Goal: Contribute content: Contribute content

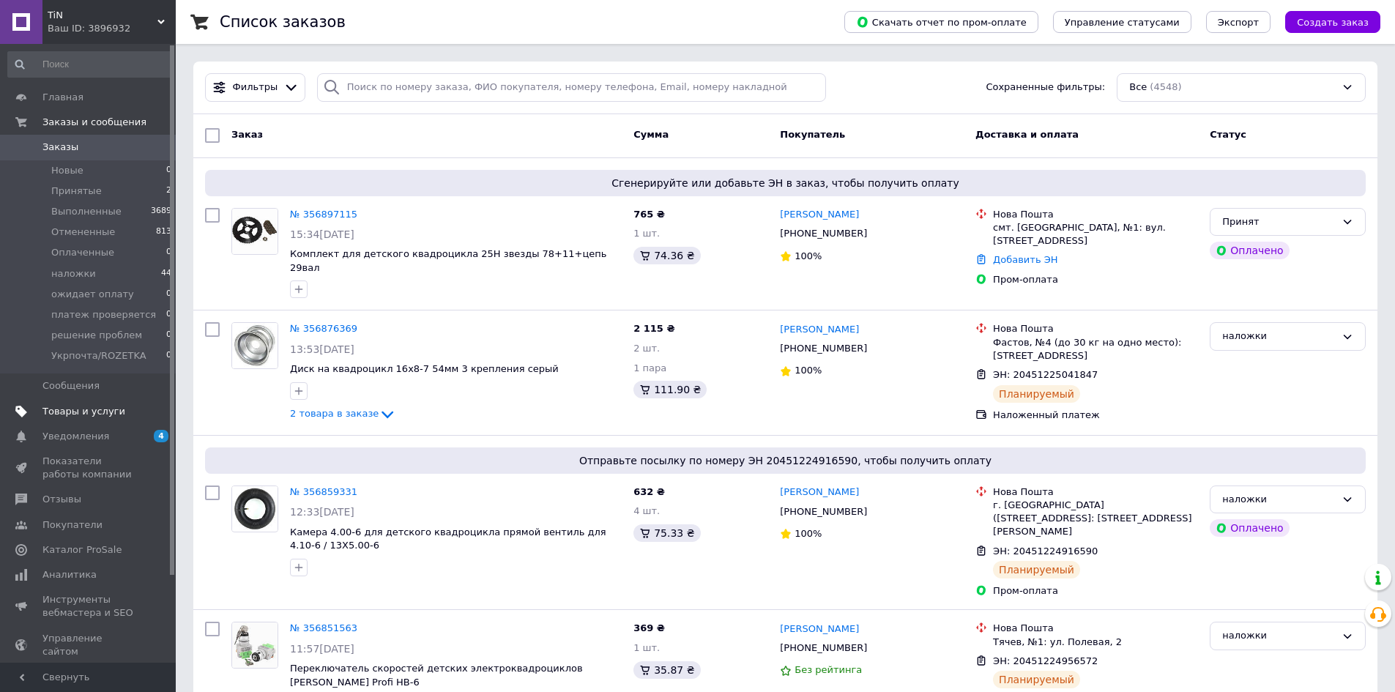
click at [102, 417] on span "Товары и услуги" at bounding box center [83, 411] width 83 height 13
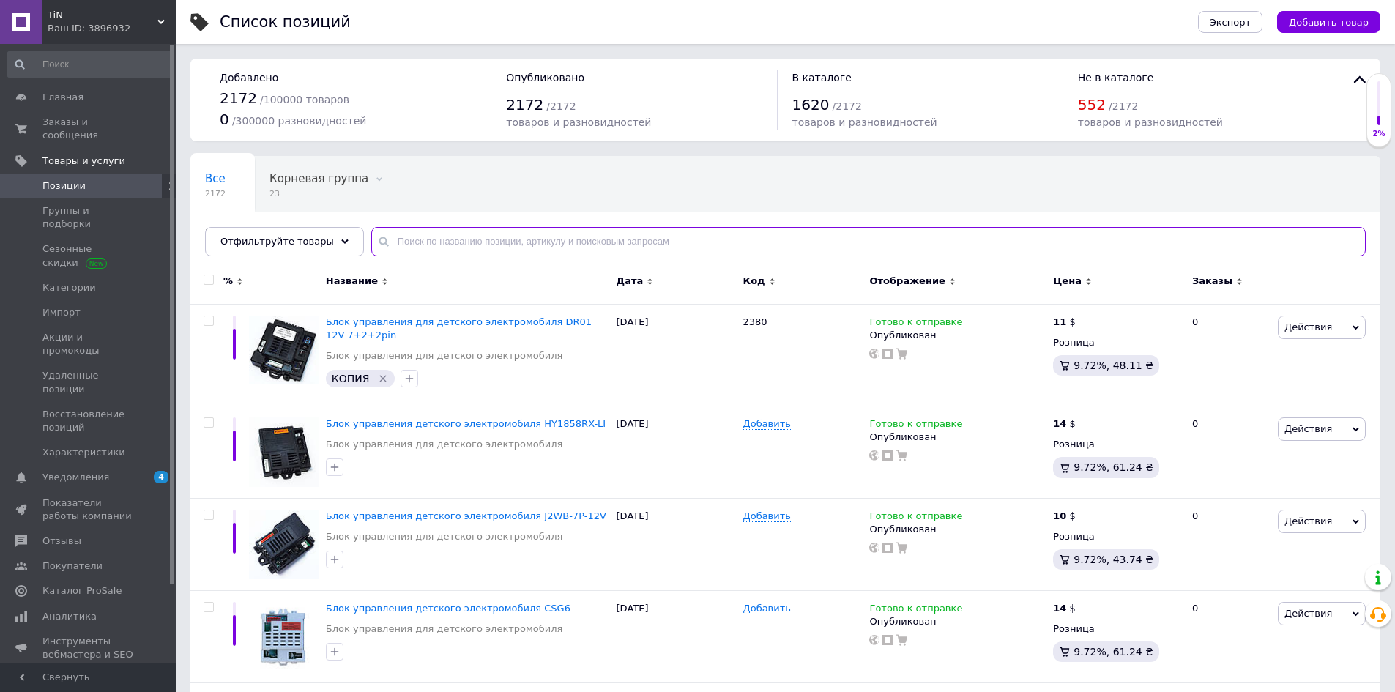
click at [426, 248] on input "text" at bounding box center [868, 241] width 995 height 29
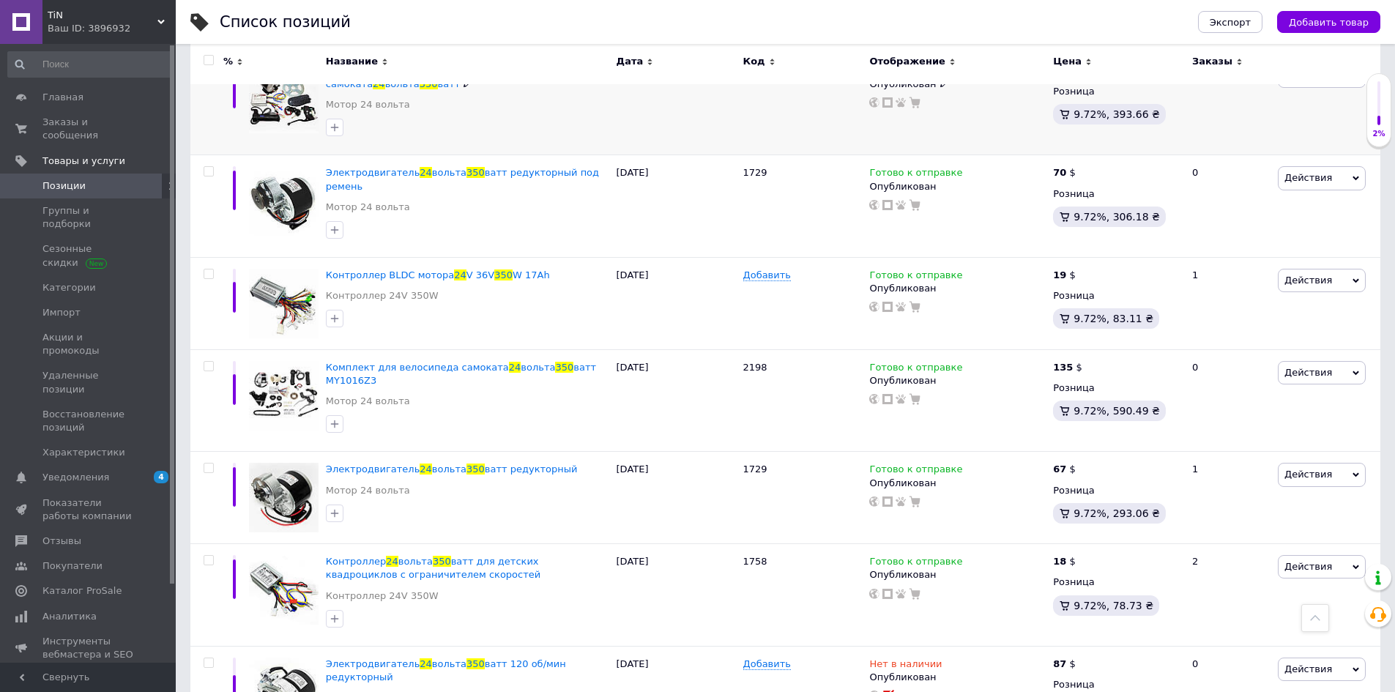
scroll to position [659, 0]
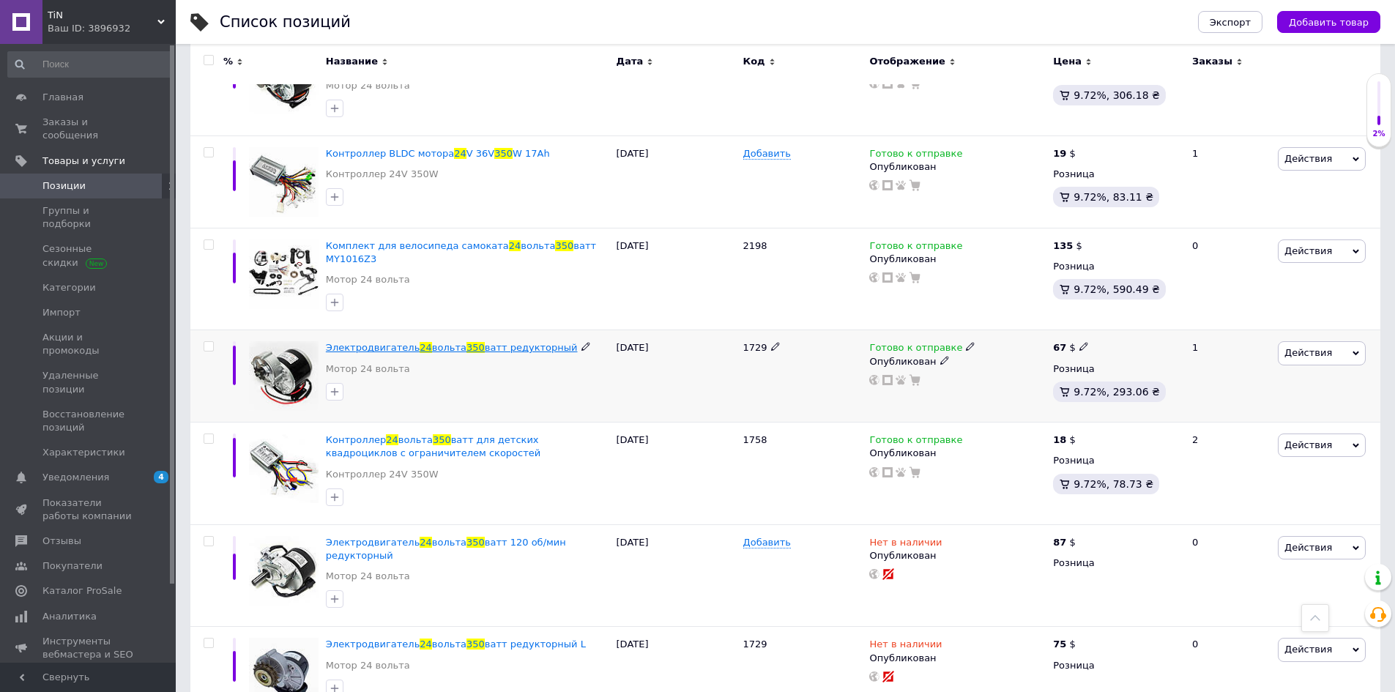
type input "24 350"
click at [467, 342] on span "350" at bounding box center [476, 347] width 18 height 11
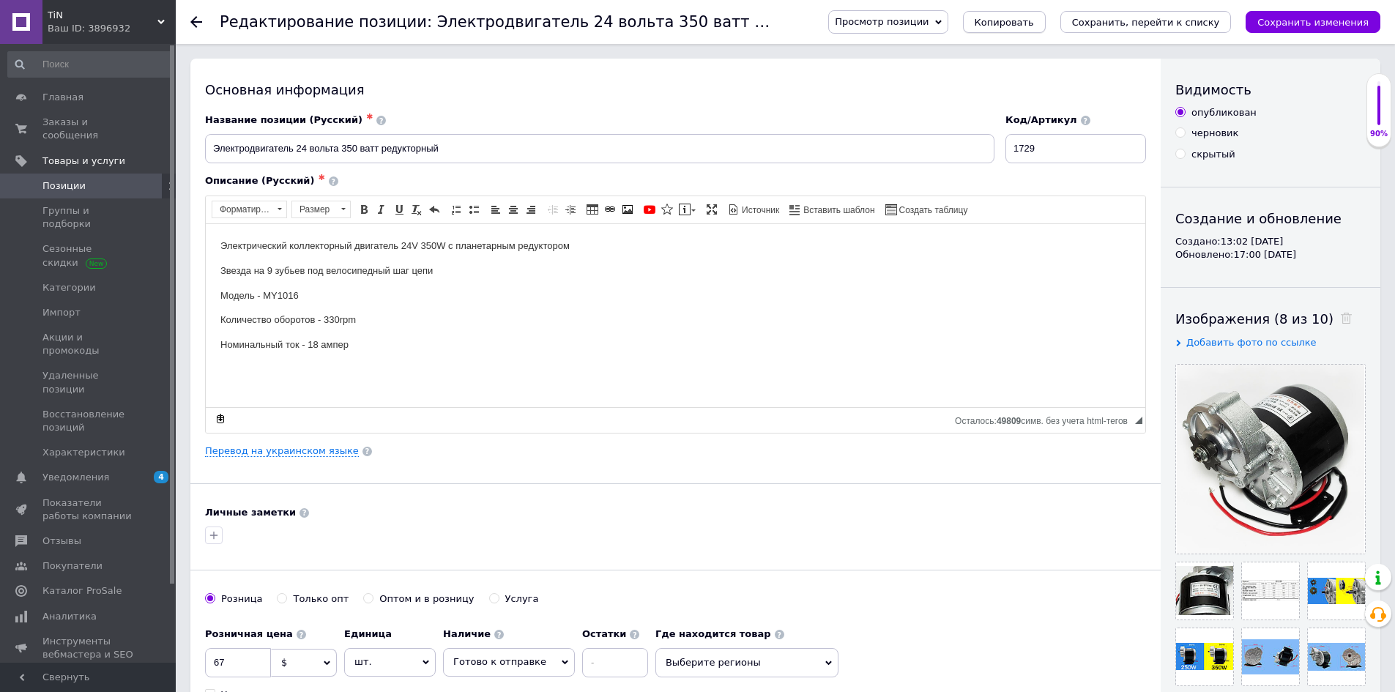
click at [1034, 21] on span "Копировать" at bounding box center [1004, 22] width 59 height 11
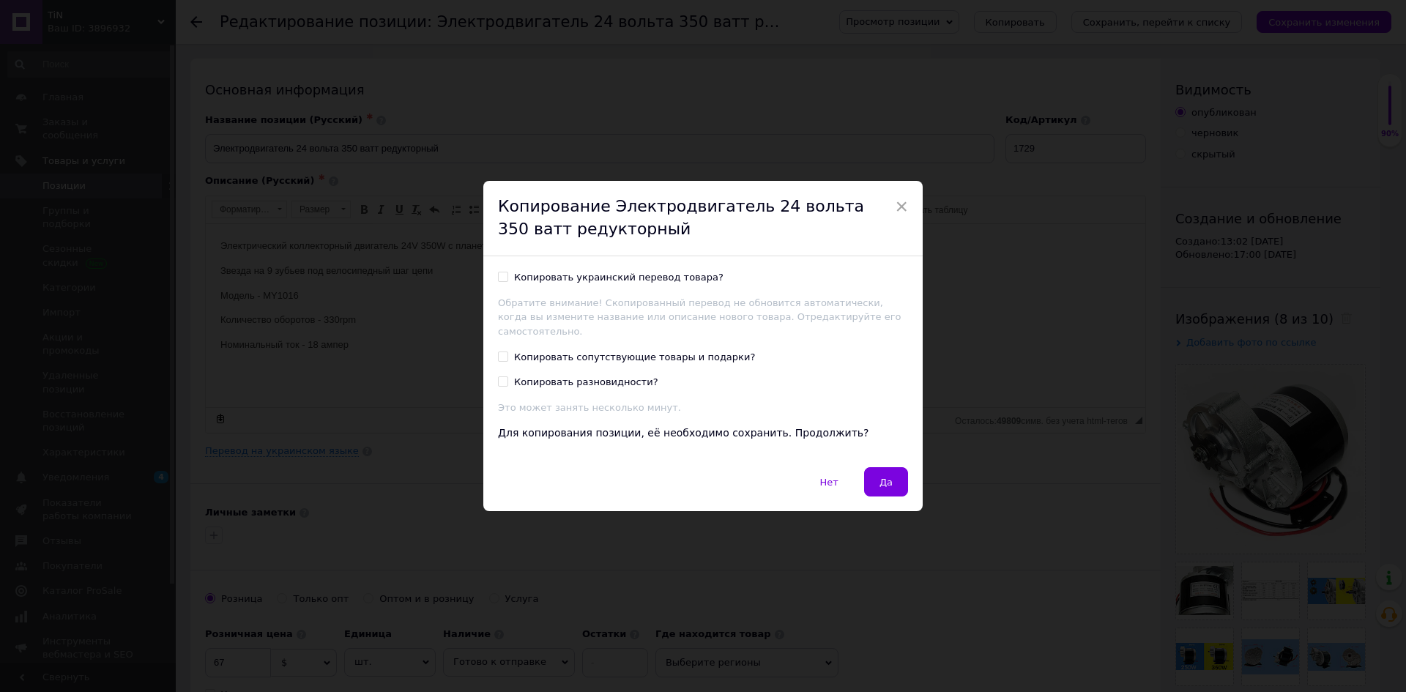
click at [886, 491] on div "Нет   Да" at bounding box center [702, 489] width 439 height 44
click at [886, 478] on span "Да" at bounding box center [886, 482] width 13 height 11
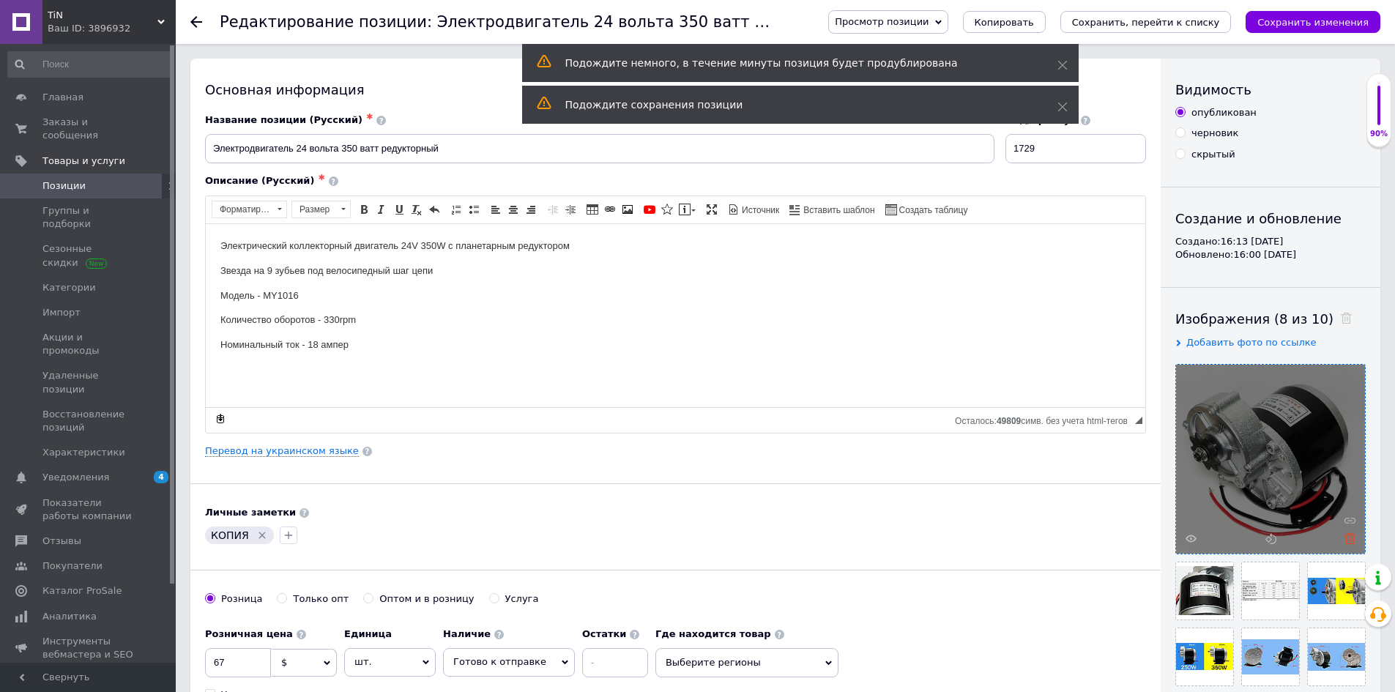
click at [1349, 542] on icon at bounding box center [1350, 538] width 11 height 11
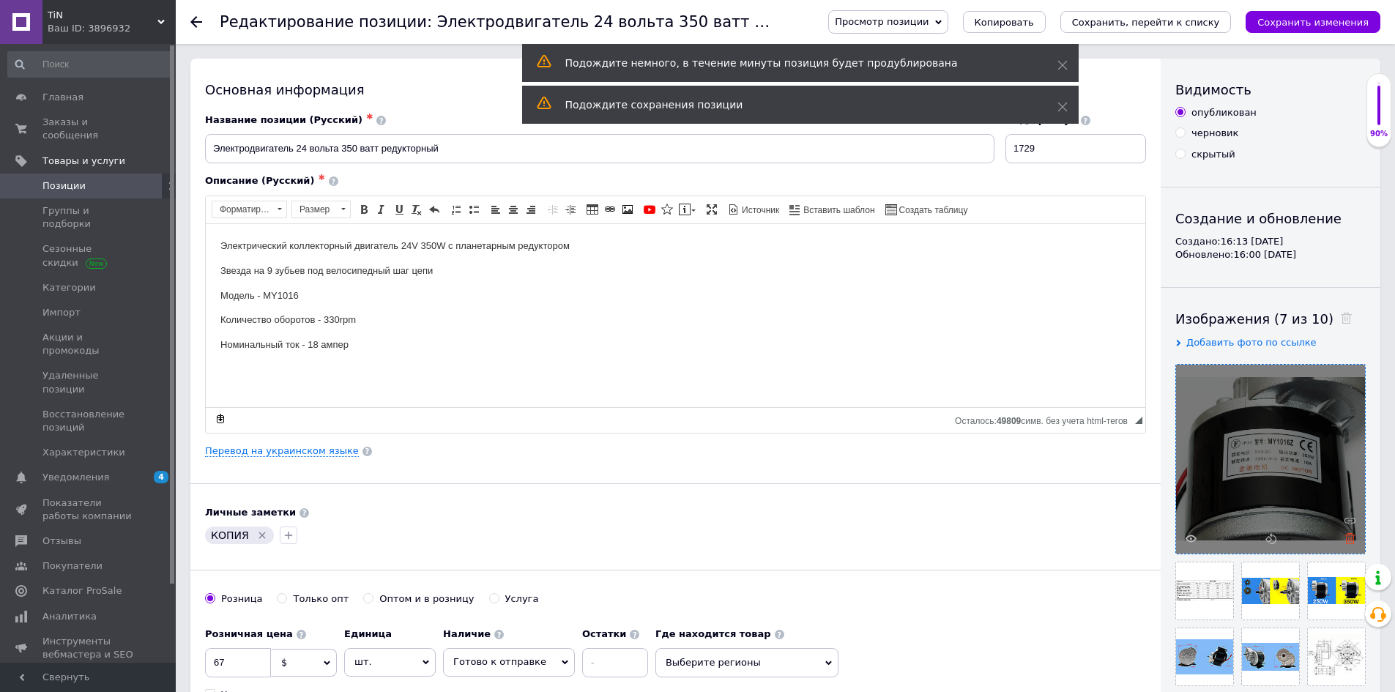
click at [1349, 536] on icon at bounding box center [1350, 538] width 11 height 11
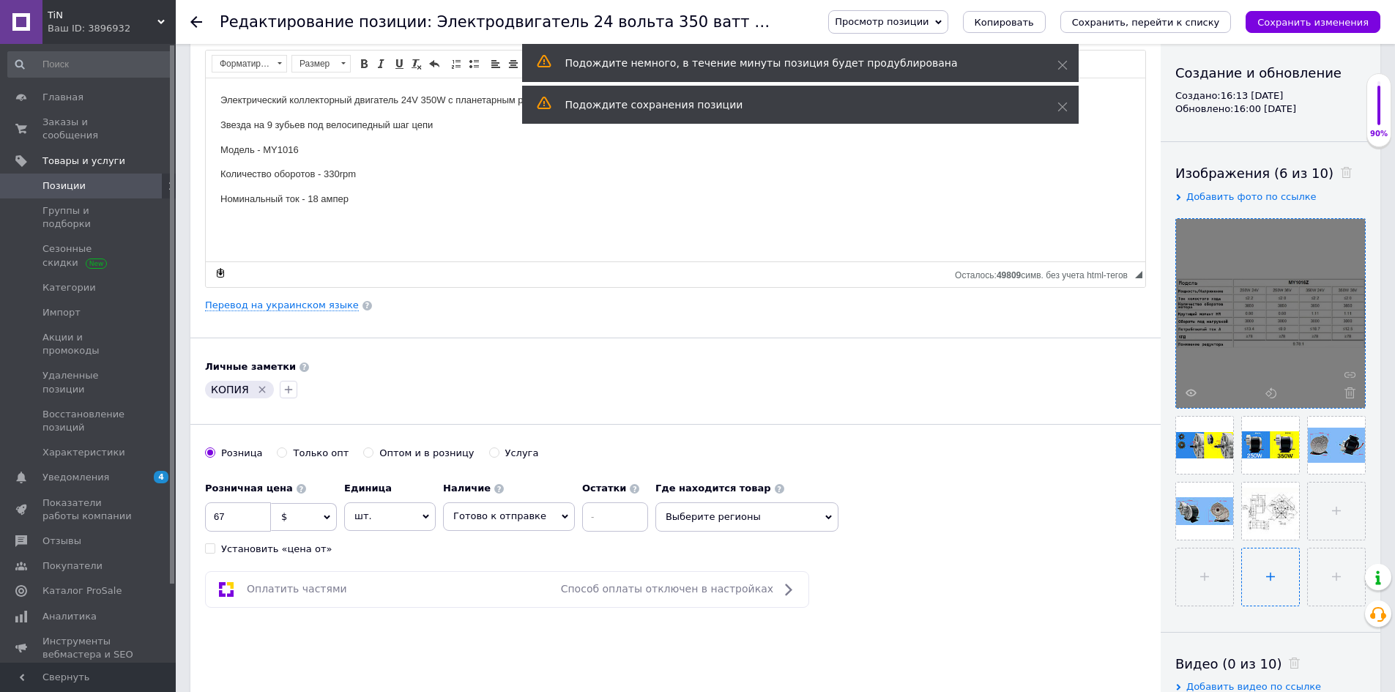
scroll to position [146, 0]
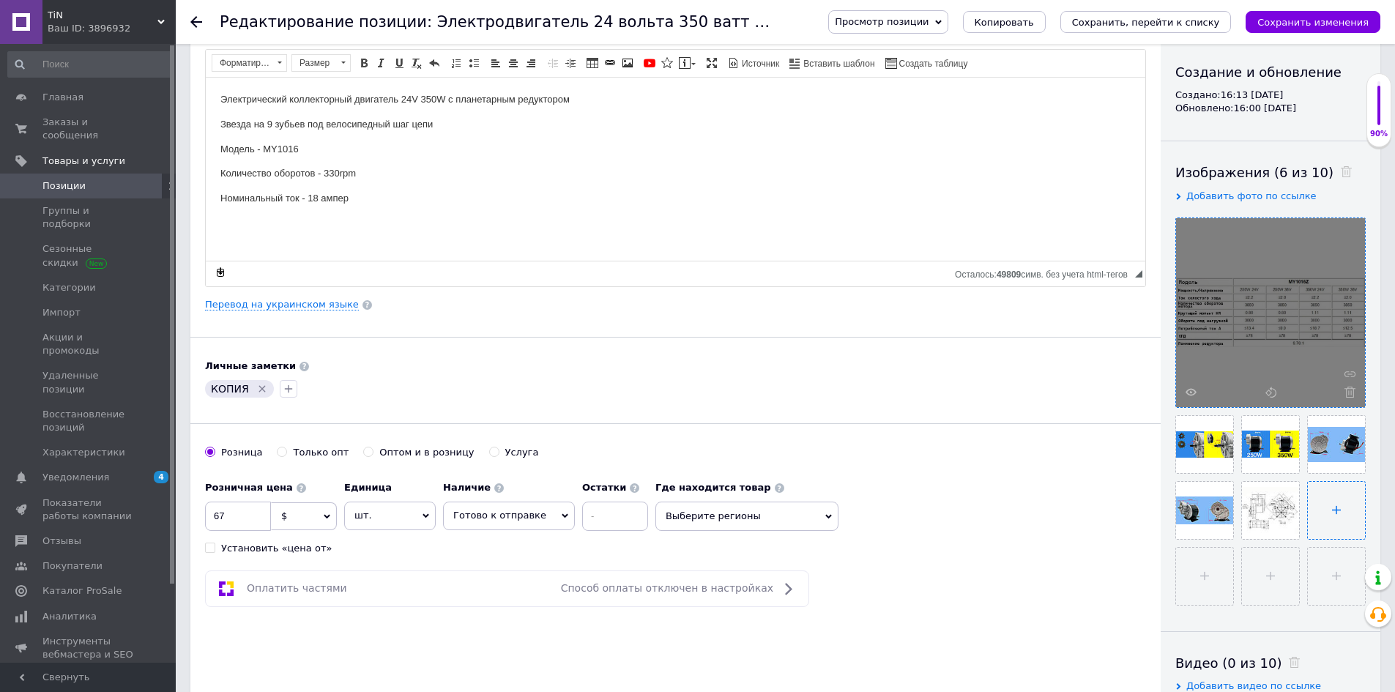
click at [1324, 510] on input "file" at bounding box center [1336, 510] width 57 height 57
type input "C:\fakepath\1.jpg"
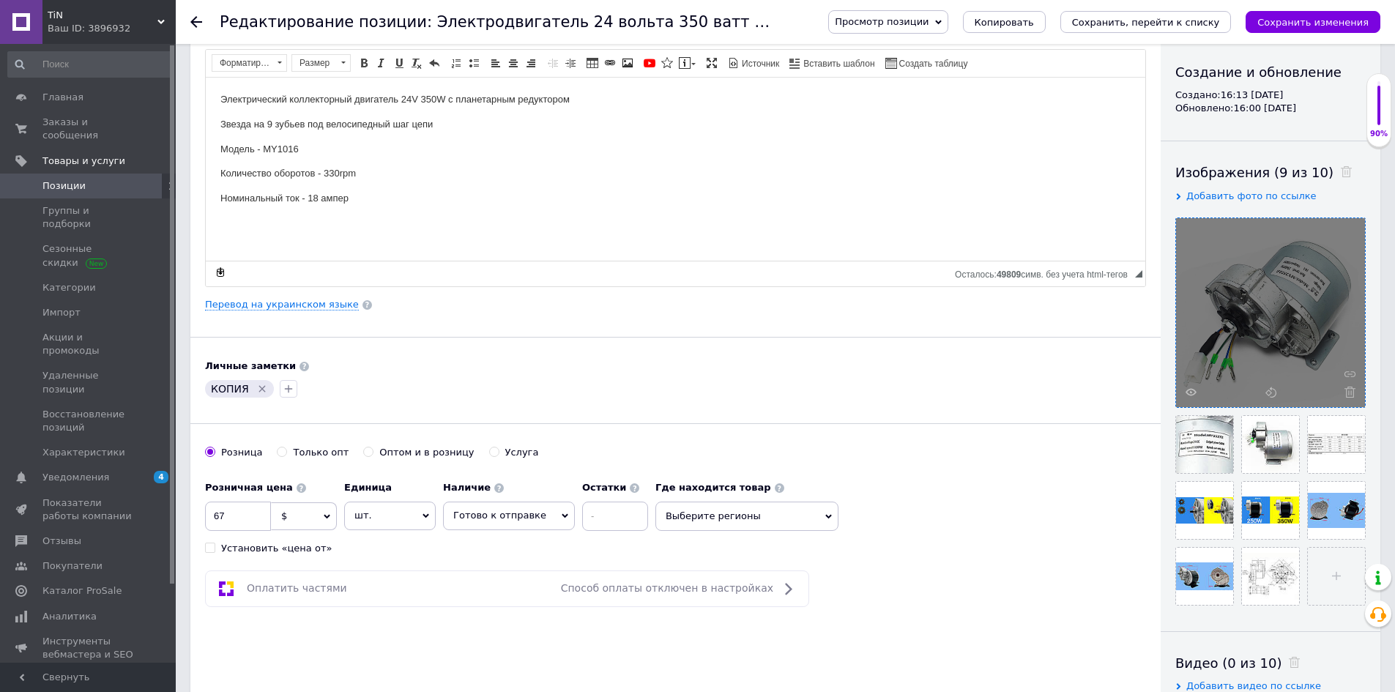
scroll to position [0, 0]
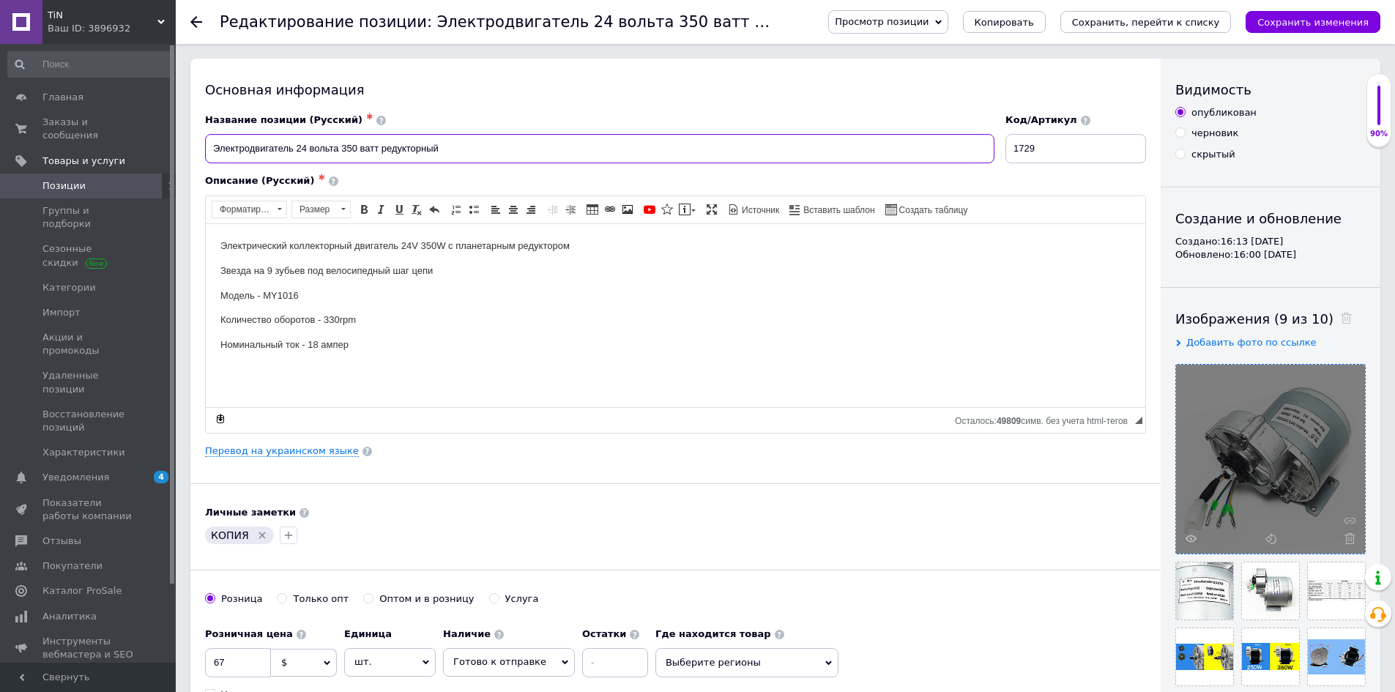
drag, startPoint x: 352, startPoint y: 148, endPoint x: 343, endPoint y: 148, distance: 8.8
click at [343, 148] on input "Электродвигатель 24 вольта 350 ватт редукторный" at bounding box center [600, 148] width 790 height 29
click at [295, 150] on input "Электродвигатель 24 вольта 500 ватт редукторный" at bounding box center [600, 148] width 790 height 29
click at [460, 146] on input "Электродвигатель 24 вольта 500 ватт редукторный" at bounding box center [600, 148] width 790 height 29
click at [294, 149] on input "Электродвигатель 24 вольта 500 ватт редукторный" at bounding box center [600, 148] width 790 height 29
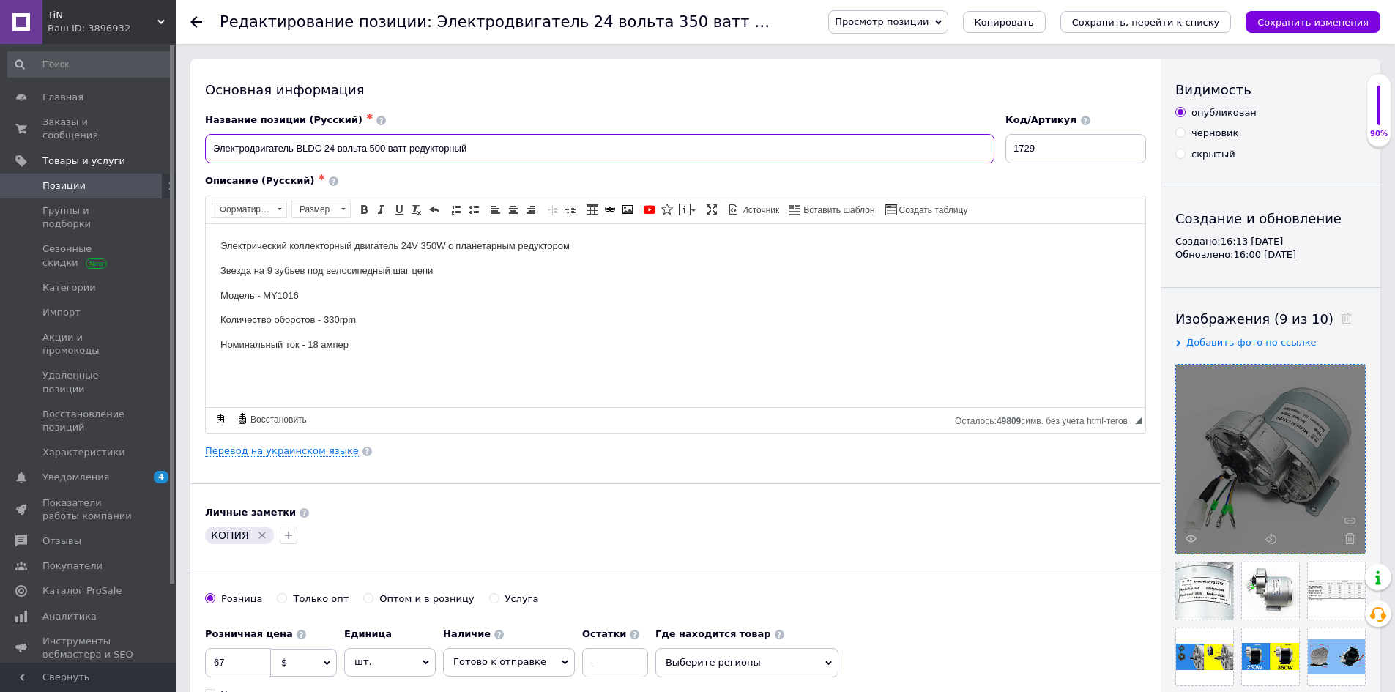
type input "Электродвигатель BLDC 24 вольта 500 ватт редукторный"
drag, startPoint x: 352, startPoint y: 244, endPoint x: 289, endPoint y: 242, distance: 63.0
click at [289, 242] on p "Электрический коллекторный двигатель 24V 350W с планетарным редуктором" at bounding box center [675, 245] width 910 height 15
click at [369, 297] on p "Модель - MY1016" at bounding box center [675, 295] width 910 height 15
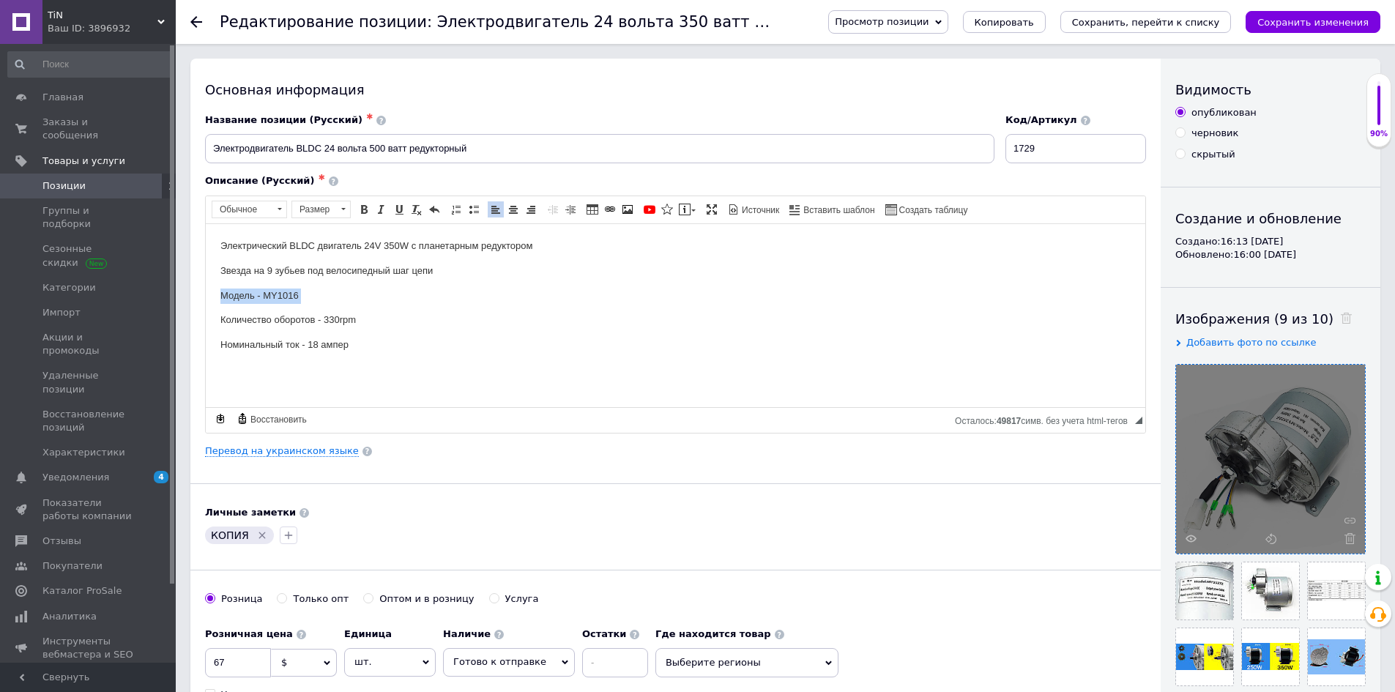
click at [369, 297] on p "Модель - MY1016" at bounding box center [675, 295] width 910 height 15
click at [258, 538] on icon "Удалить метку" at bounding box center [262, 536] width 12 height 12
click at [248, 656] on input "67" at bounding box center [238, 662] width 66 height 29
type input "90"
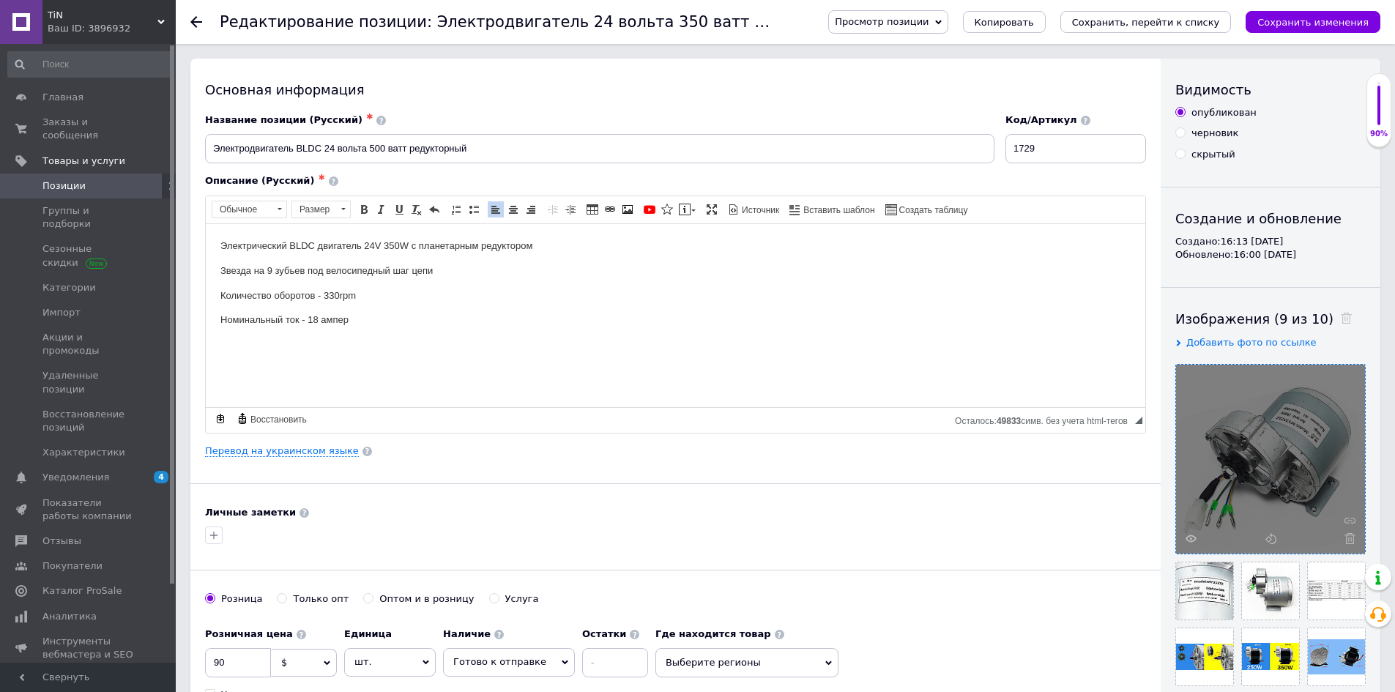
click at [767, 478] on div "Основная информация Название позиции (Русский) ✱ Электродвигатель BLDC 24 вольт…" at bounding box center [675, 467] width 971 height 817
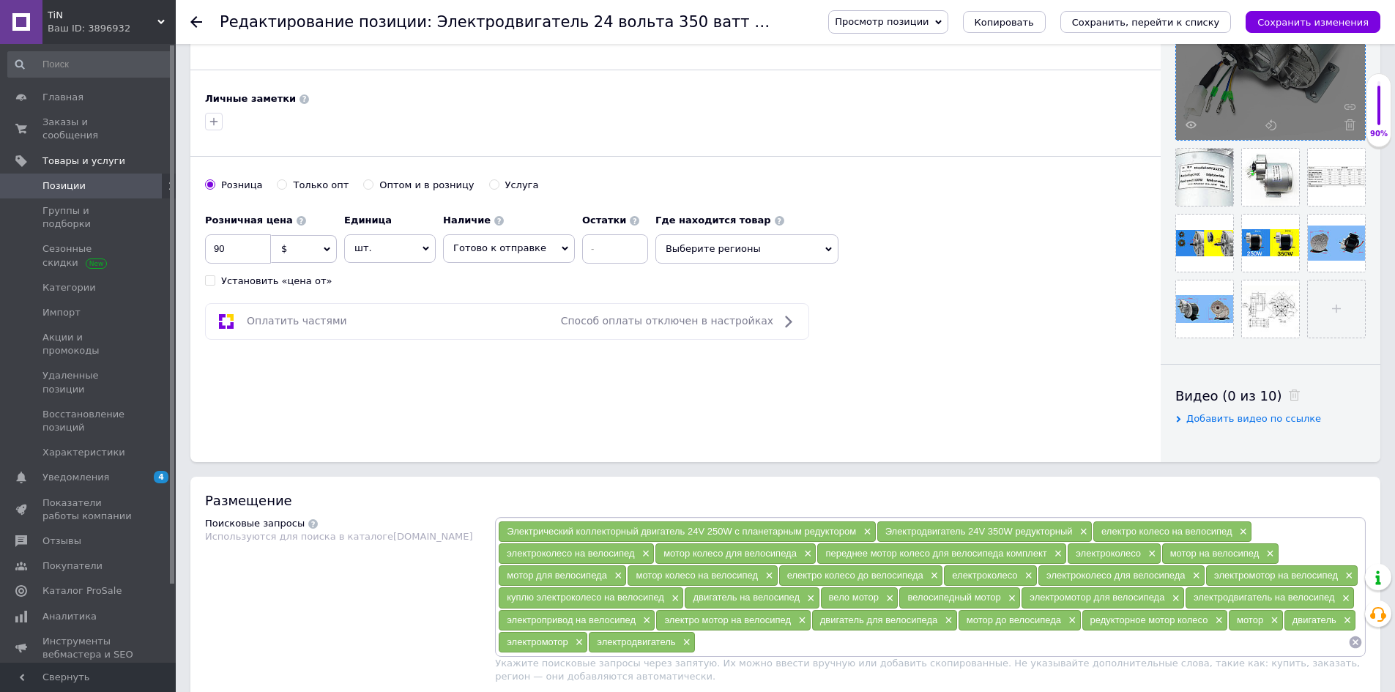
scroll to position [513, 0]
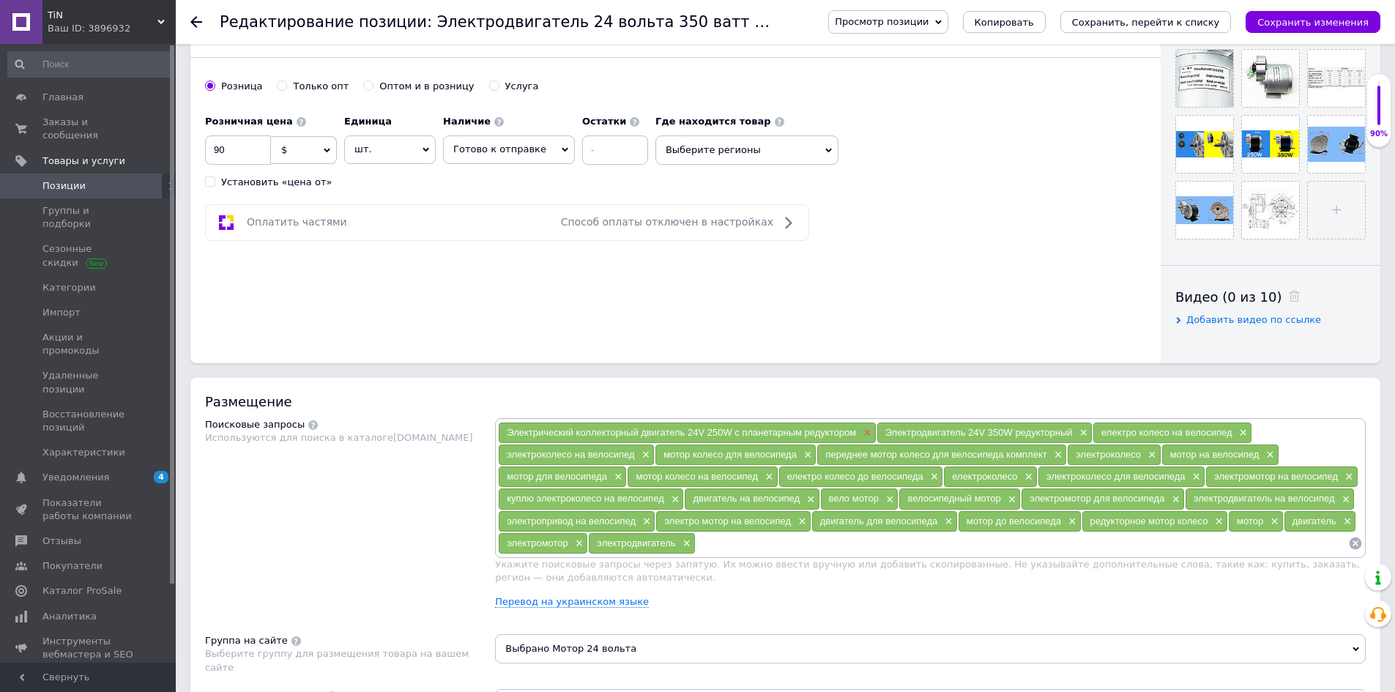
click at [867, 429] on span "×" at bounding box center [866, 433] width 12 height 12
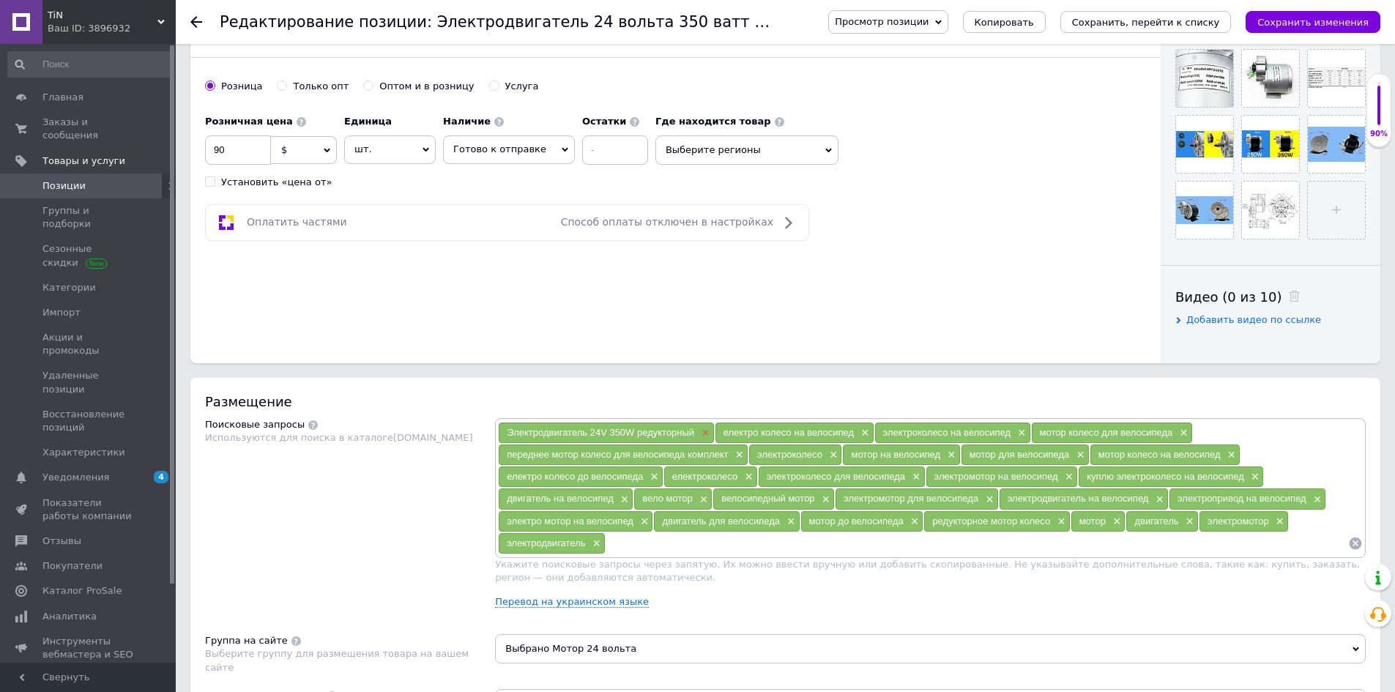
click at [703, 433] on span "×" at bounding box center [704, 433] width 12 height 12
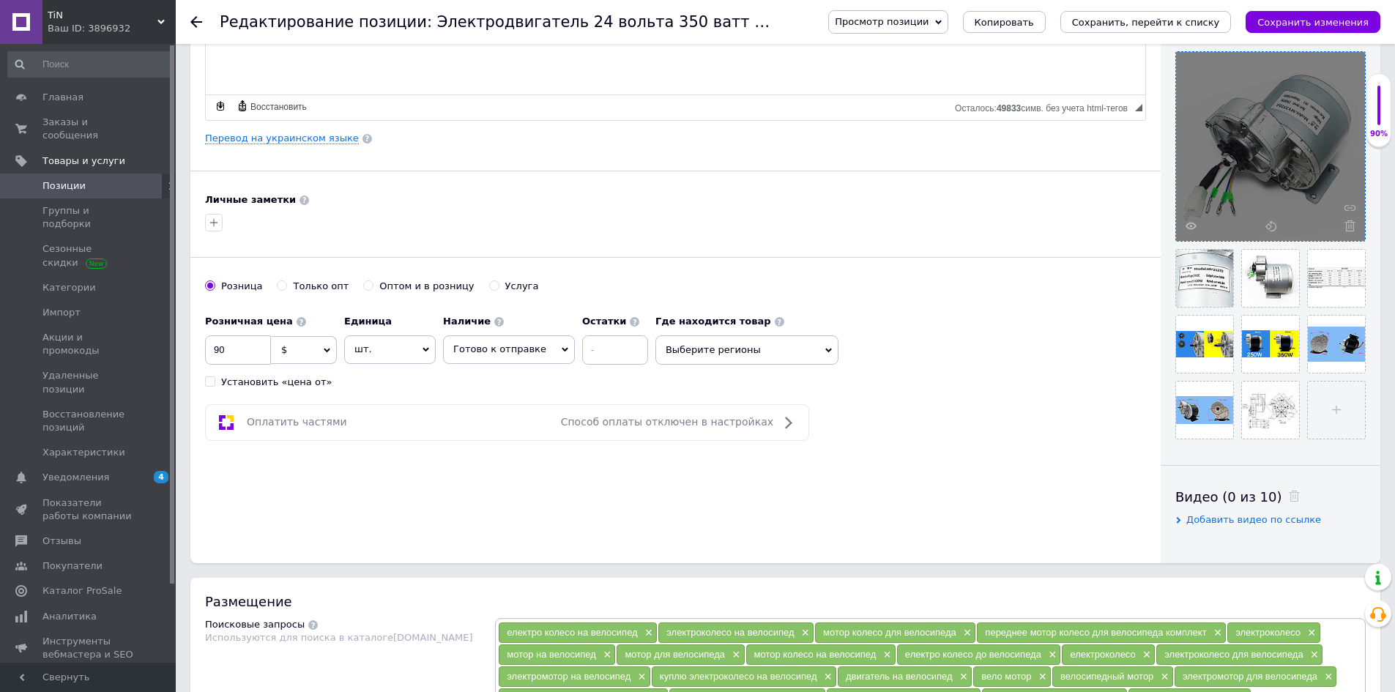
scroll to position [0, 0]
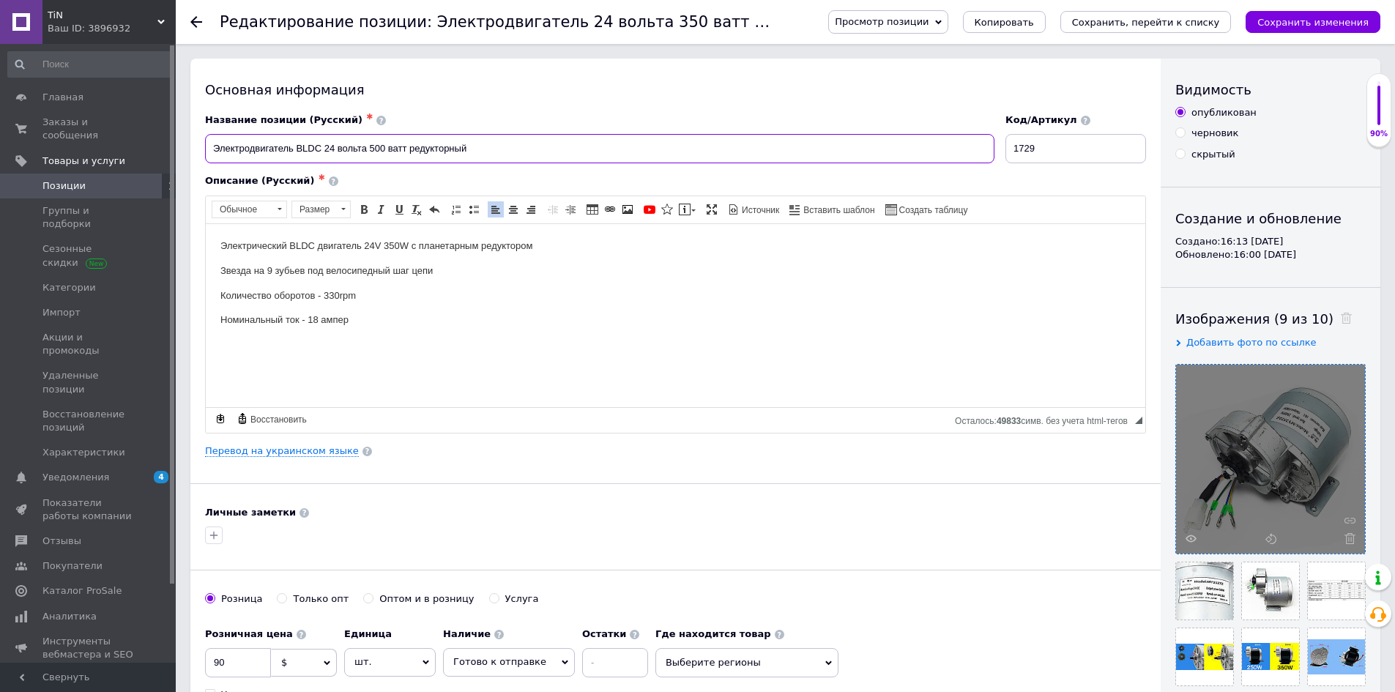
click at [503, 141] on input "Электродвигатель BLDC 24 вольта 500 ватт редукторный" at bounding box center [600, 148] width 790 height 29
click at [527, 153] on input "Электродвигатель BLDC 24 вольта 500 ватт редукторный" at bounding box center [600, 148] width 790 height 29
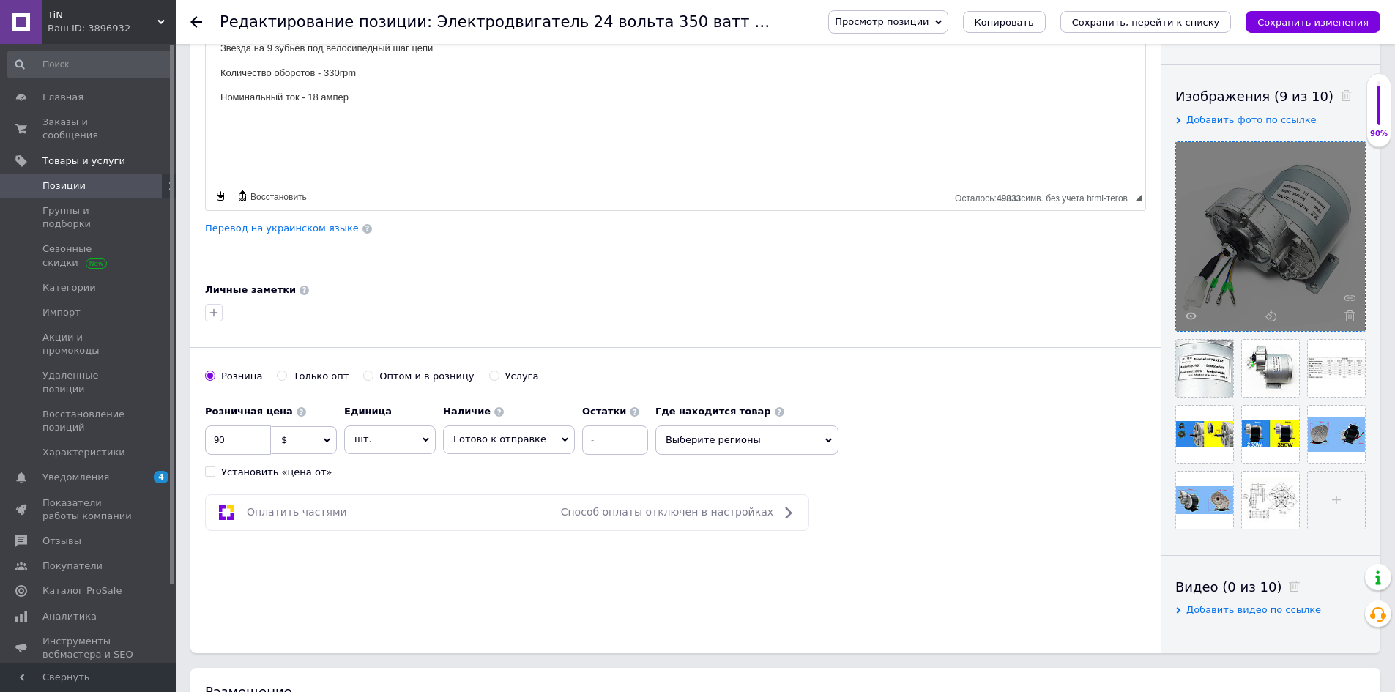
scroll to position [513, 0]
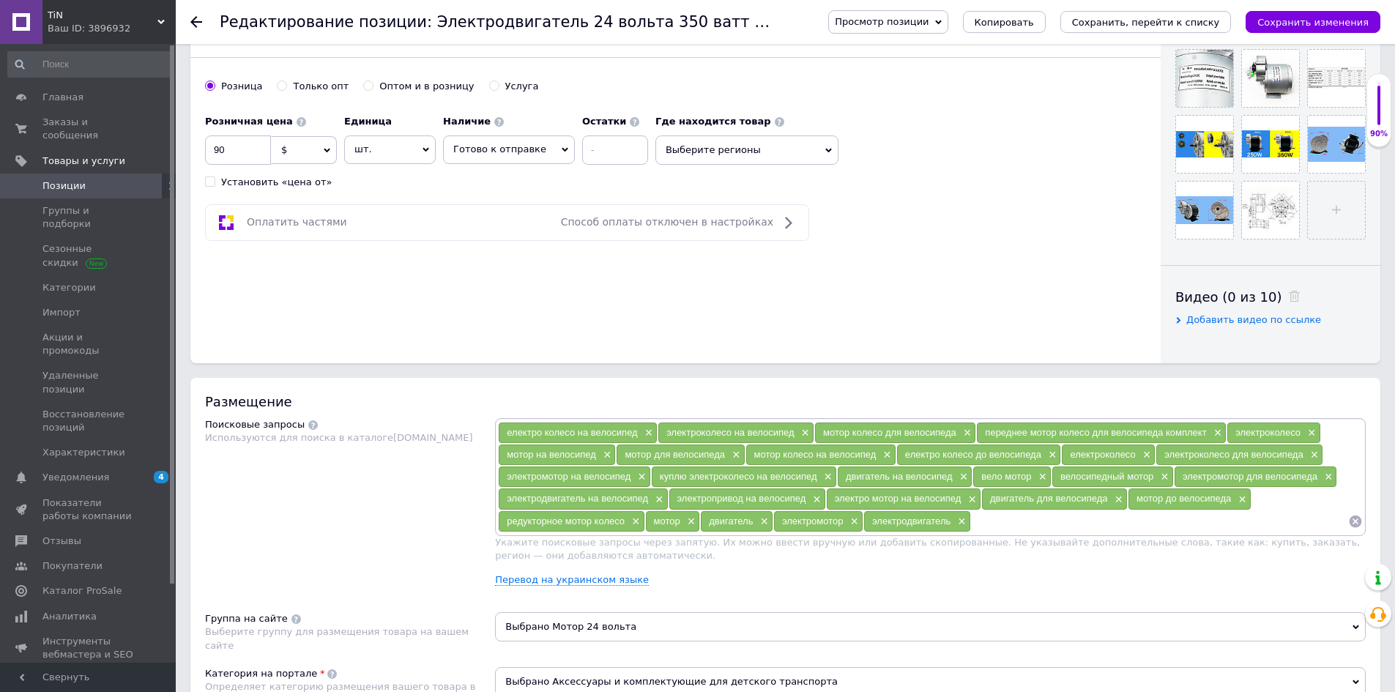
click at [985, 516] on input at bounding box center [1159, 522] width 377 height 22
paste input "Электродвигатель BLDC 24 вольта 500 ватт редукторный"
type input "Электродвигатель BLDC 24 вольта 500 ватт редукторный"
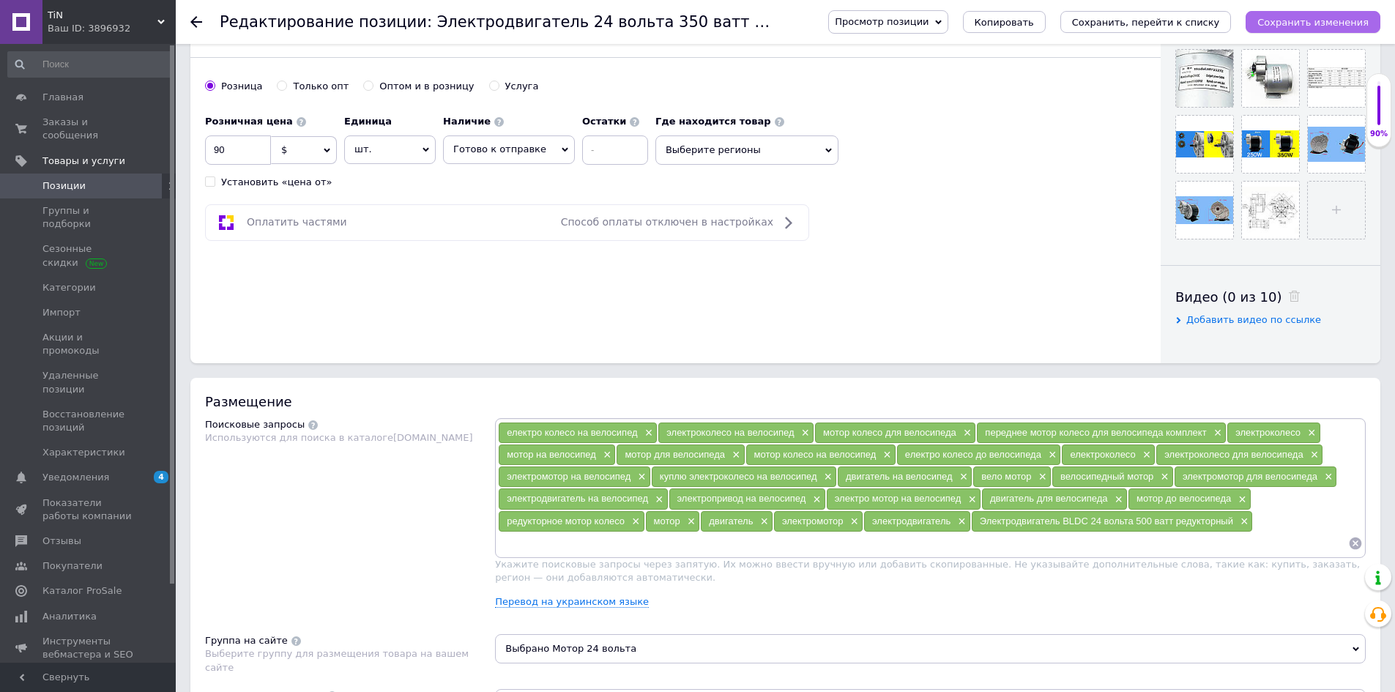
click at [1291, 21] on icon "Сохранить изменения" at bounding box center [1313, 22] width 111 height 11
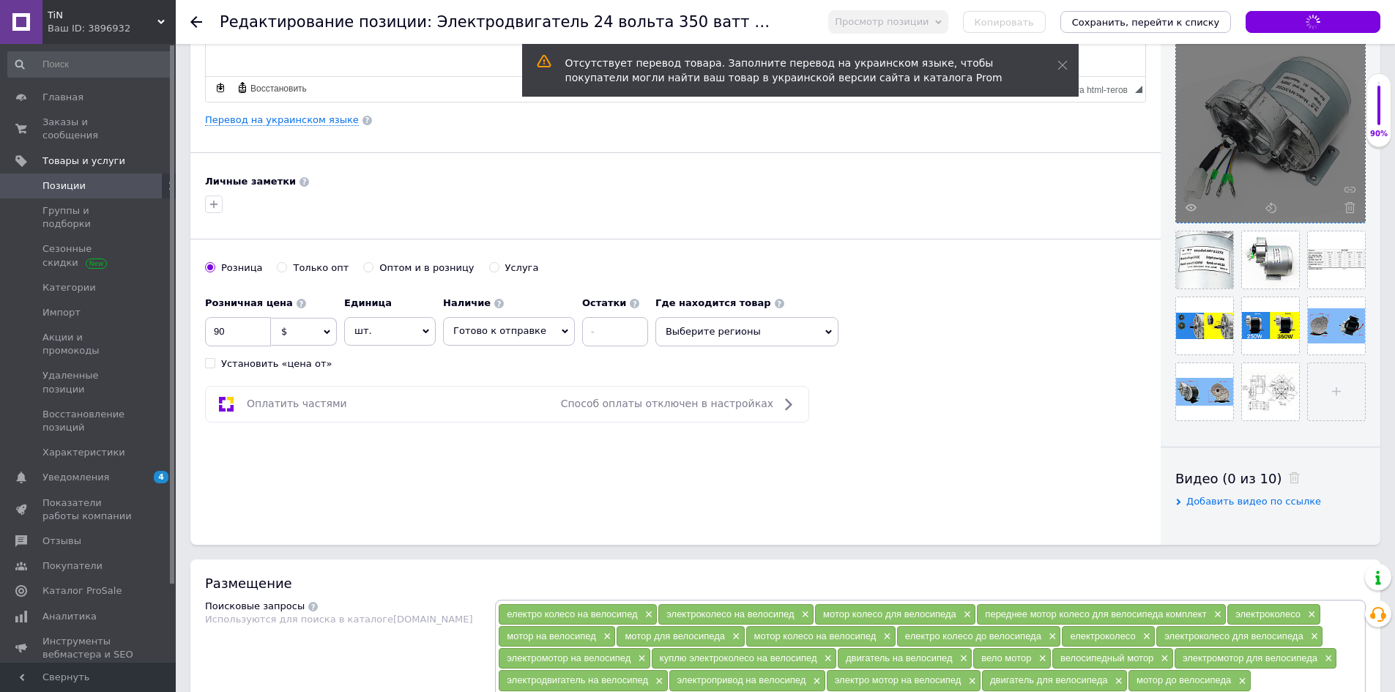
scroll to position [73, 0]
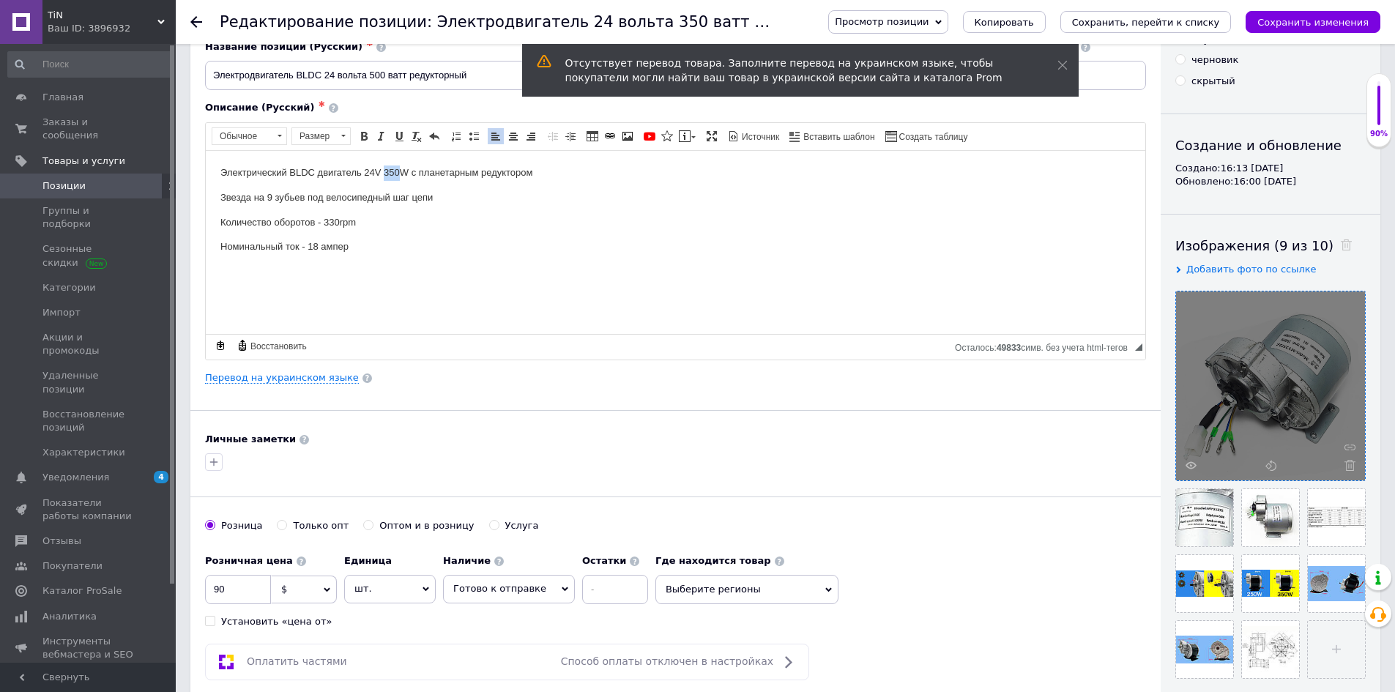
drag, startPoint x: 398, startPoint y: 168, endPoint x: 386, endPoint y: 168, distance: 12.5
click at [386, 168] on p "Электрический BLDC двигатель 24V 350W с планетарным редуктором" at bounding box center [675, 172] width 910 height 15
click at [1332, 12] on button "Сохранить изменения" at bounding box center [1313, 22] width 135 height 22
click at [942, 22] on icon at bounding box center [938, 22] width 7 height 7
click at [1004, 42] on li "Сохранить и посмотреть на сайте" at bounding box center [928, 50] width 199 height 21
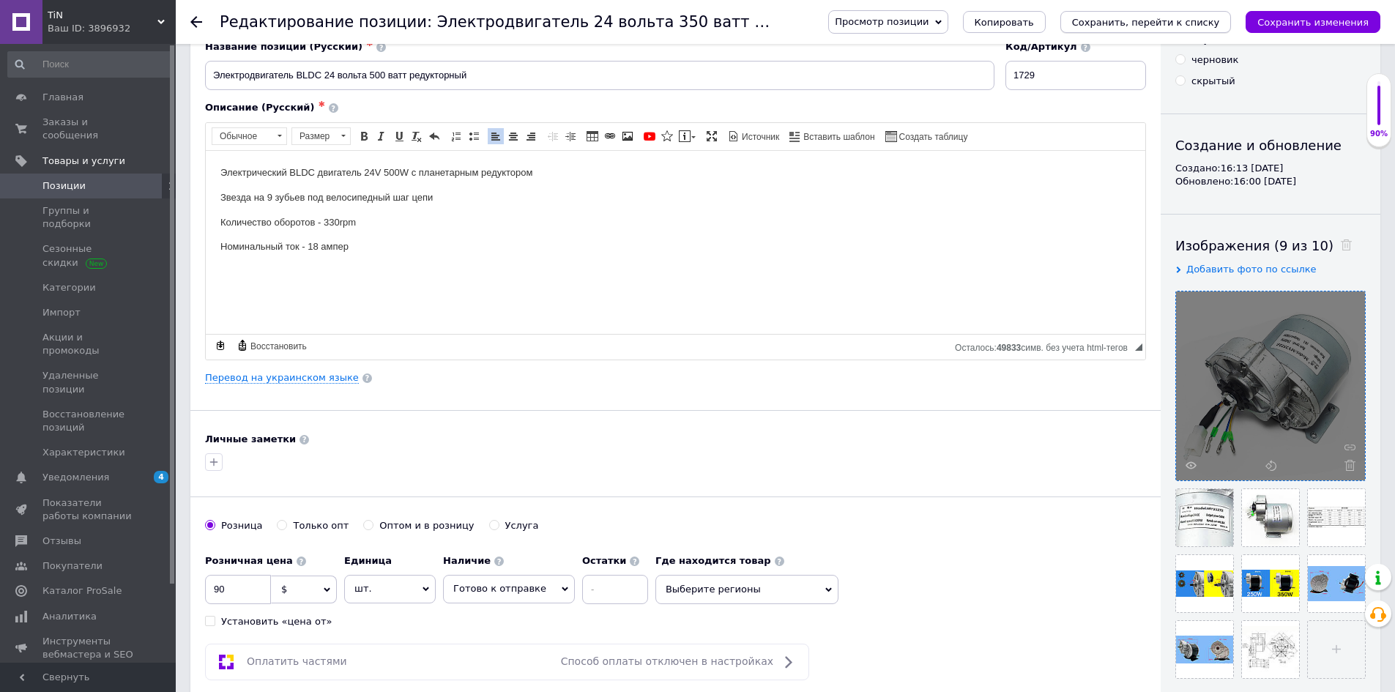
click at [1138, 26] on icon "Сохранить, перейти к списку" at bounding box center [1146, 22] width 148 height 11
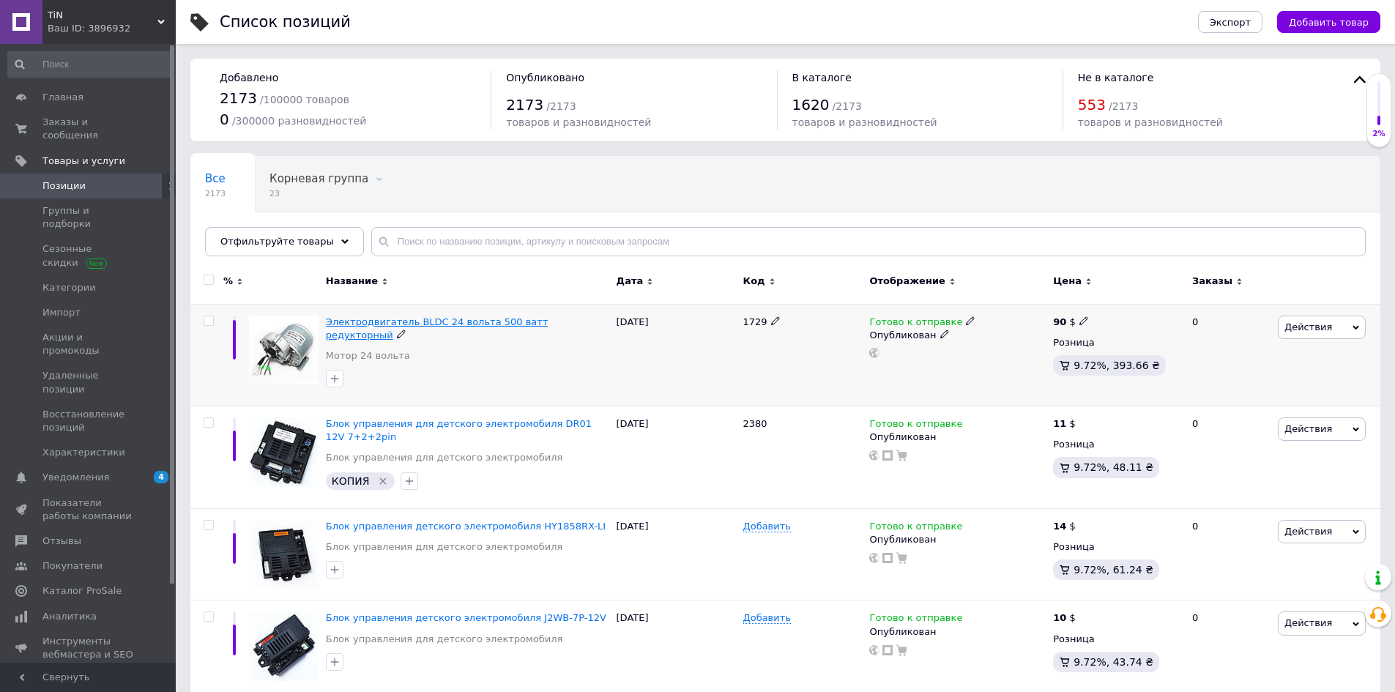
click at [496, 318] on span "Электродвигатель BLDC 24 вольта 500 ватт редукторный" at bounding box center [437, 328] width 223 height 24
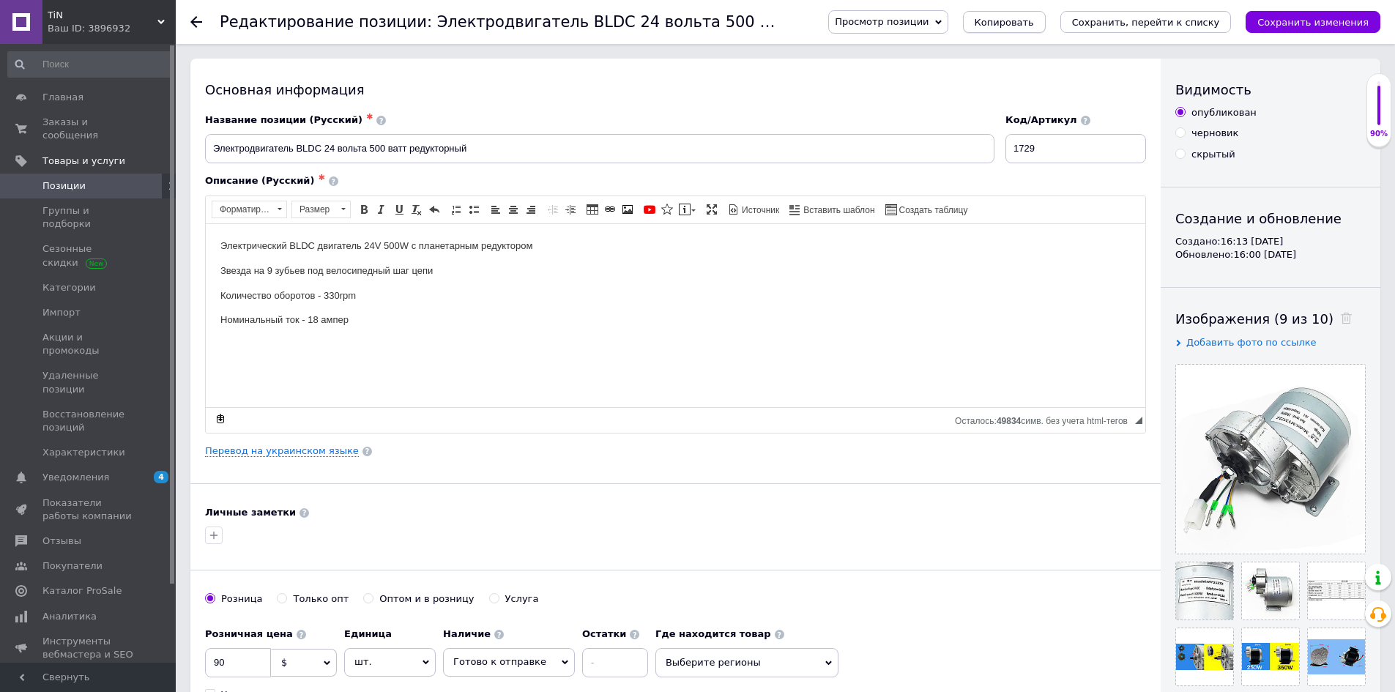
click at [1031, 27] on span "Копировать" at bounding box center [1004, 22] width 59 height 11
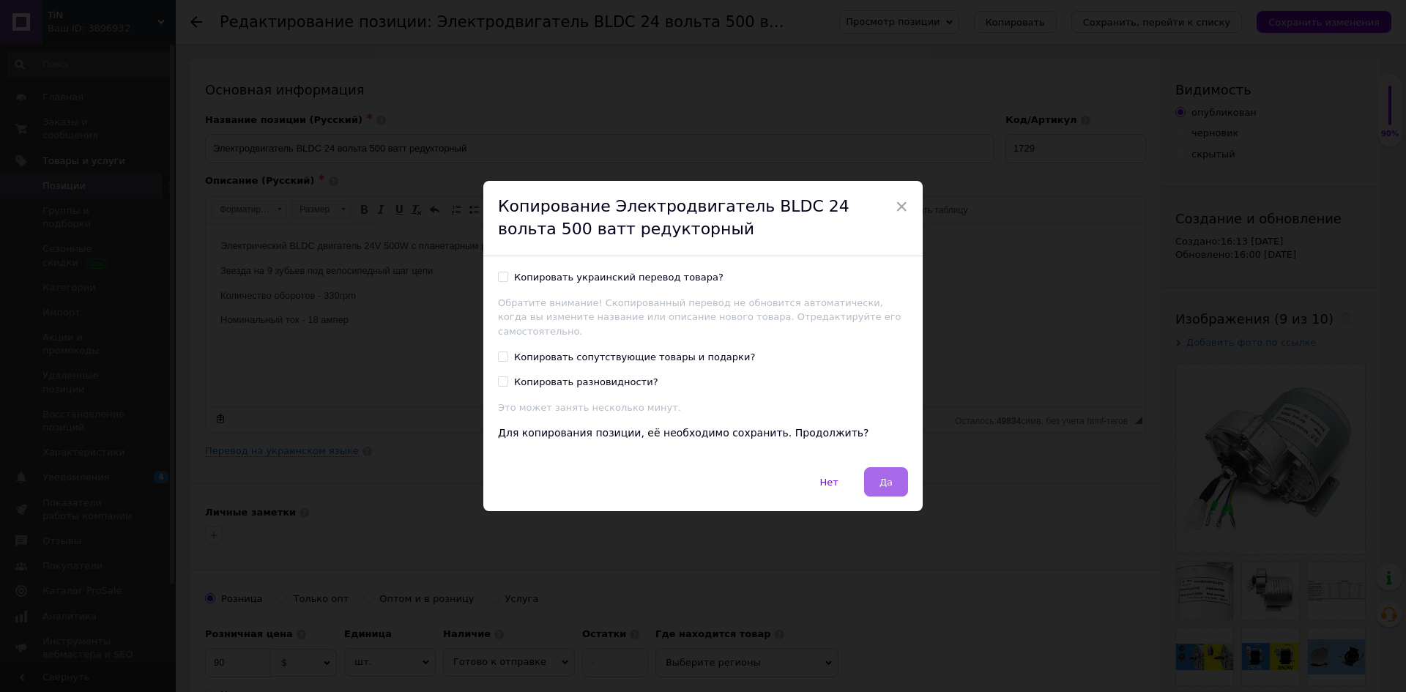
click at [883, 478] on span "Да" at bounding box center [886, 482] width 13 height 11
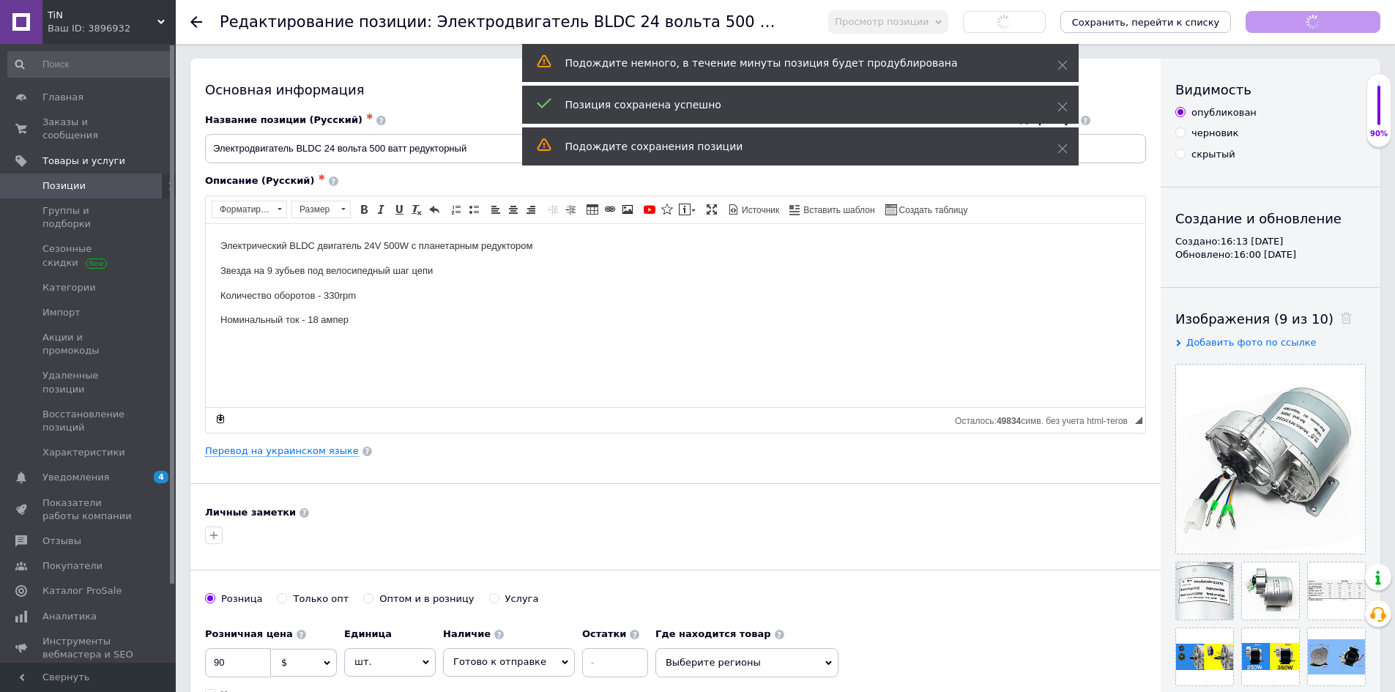
scroll to position [73, 0]
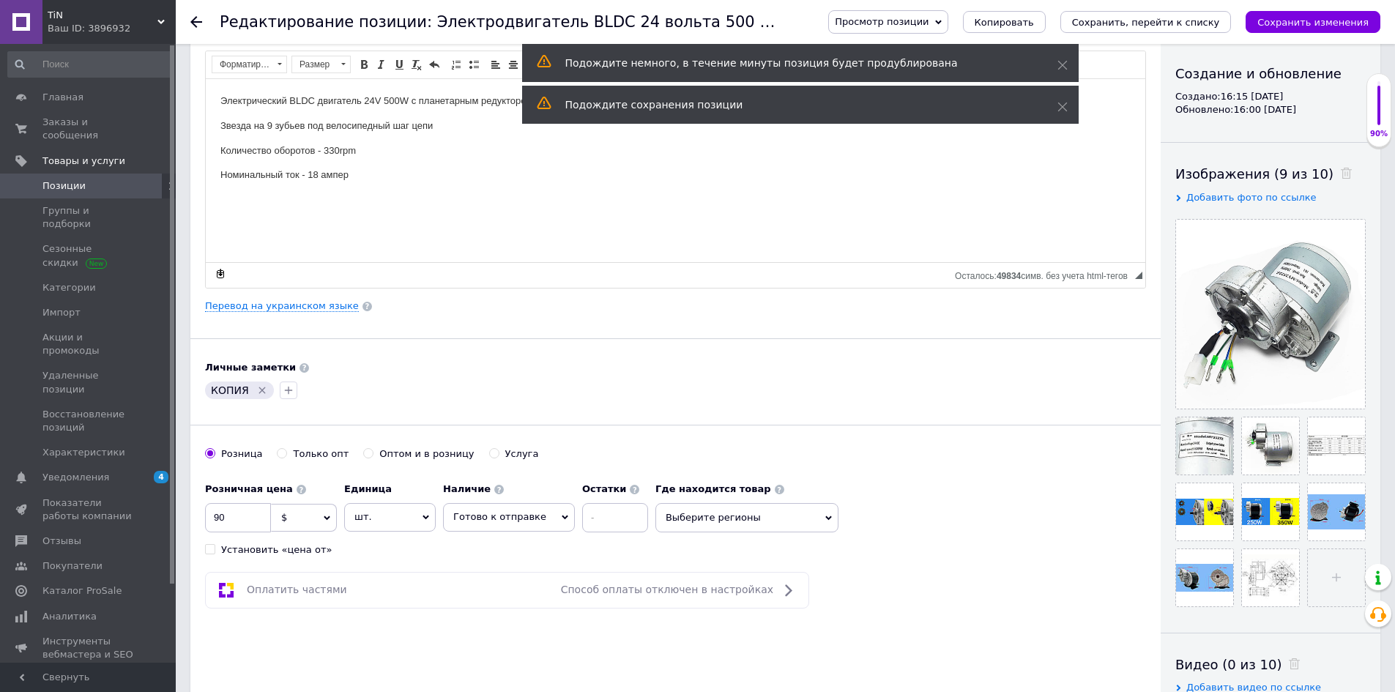
scroll to position [146, 0]
click at [1224, 464] on icon at bounding box center [1225, 461] width 11 height 11
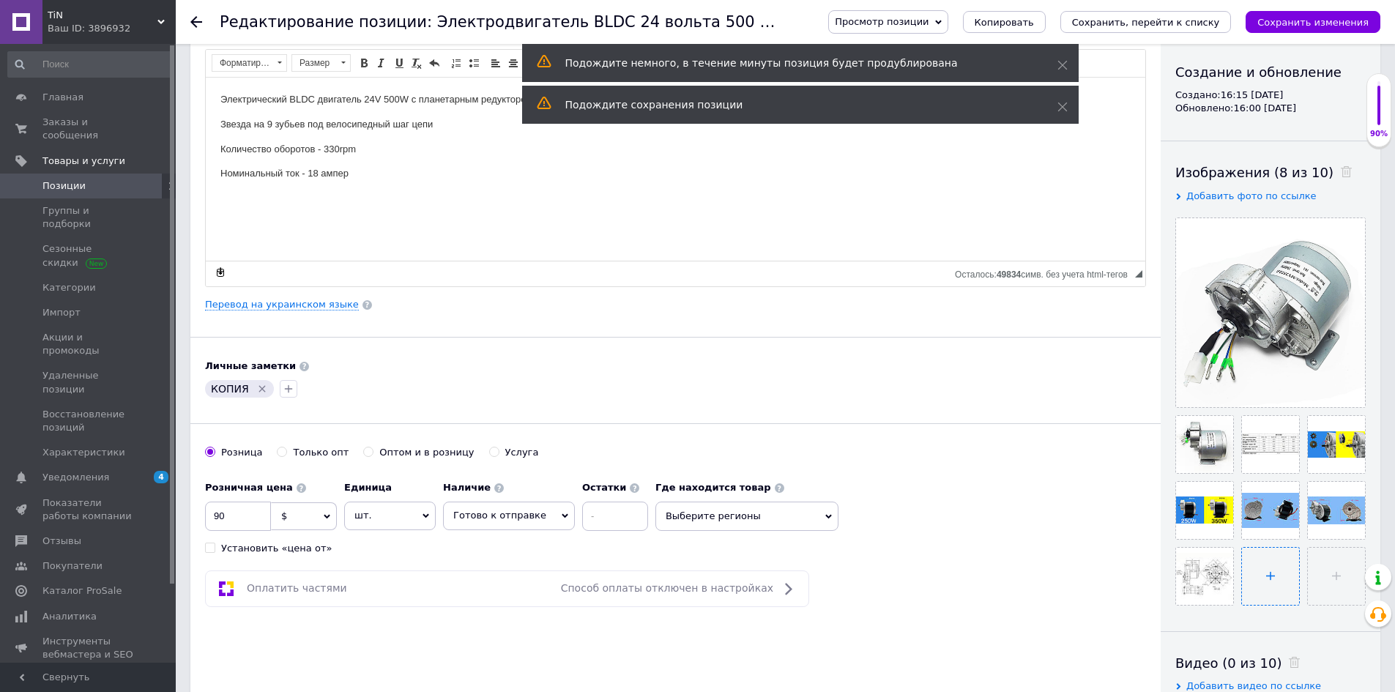
click at [1258, 590] on input "file" at bounding box center [1270, 576] width 57 height 57
type input "C:\fakepath\36.jpg"
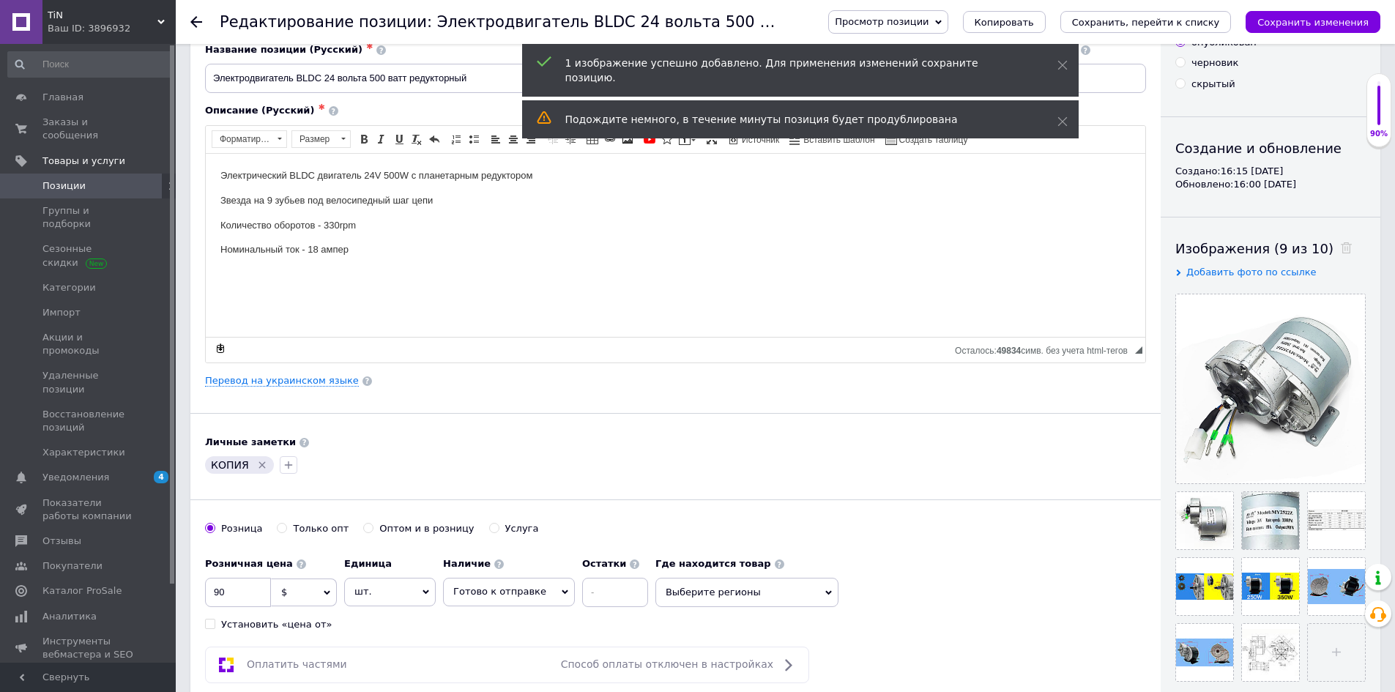
scroll to position [0, 0]
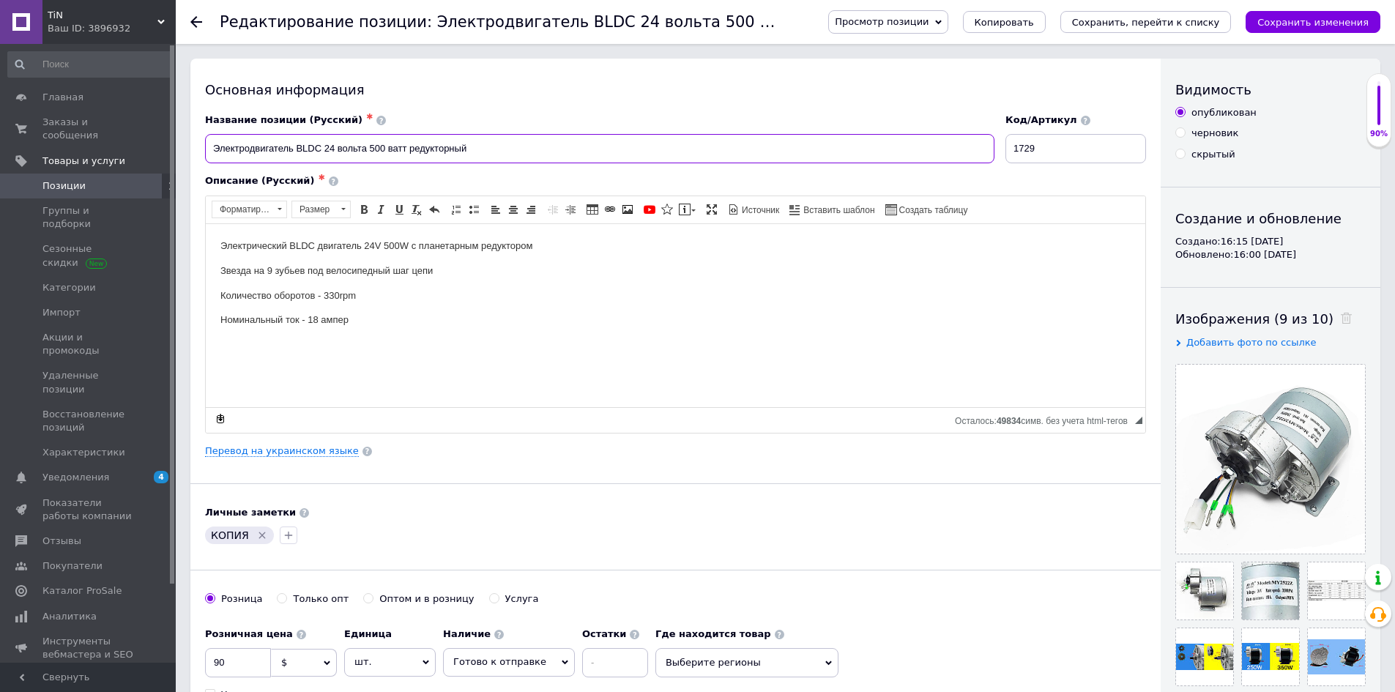
click at [327, 148] on input "Электродвигатель BLDC 24 вольта 500 ватт редукторный" at bounding box center [600, 148] width 790 height 29
click at [365, 146] on input "Электродвигатель BLDC 36 вольта 500 ватт редукторный" at bounding box center [600, 148] width 790 height 29
type input "Электродвигатель BLDC 36 вольт 500 ватт редукторный"
click at [374, 242] on p "Электрический BLDC двигатель 24V 500W с планетарным редуктором" at bounding box center [675, 245] width 910 height 15
click at [756, 342] on html "Электрический BLDC двигатель 36V 500W с планетарным редуктором Звезда на 9 зубь…" at bounding box center [676, 282] width 940 height 119
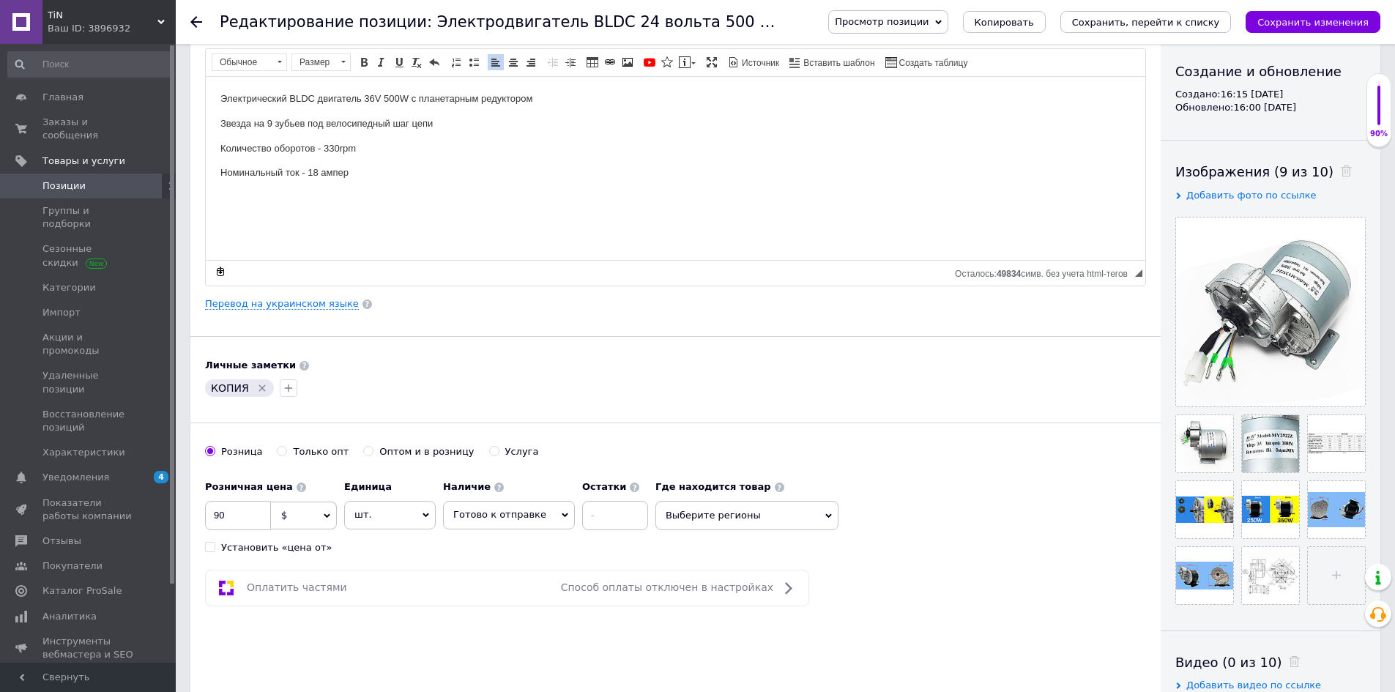
scroll to position [293, 0]
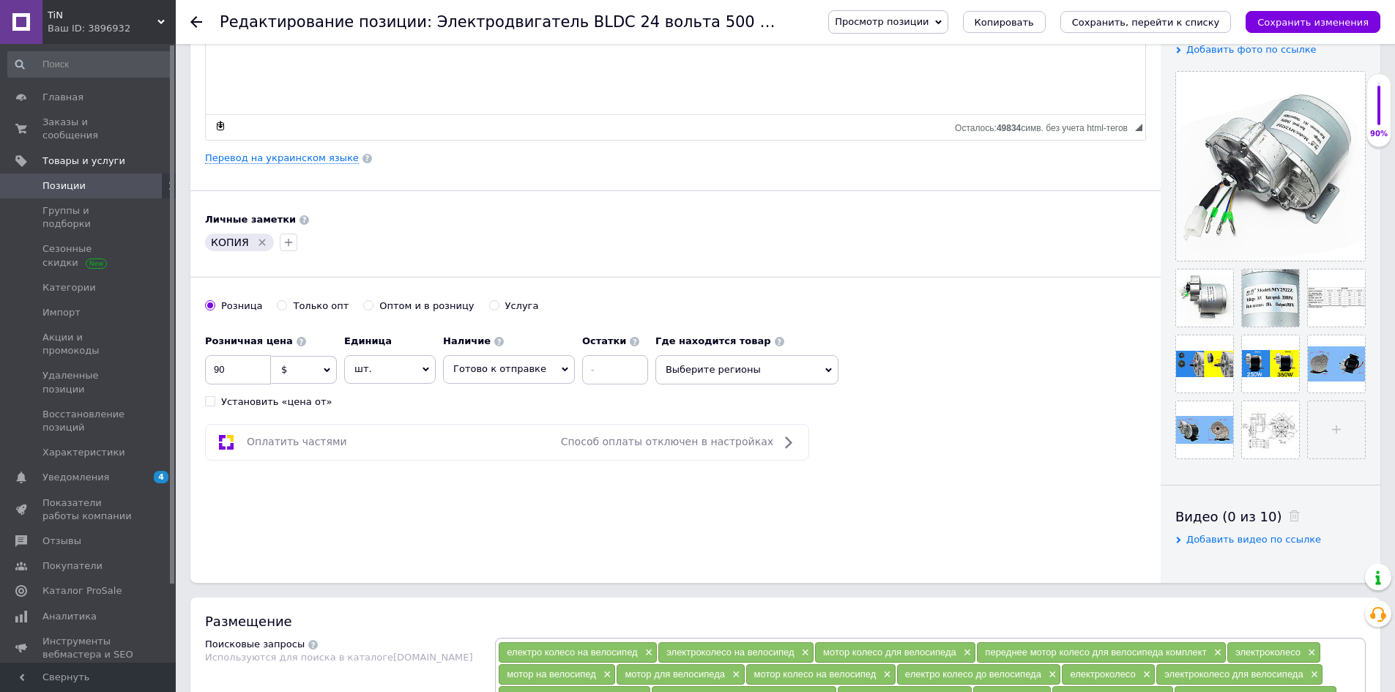
click at [257, 242] on icon "Удалить метку" at bounding box center [262, 243] width 12 height 12
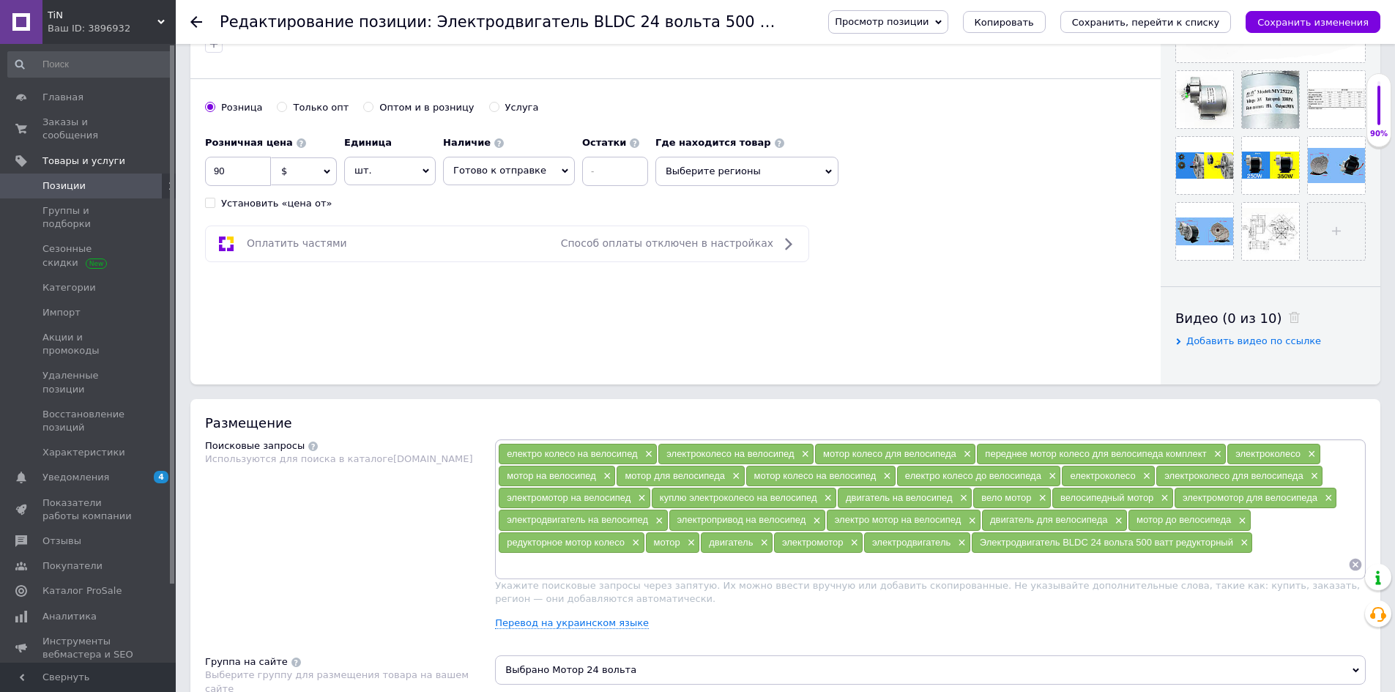
scroll to position [513, 0]
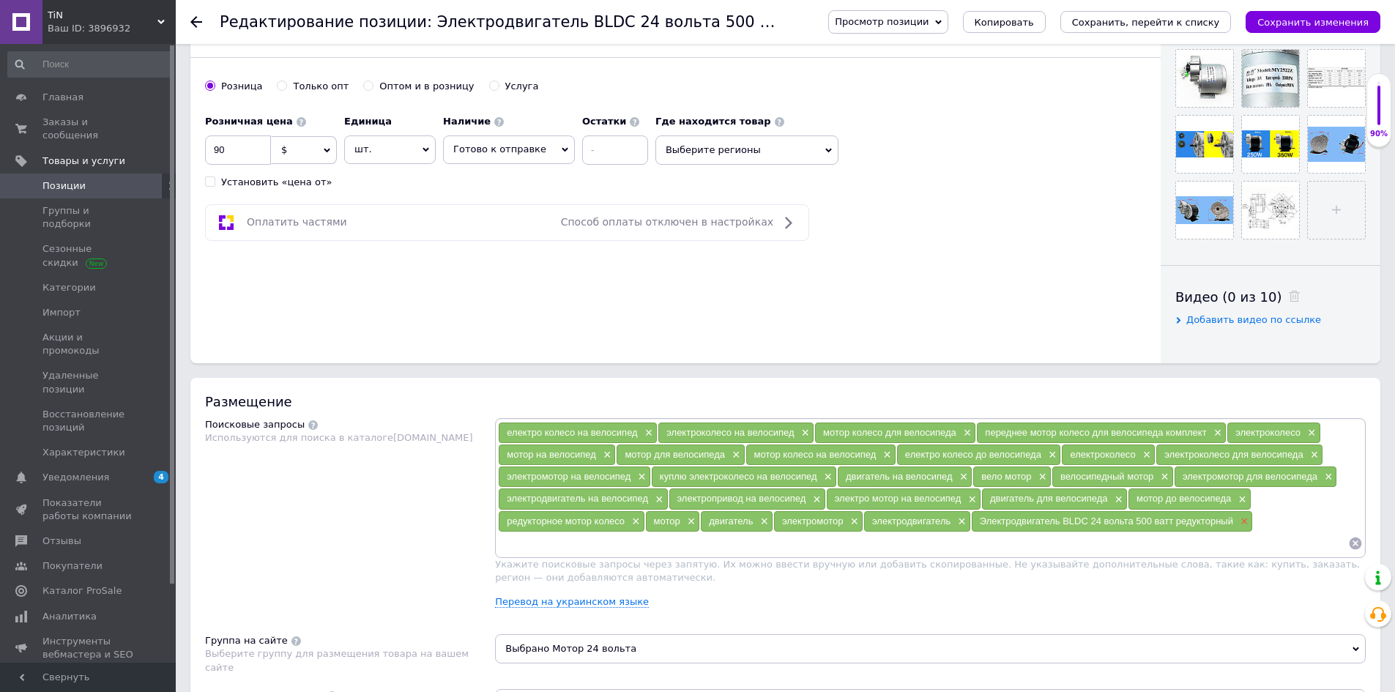
click at [1245, 519] on span "×" at bounding box center [1243, 522] width 12 height 12
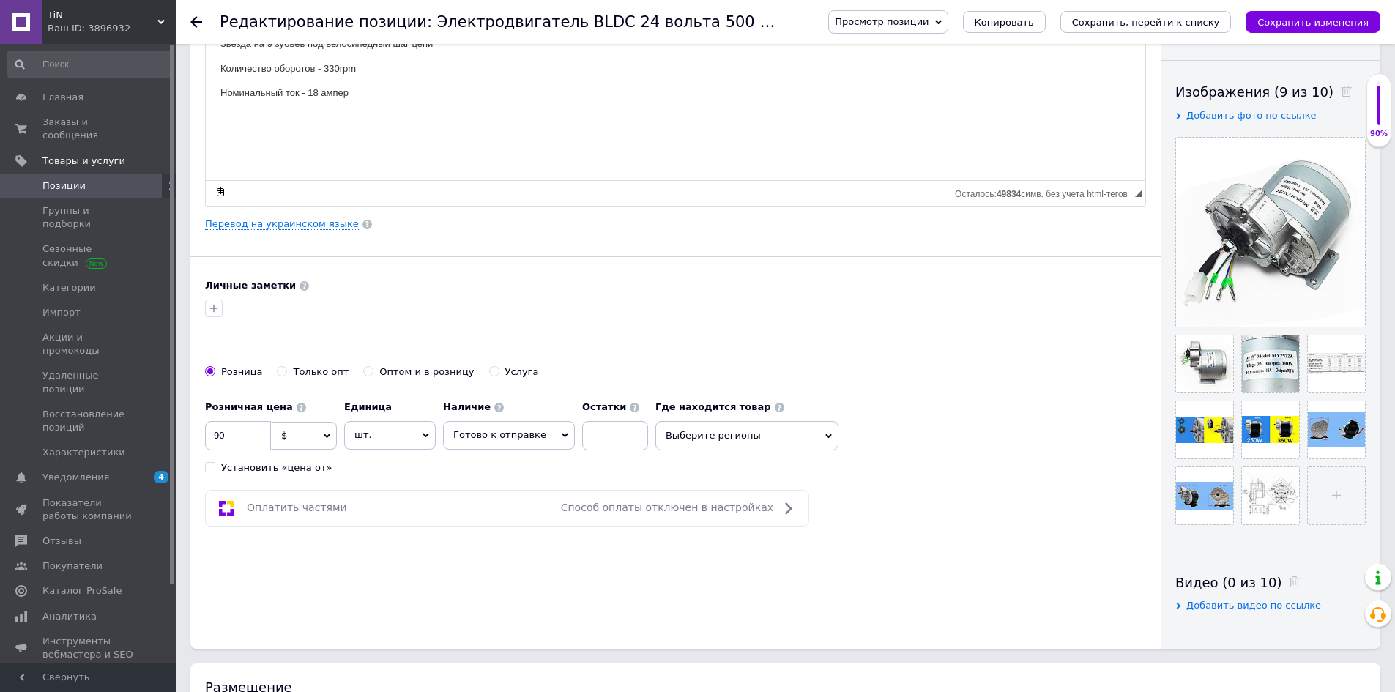
scroll to position [0, 0]
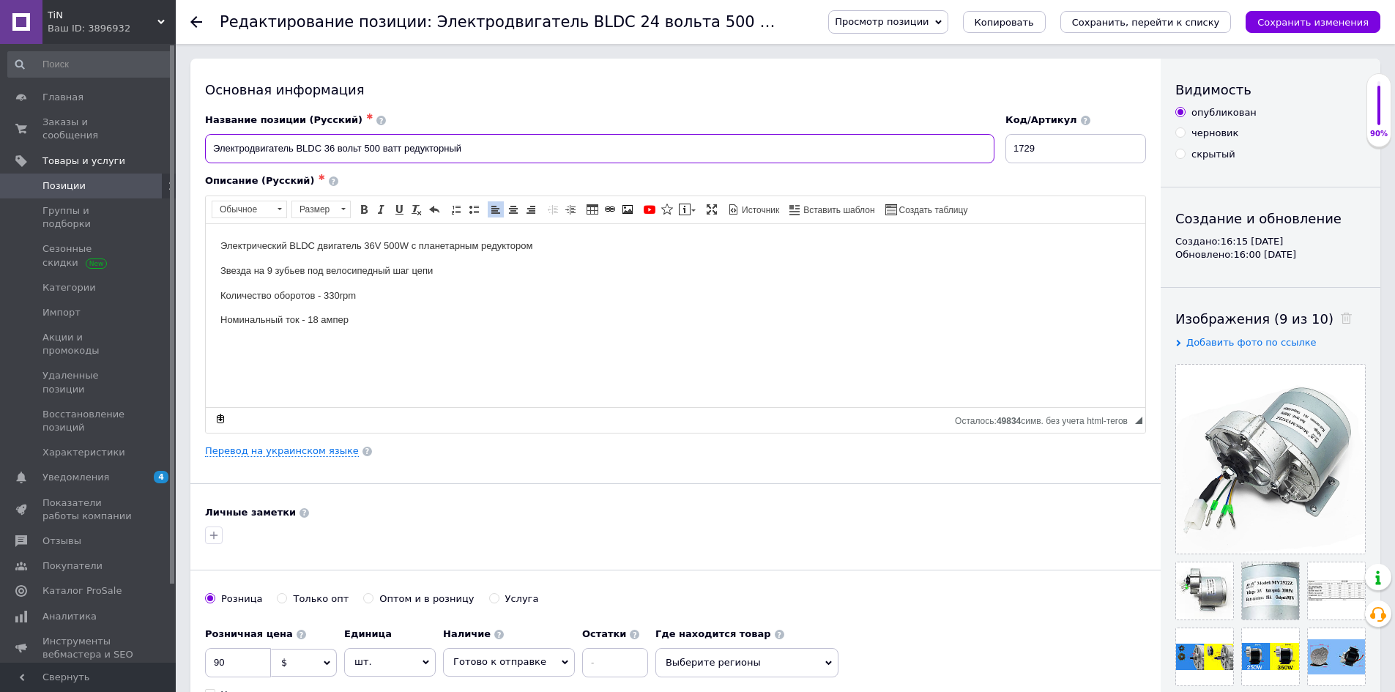
click at [486, 141] on input "Электродвигатель BLDC 36 вольт 500 ватт редукторный" at bounding box center [600, 148] width 790 height 29
click at [527, 138] on input "Электродвигатель BLDC 36 вольт 500 ватт редукторный" at bounding box center [600, 148] width 790 height 29
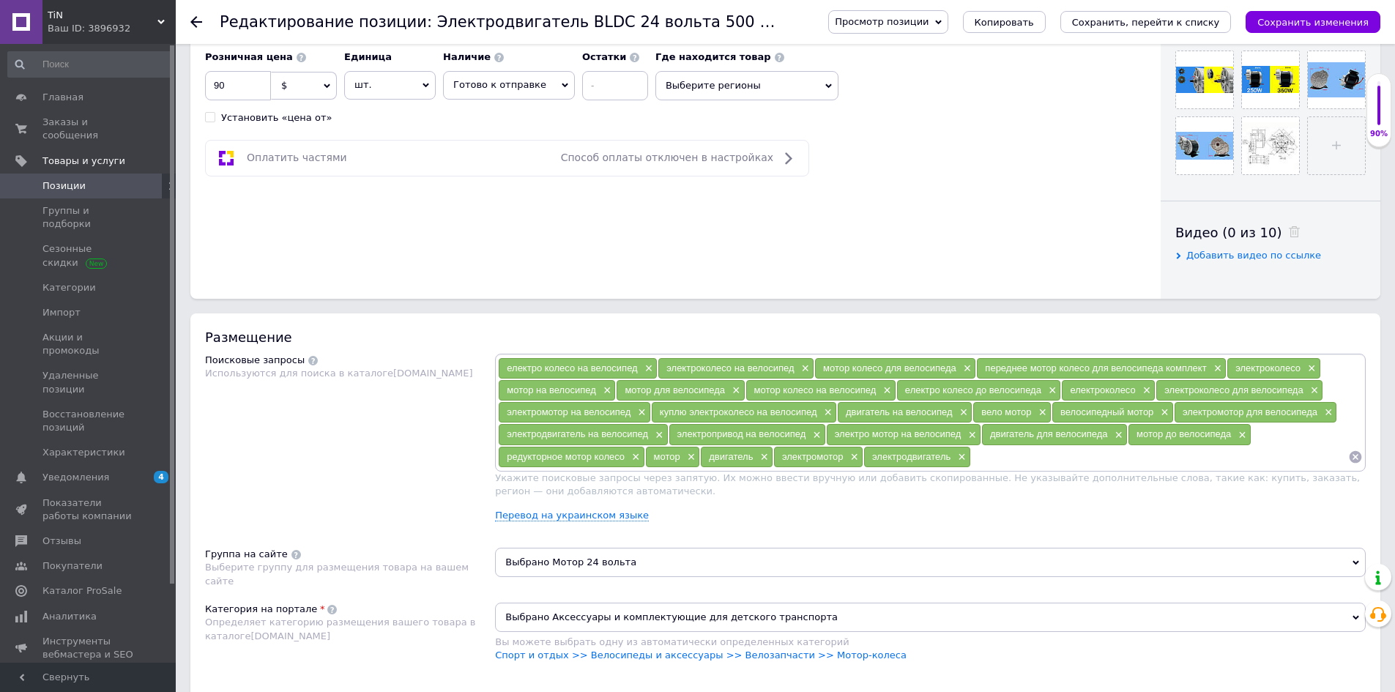
scroll to position [586, 0]
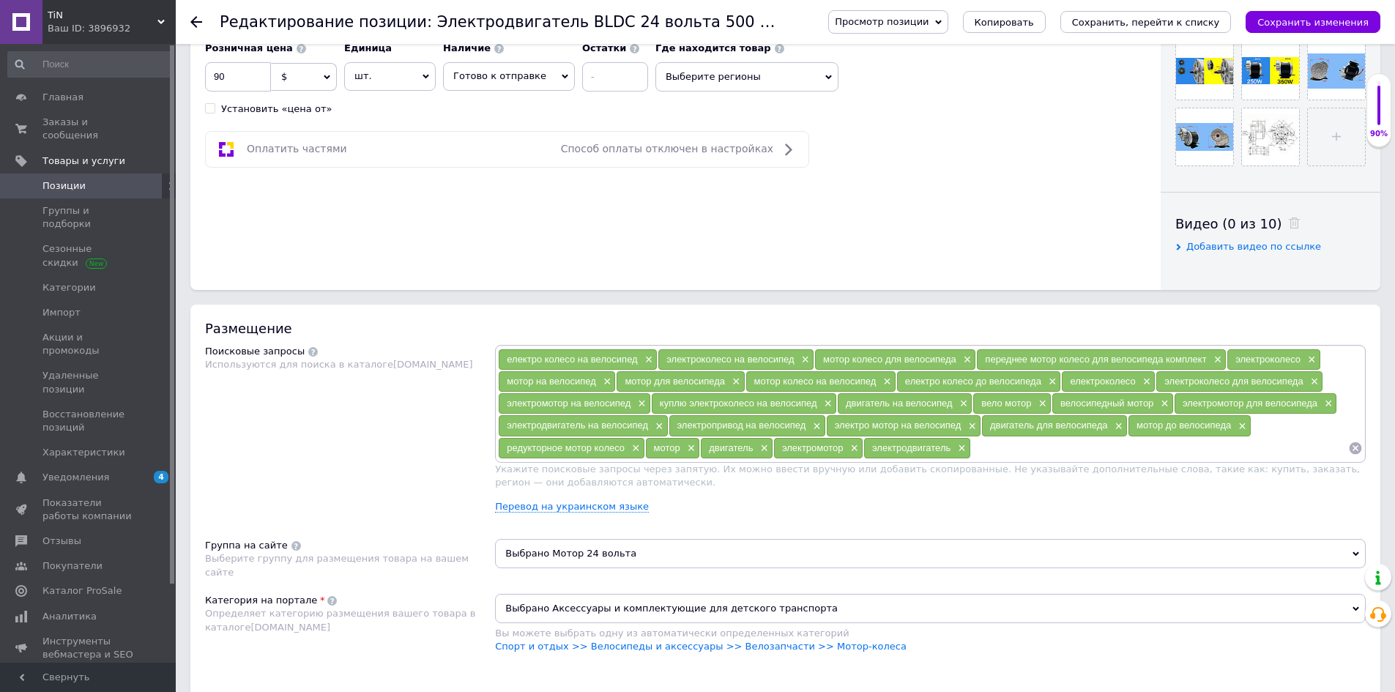
click at [985, 450] on input at bounding box center [1159, 448] width 377 height 22
paste input "Электродвигатель BLDC 36 вольт 500 ватт редукторный"
type input "Электродвигатель BLDC 36 вольт 500 ватт редукторный"
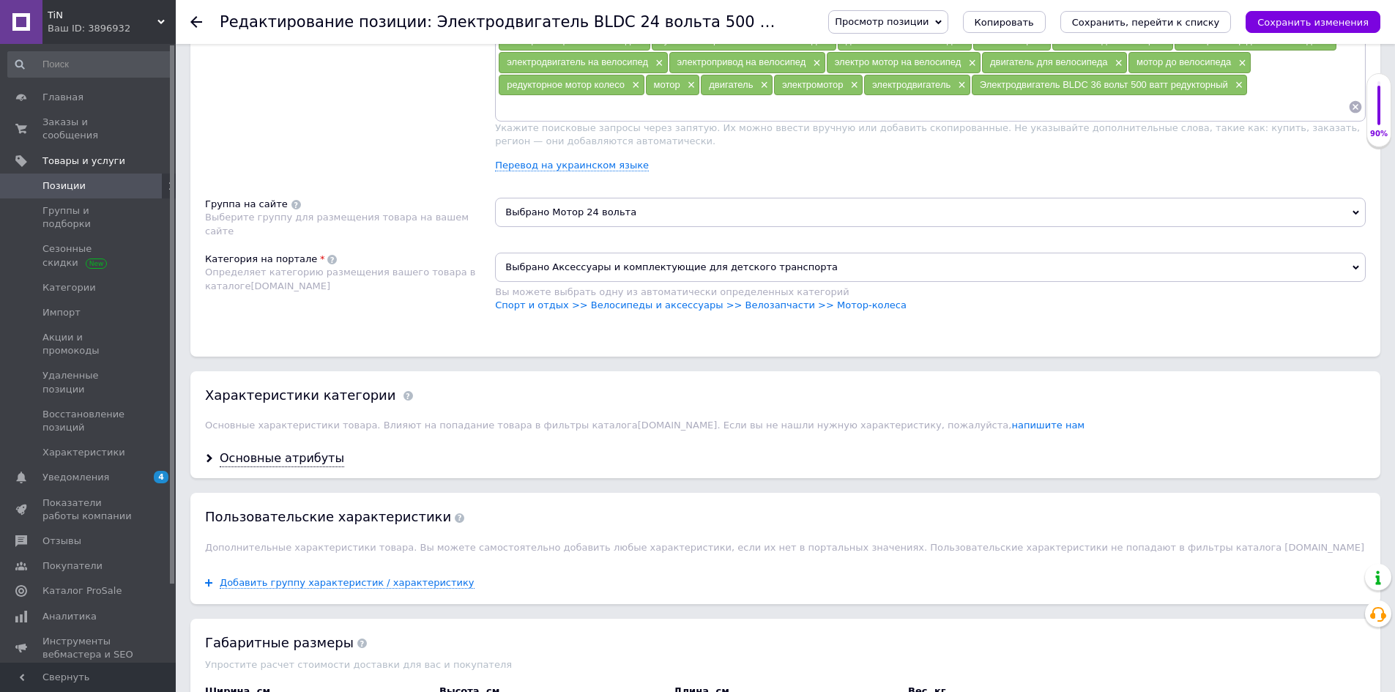
scroll to position [952, 0]
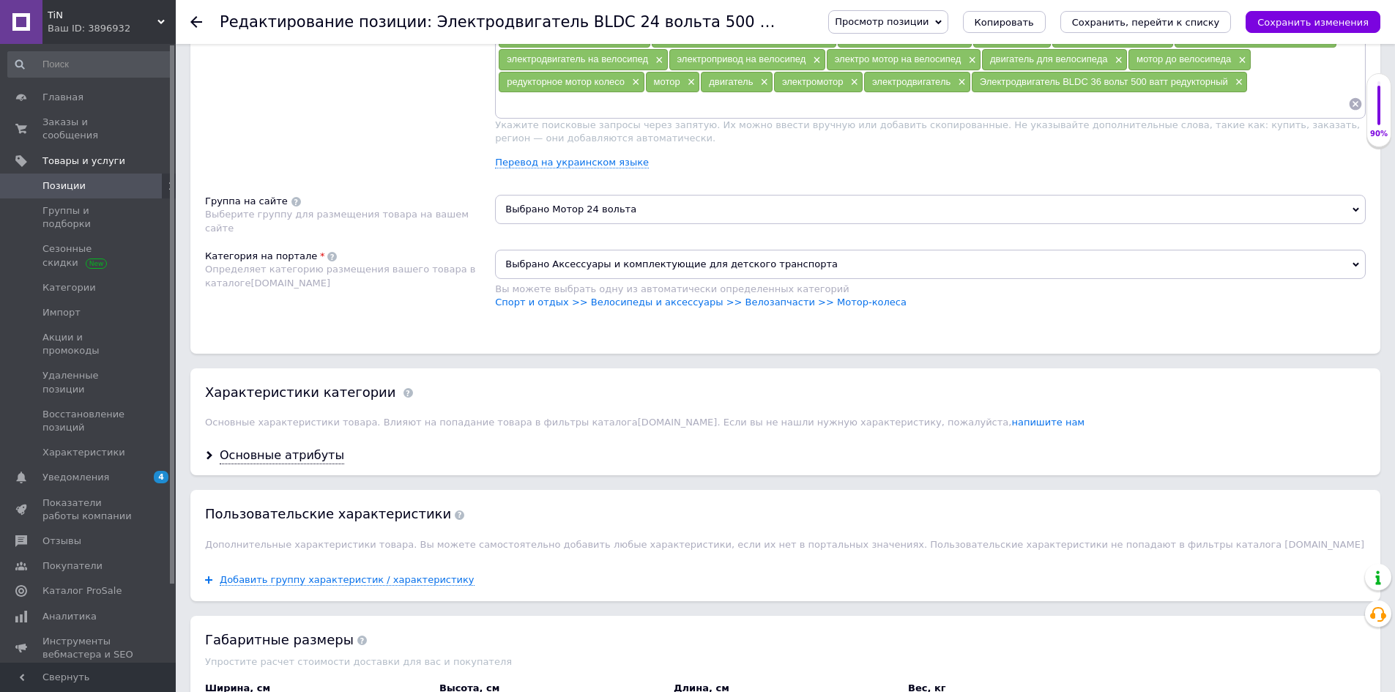
click at [661, 212] on span "Выбрано Мотор 24 вольта" at bounding box center [930, 209] width 871 height 29
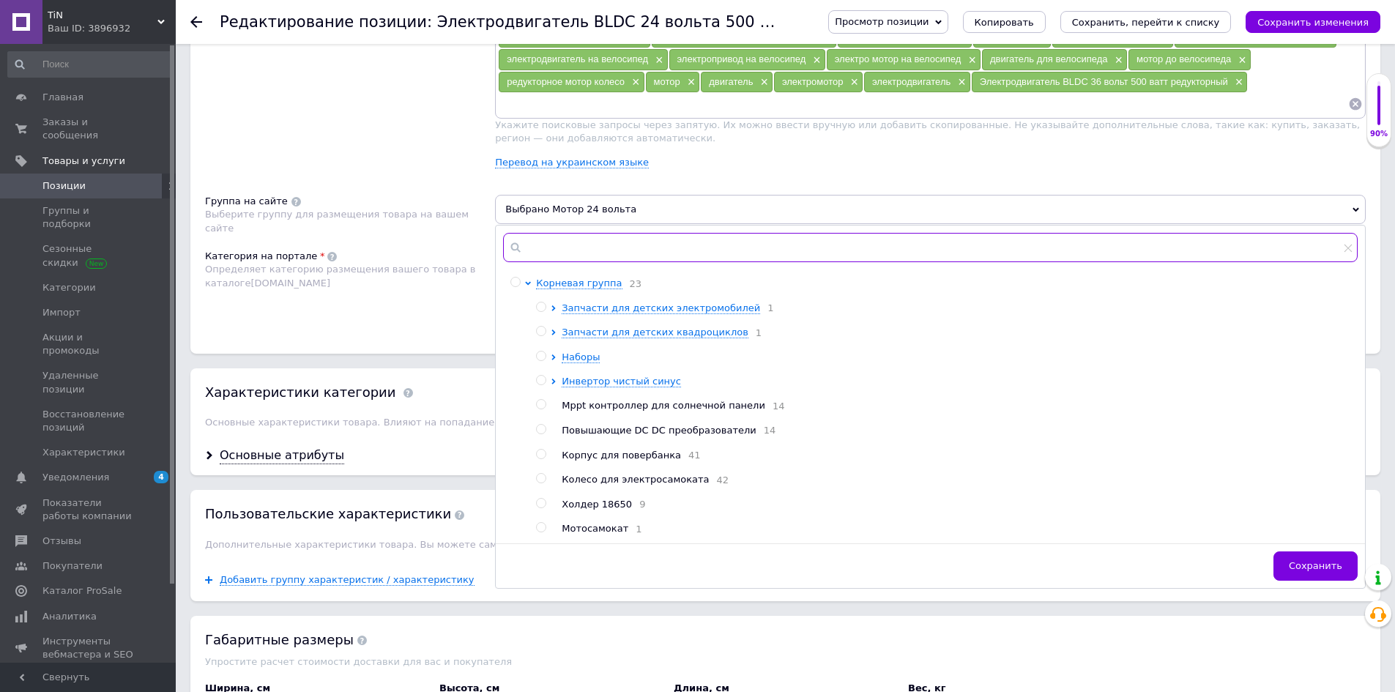
click at [574, 256] on input "text" at bounding box center [930, 247] width 855 height 29
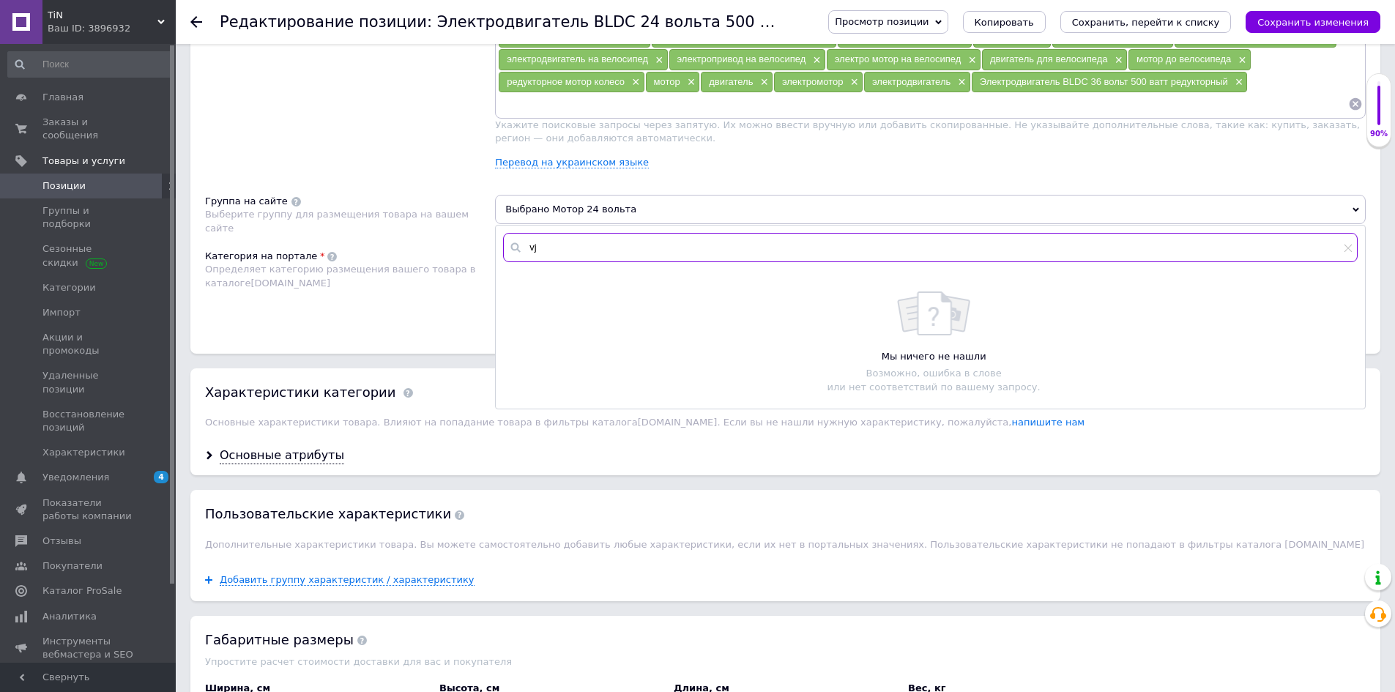
type input "v"
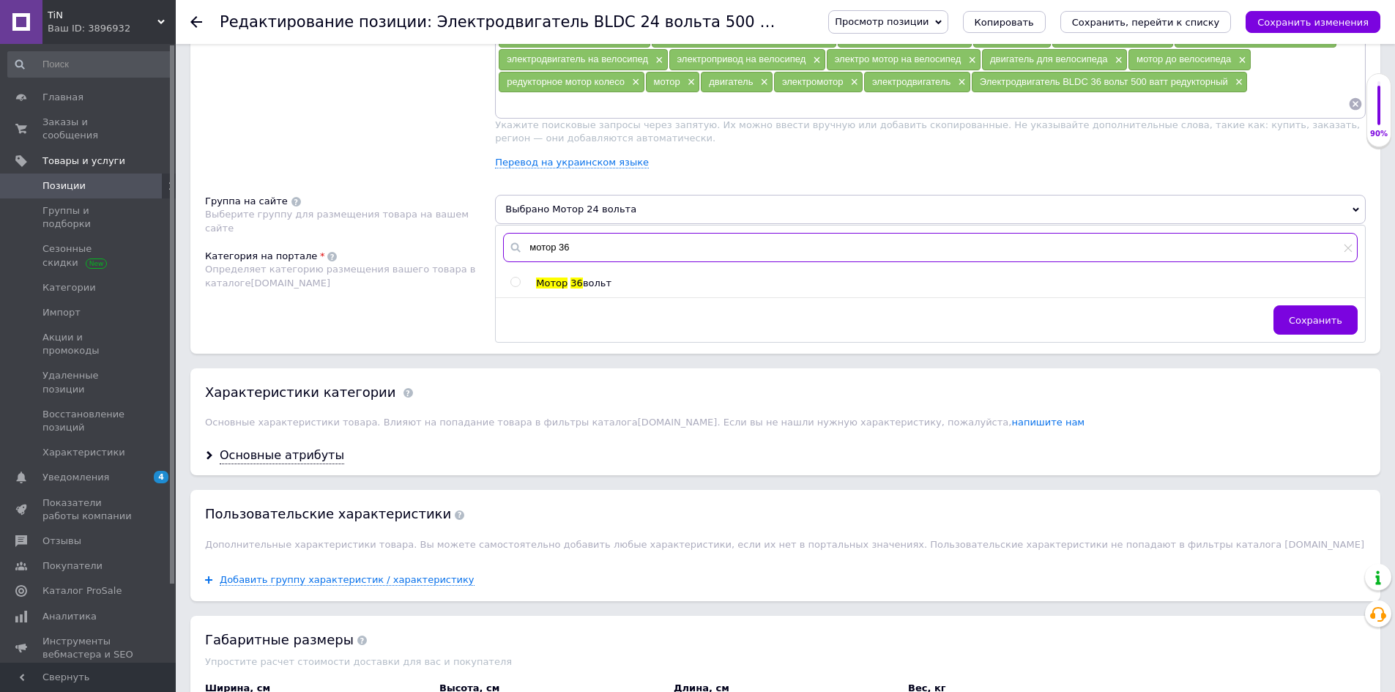
type input "мотор 36"
click at [583, 283] on span "вольт" at bounding box center [597, 283] width 29 height 11
radio input "true"
click at [1314, 321] on span "Сохранить" at bounding box center [1315, 320] width 53 height 11
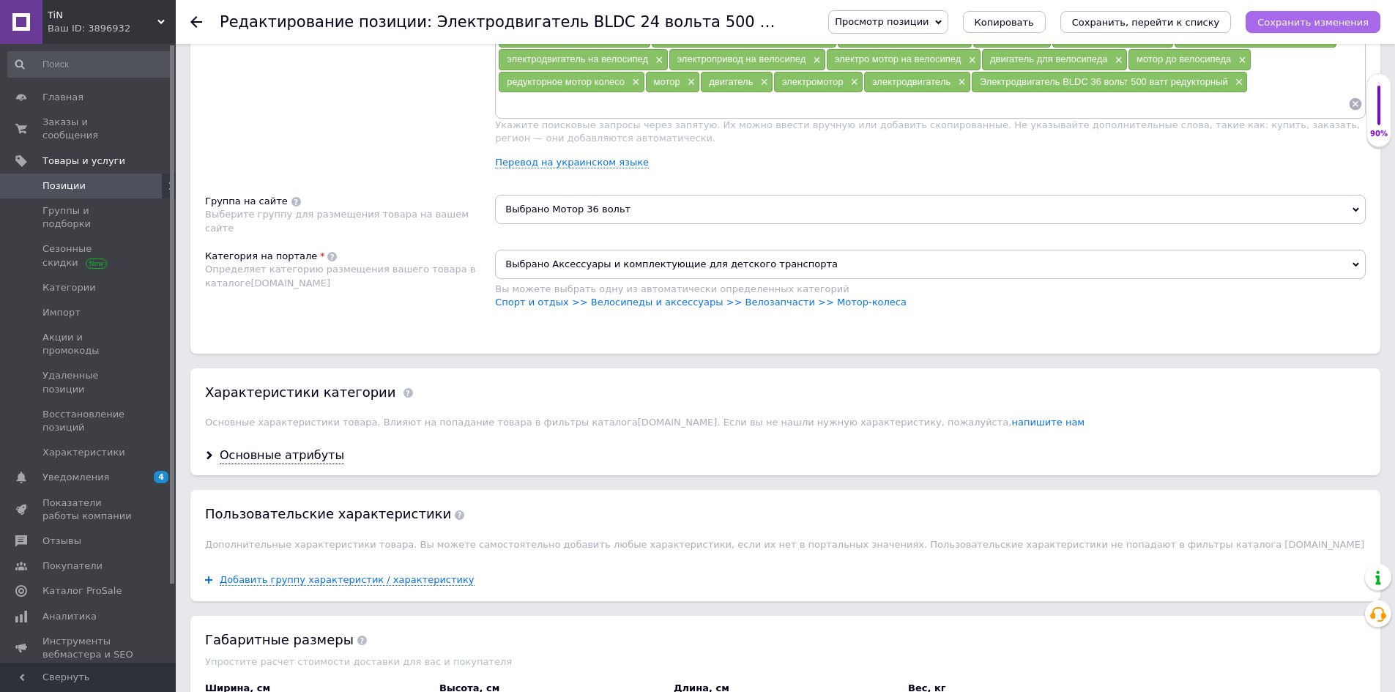
click at [1288, 29] on button "Сохранить изменения" at bounding box center [1313, 22] width 135 height 22
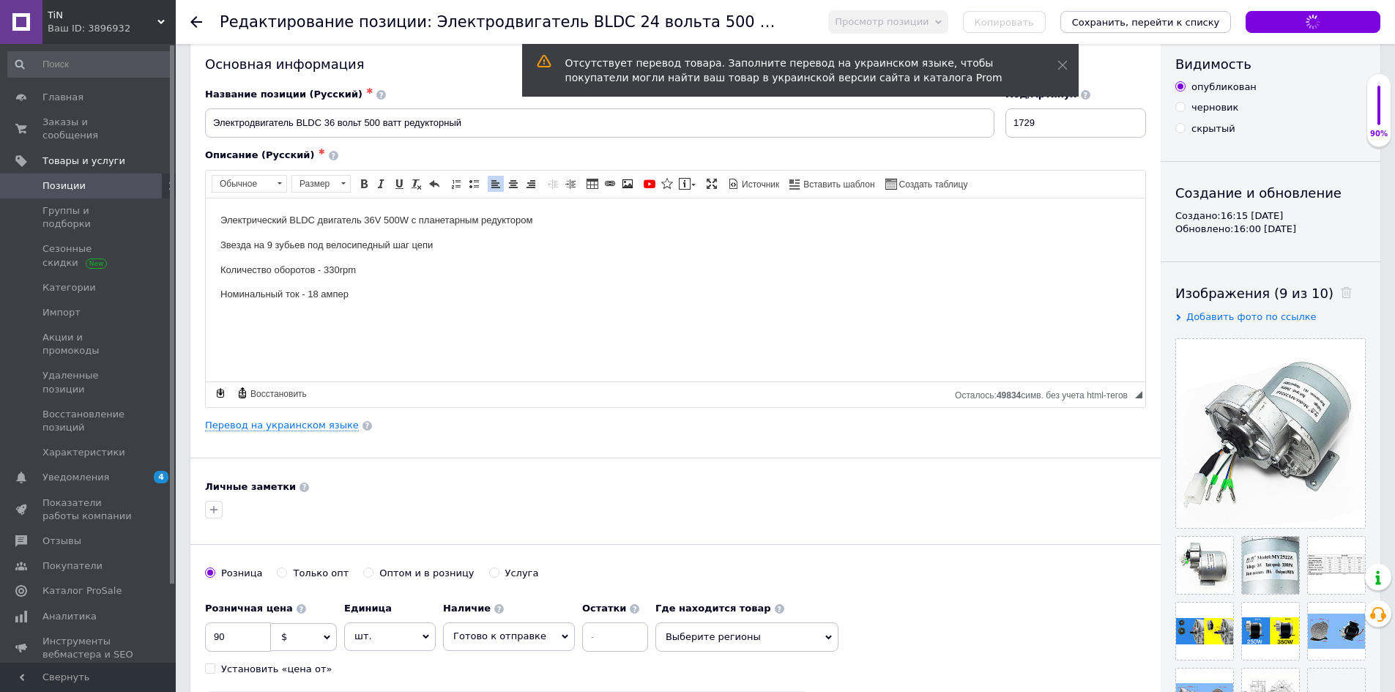
scroll to position [0, 0]
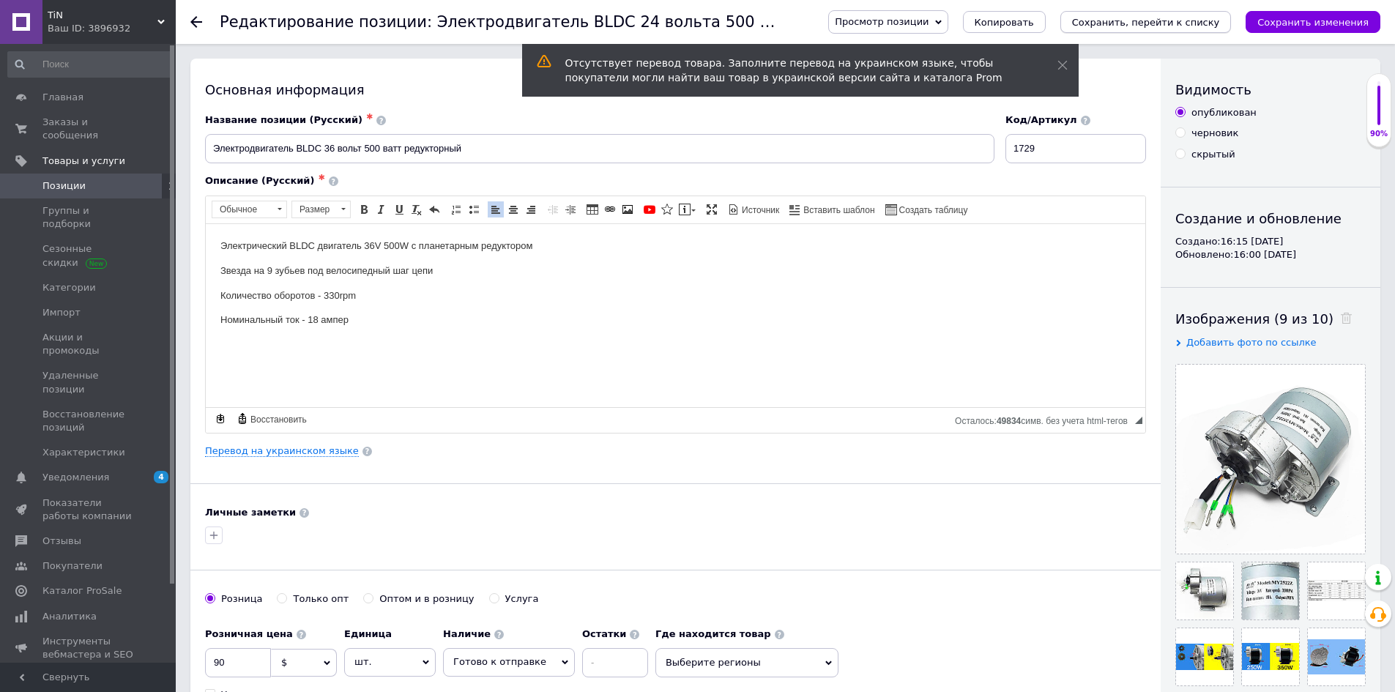
click at [1181, 18] on icon "Сохранить, перейти к списку" at bounding box center [1146, 22] width 148 height 11
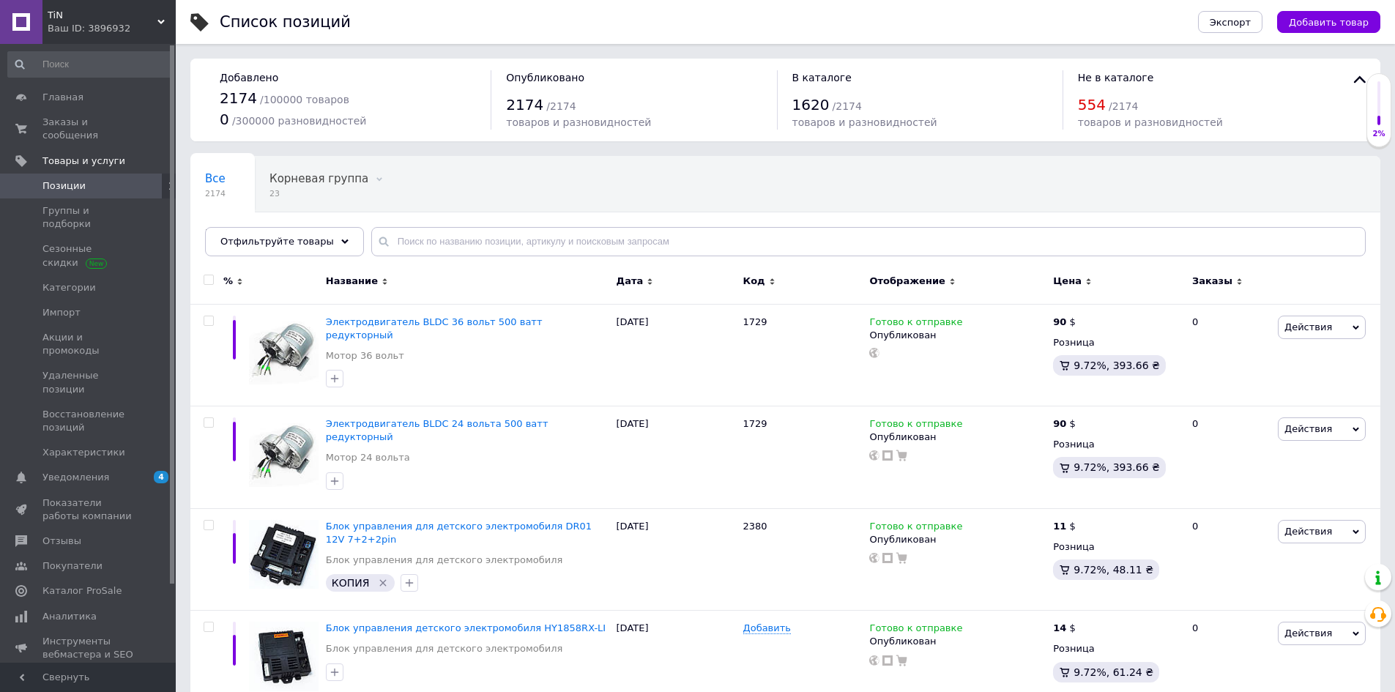
click at [852, 195] on div "Все 2174 Корневая группа 23 Удалить Редактировать Нет в наличии 526 Удалить Ред…" at bounding box center [785, 213] width 1190 height 121
click at [801, 204] on div "Все 2174 Корневая группа 23 Удалить Редактировать Нет в наличии 526 Удалить Ред…" at bounding box center [785, 213] width 1190 height 121
click at [471, 319] on span "Электродвигатель BLDC 36 вольт 500 ватт редукторный" at bounding box center [434, 328] width 217 height 24
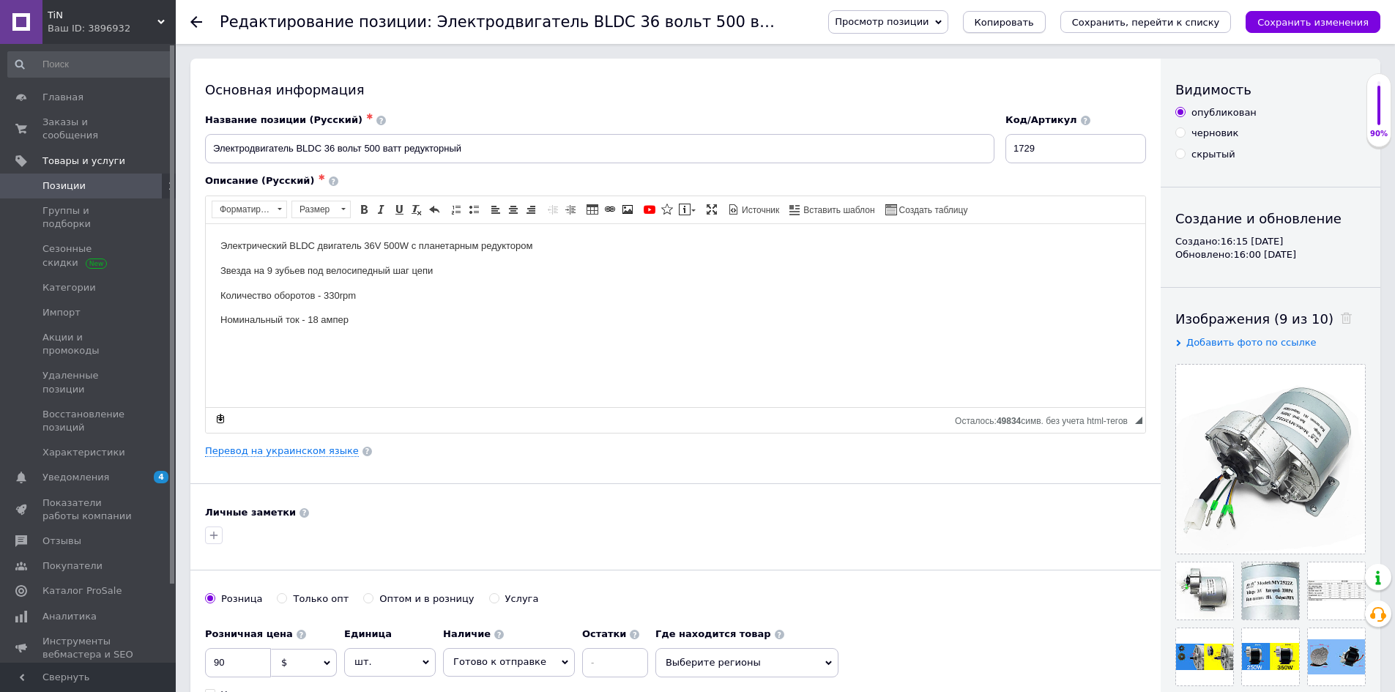
click at [1034, 20] on span "Копировать" at bounding box center [1004, 22] width 59 height 11
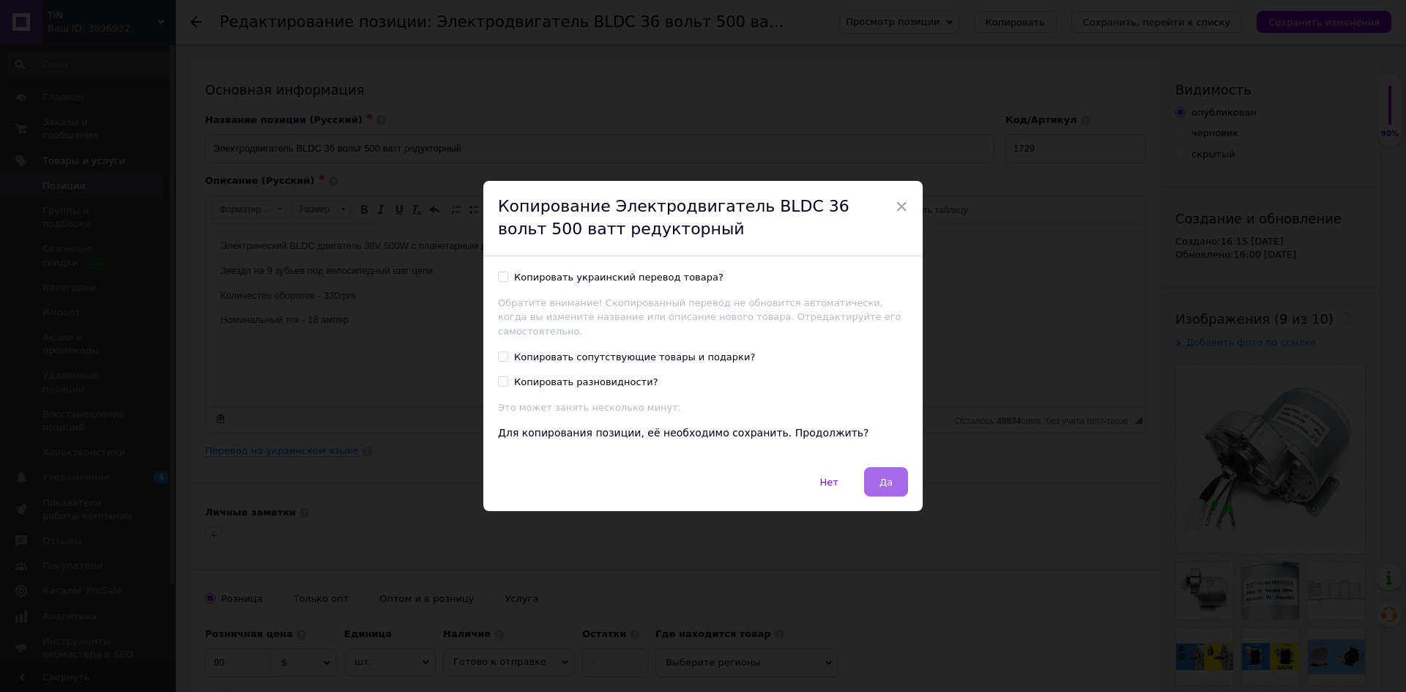
click at [883, 478] on span "Да" at bounding box center [886, 482] width 13 height 11
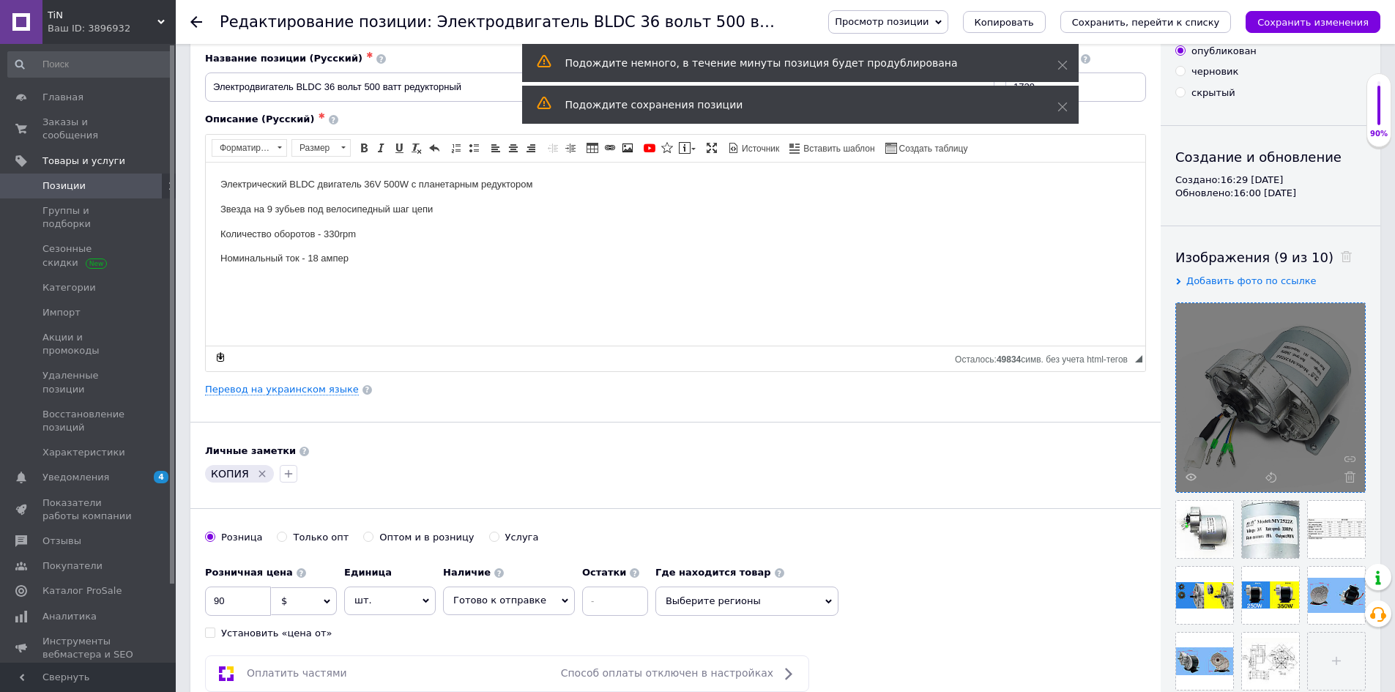
scroll to position [146, 0]
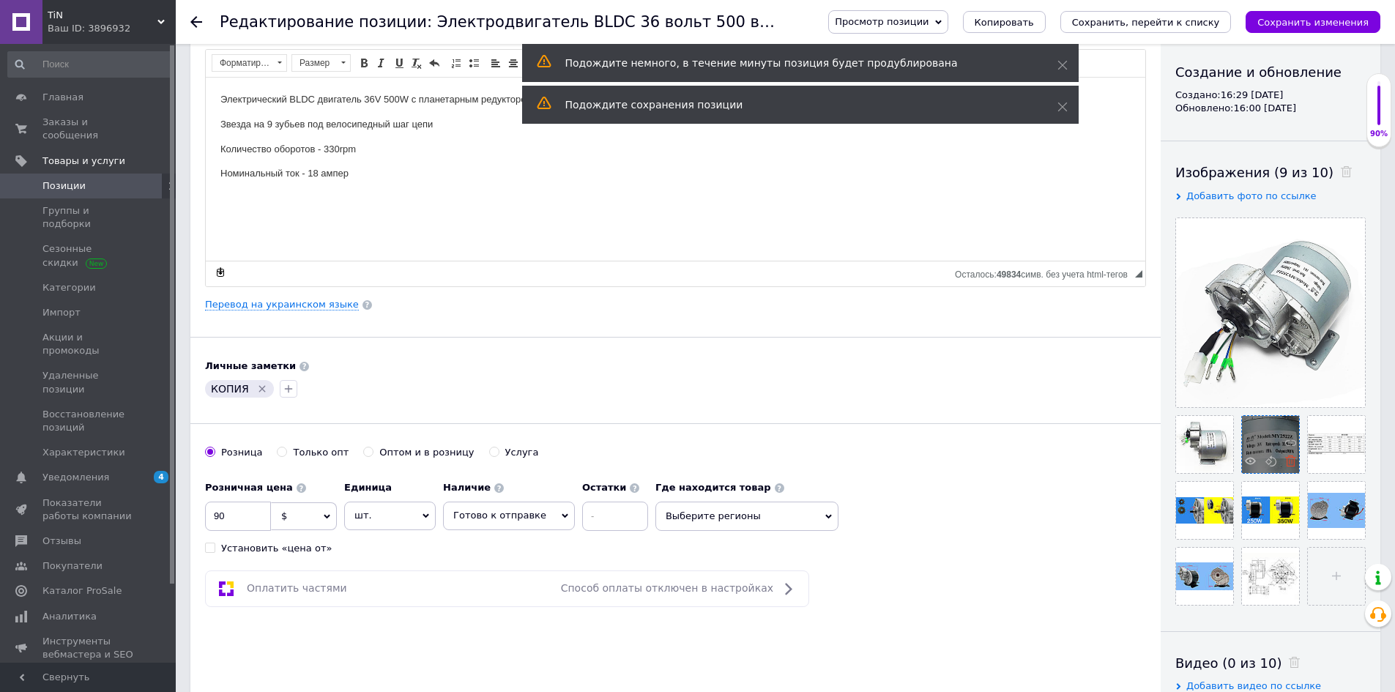
click at [1292, 462] on use at bounding box center [1291, 461] width 11 height 11
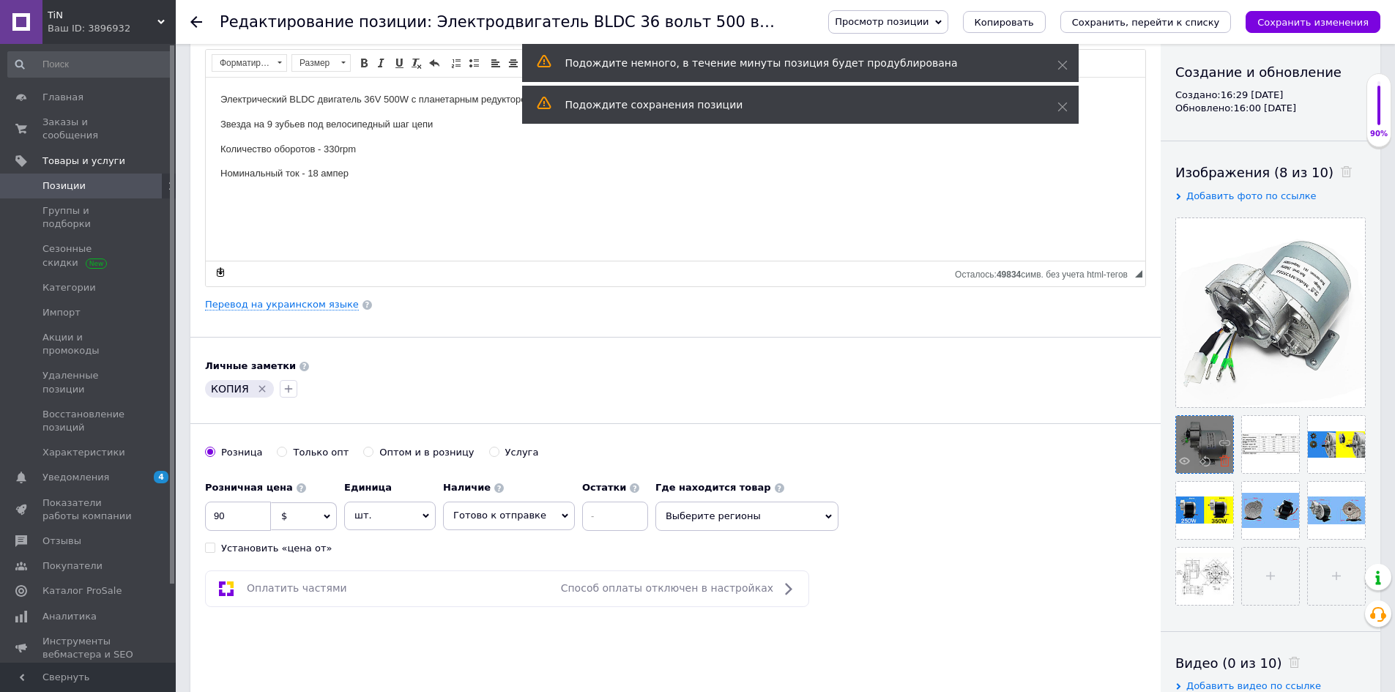
click at [1225, 465] on icon at bounding box center [1225, 461] width 11 height 11
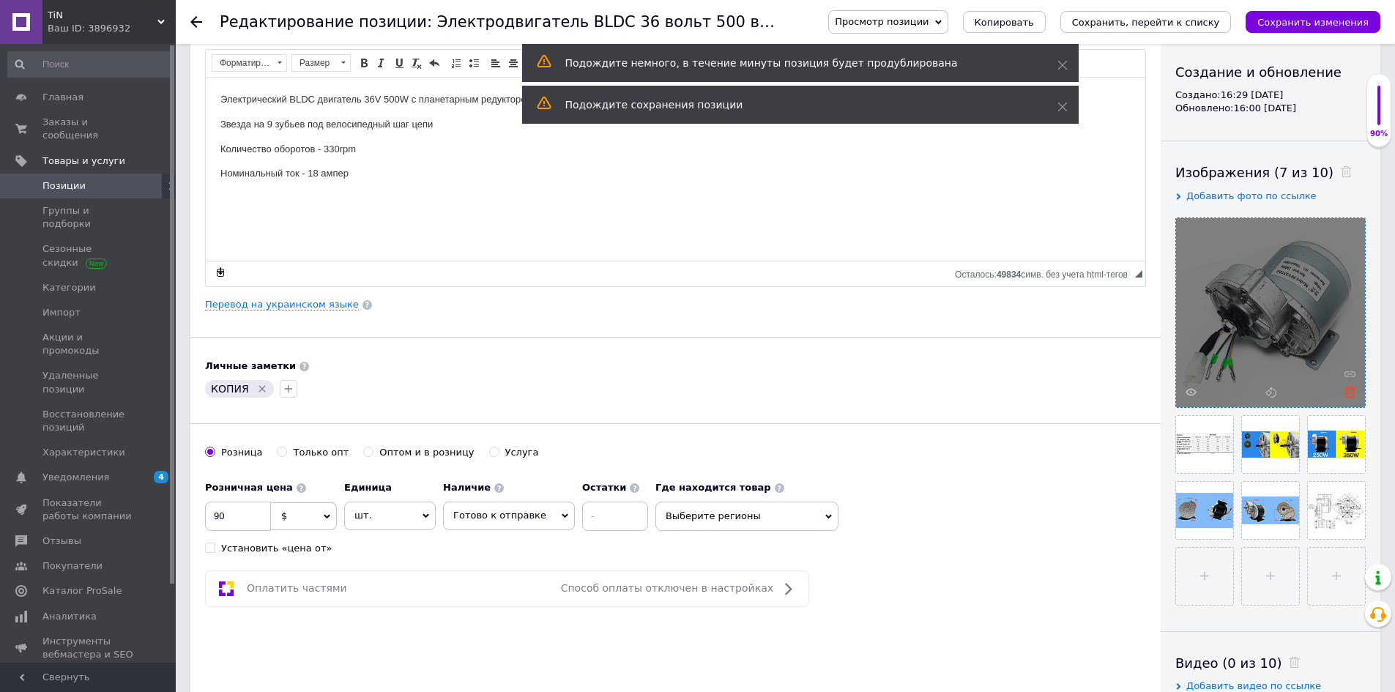
click at [1352, 396] on icon at bounding box center [1350, 392] width 11 height 11
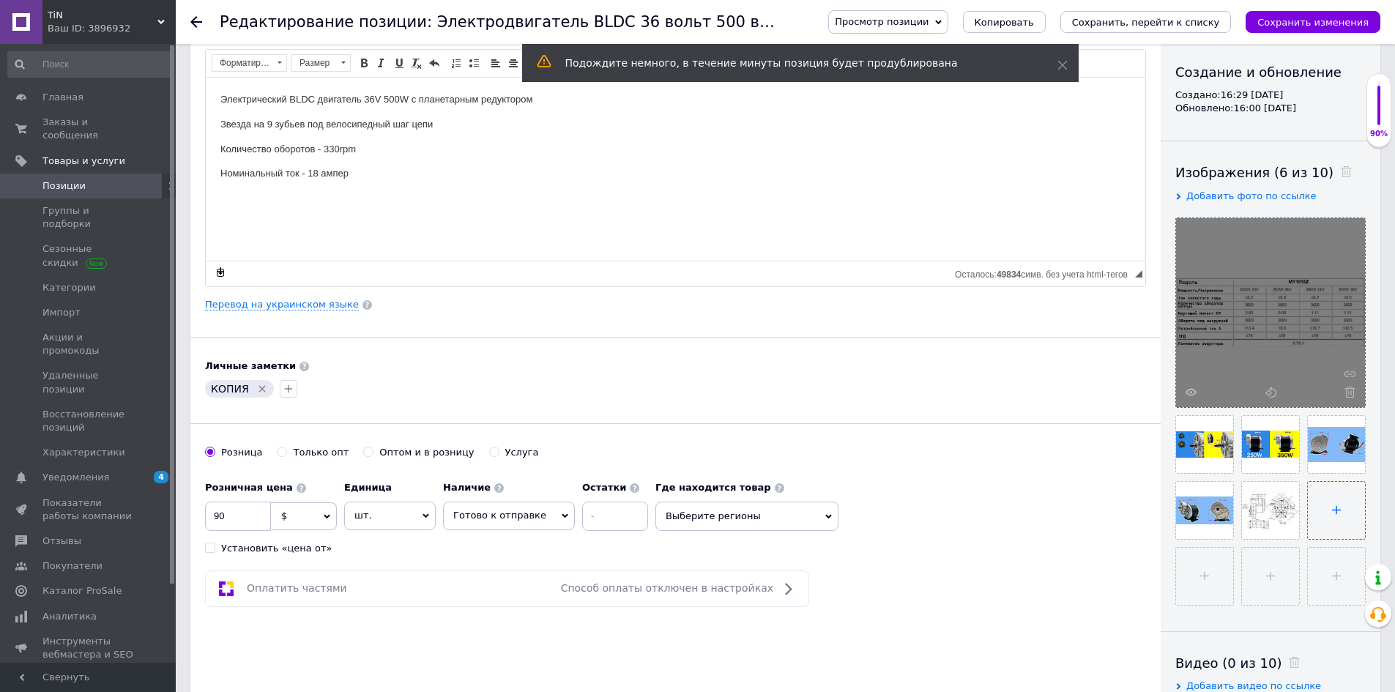
click at [1322, 509] on input "file" at bounding box center [1336, 510] width 57 height 57
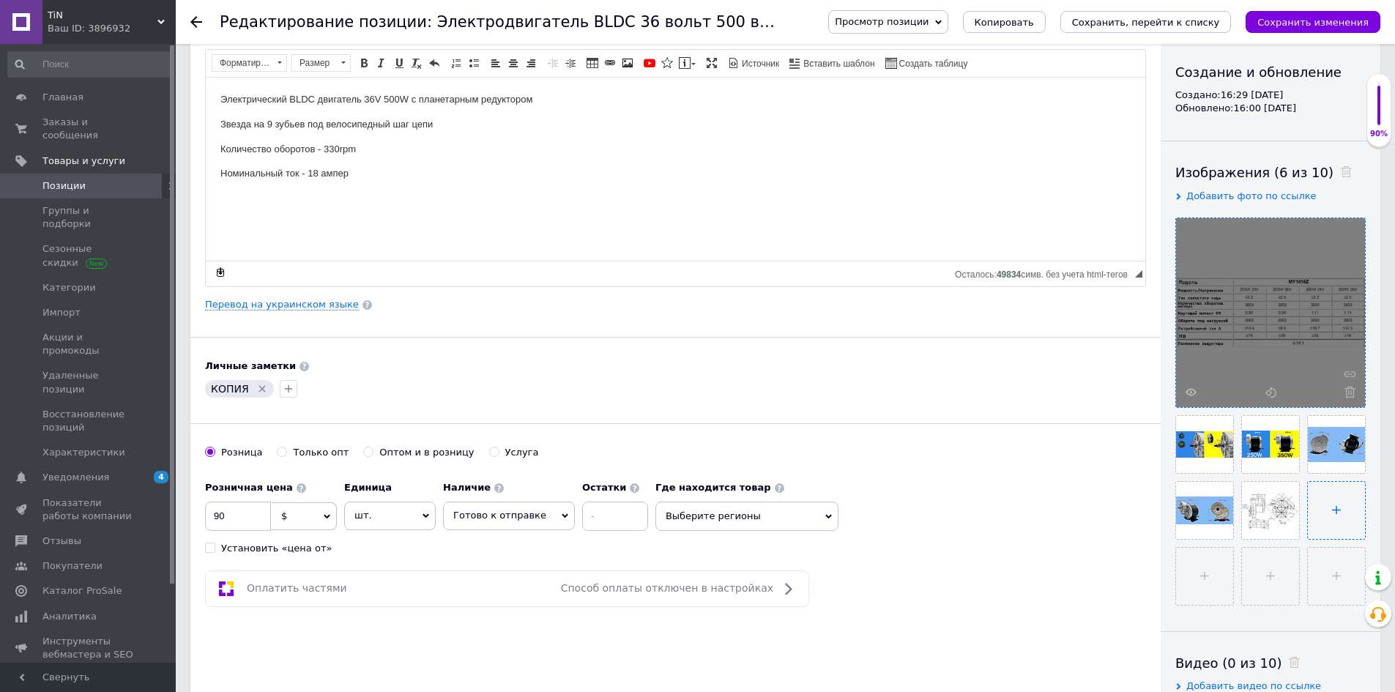
type input "C:\fakepath\1.jpg"
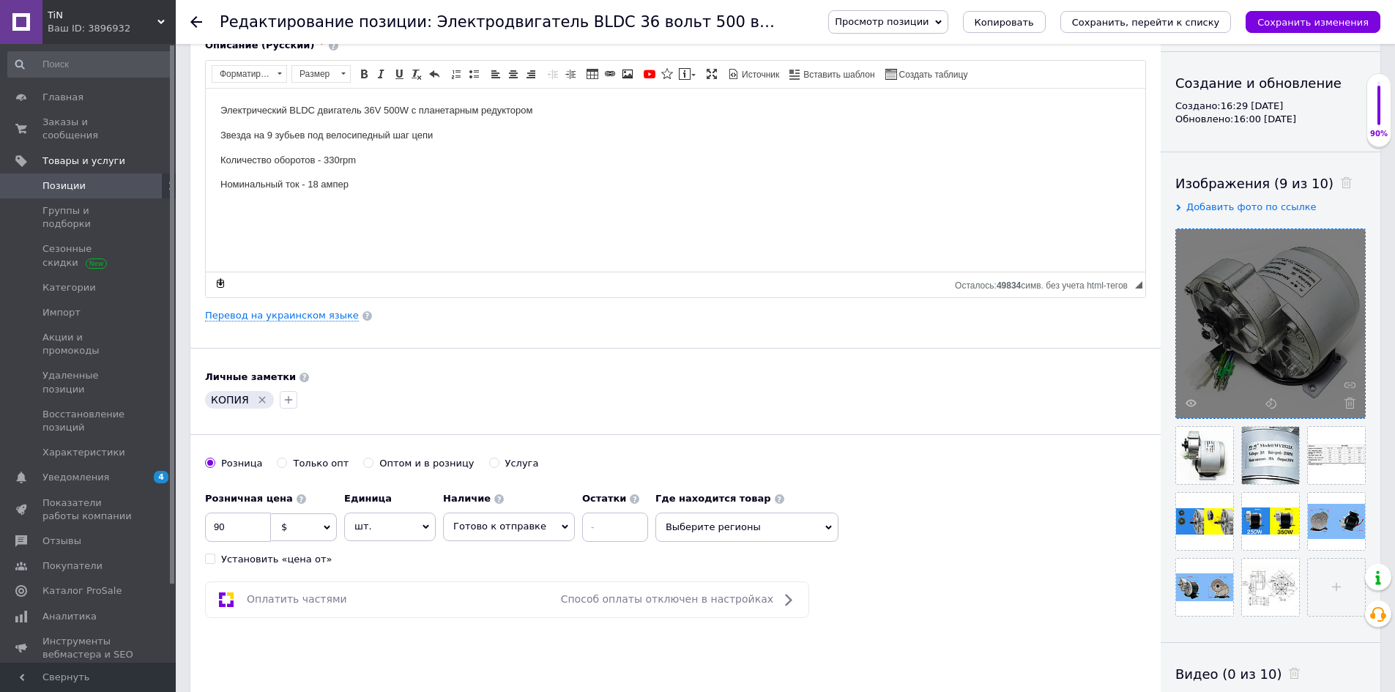
scroll to position [0, 0]
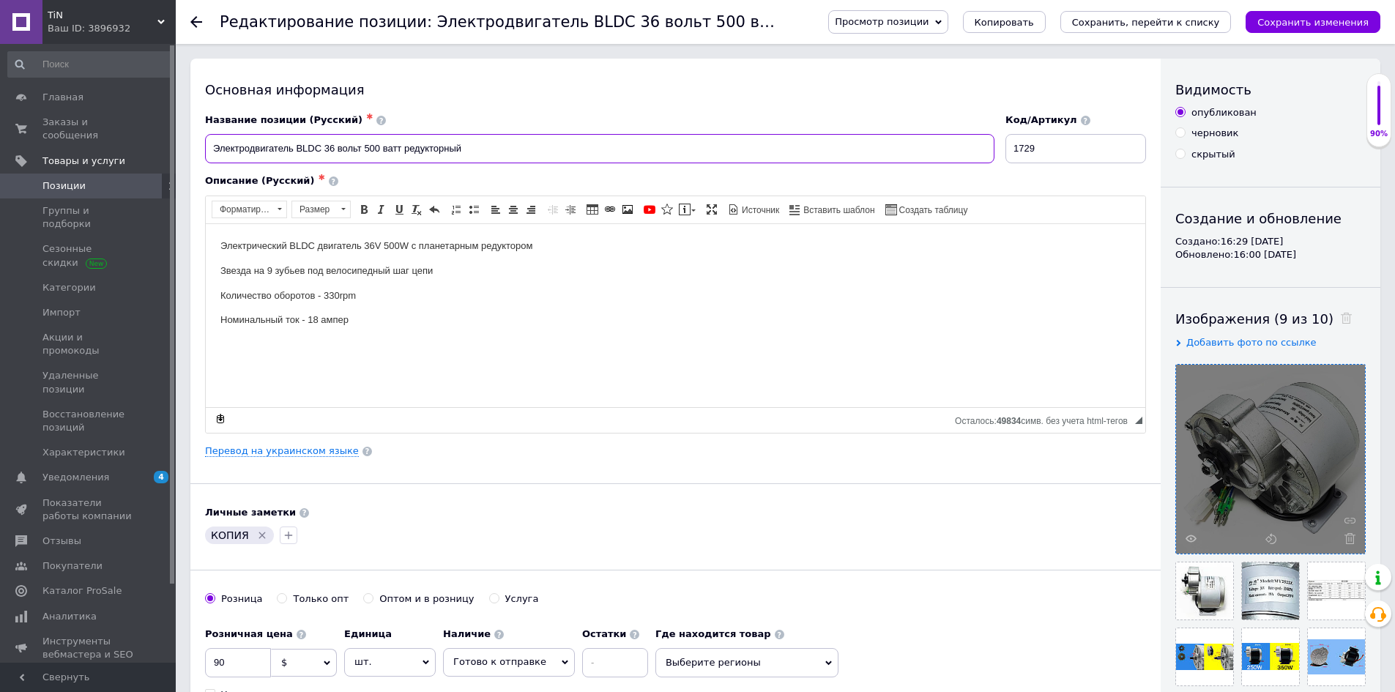
click at [367, 147] on input "Электродвигатель BLDC 36 вольт 500 ватт редукторный" at bounding box center [600, 148] width 790 height 29
type input "Электродвигатель BLDC 36 вольт 350 ватт редукторный"
drag, startPoint x: 394, startPoint y: 245, endPoint x: 385, endPoint y: 245, distance: 8.8
click at [385, 245] on p "Электрический BLDC двигатель 36V 500W с планетарным редуктором" at bounding box center [675, 245] width 910 height 15
click at [475, 324] on p "Номинальный ток - 18 ампер" at bounding box center [675, 319] width 910 height 15
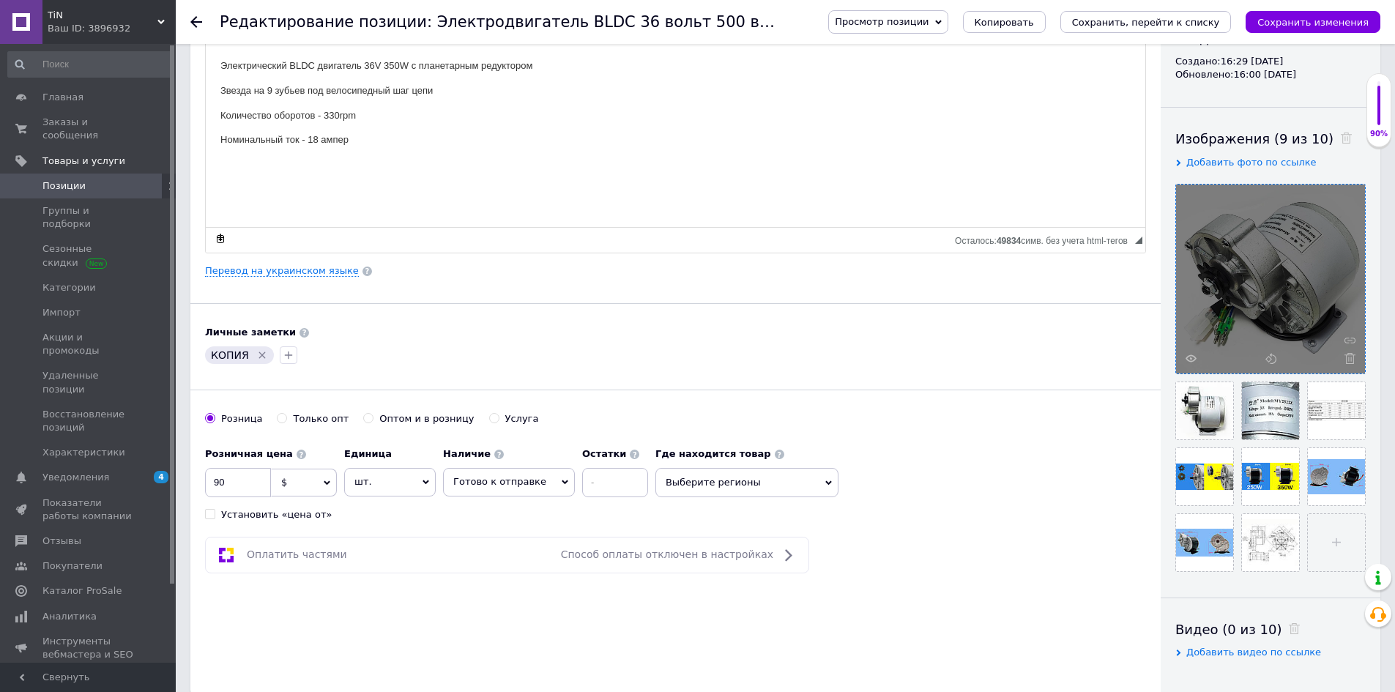
scroll to position [220, 0]
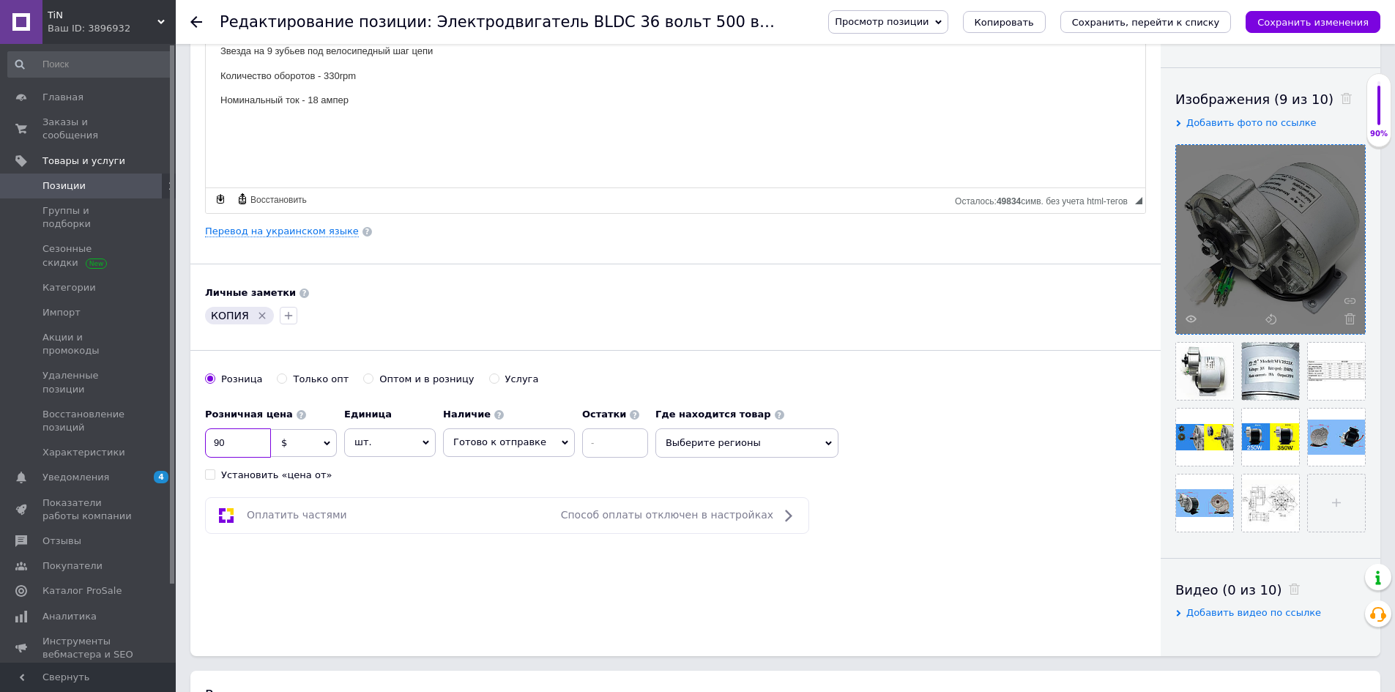
drag, startPoint x: 234, startPoint y: 437, endPoint x: 210, endPoint y: 437, distance: 24.2
click at [210, 437] on input "90" at bounding box center [238, 443] width 66 height 29
type input "75"
click at [685, 314] on div "КОПИЯ" at bounding box center [675, 315] width 947 height 23
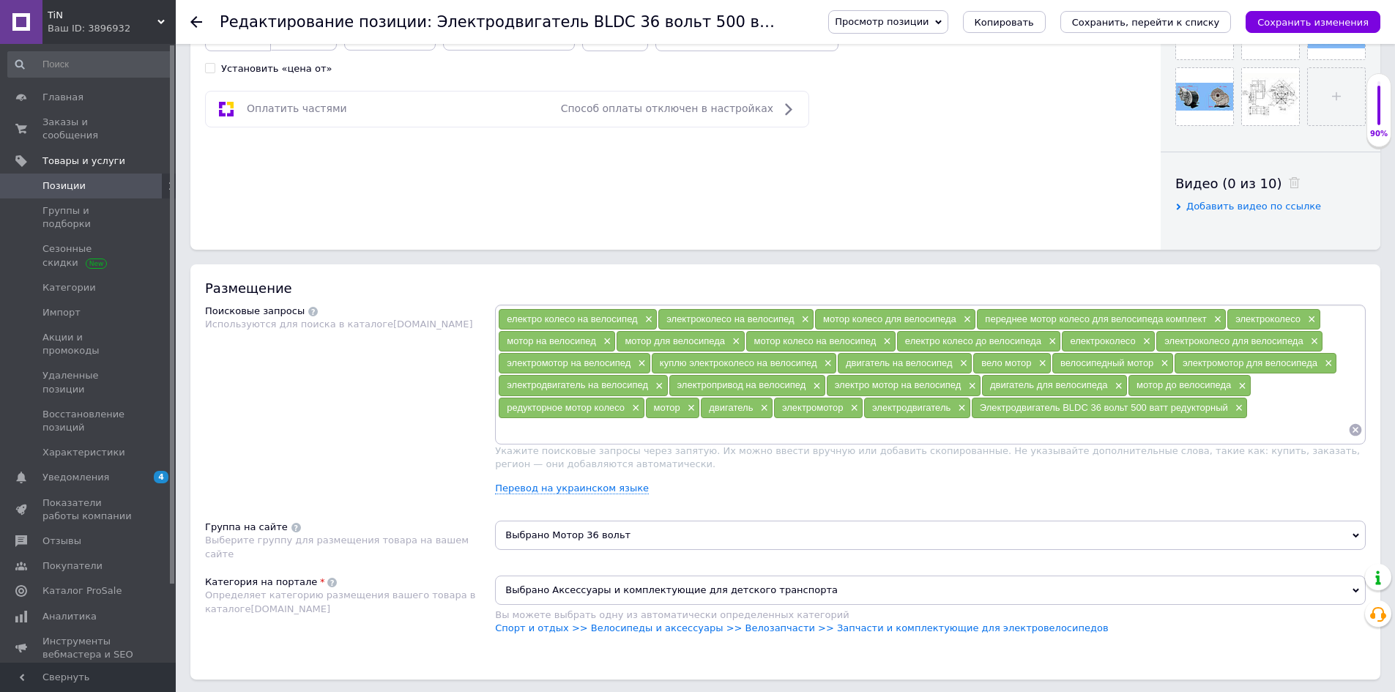
scroll to position [732, 0]
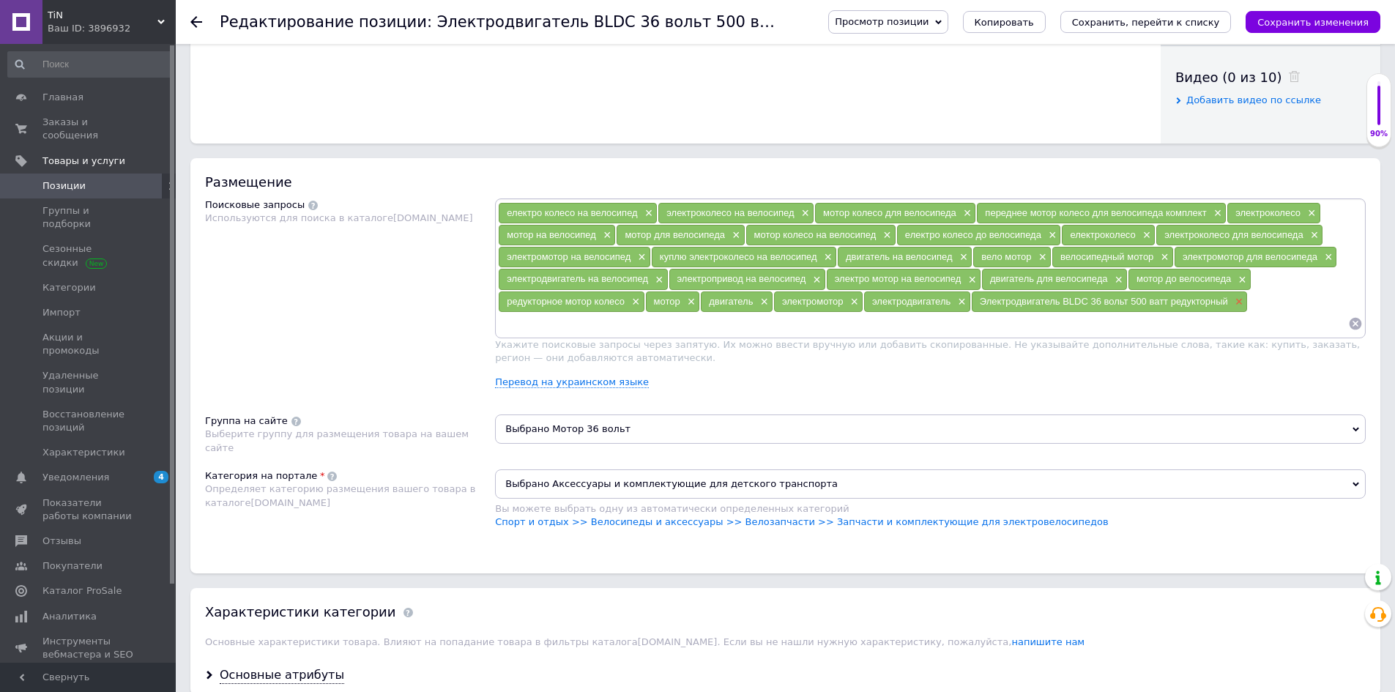
click at [1242, 299] on span "×" at bounding box center [1238, 302] width 12 height 12
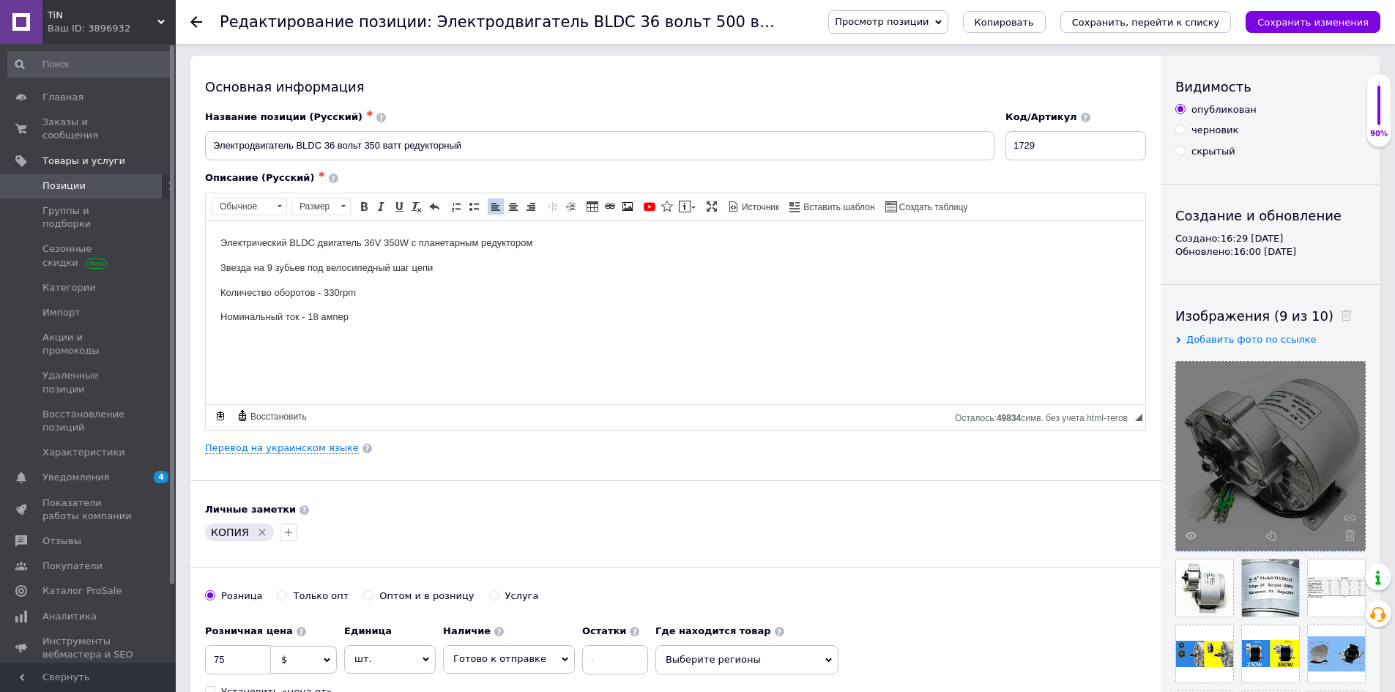
scroll to position [0, 0]
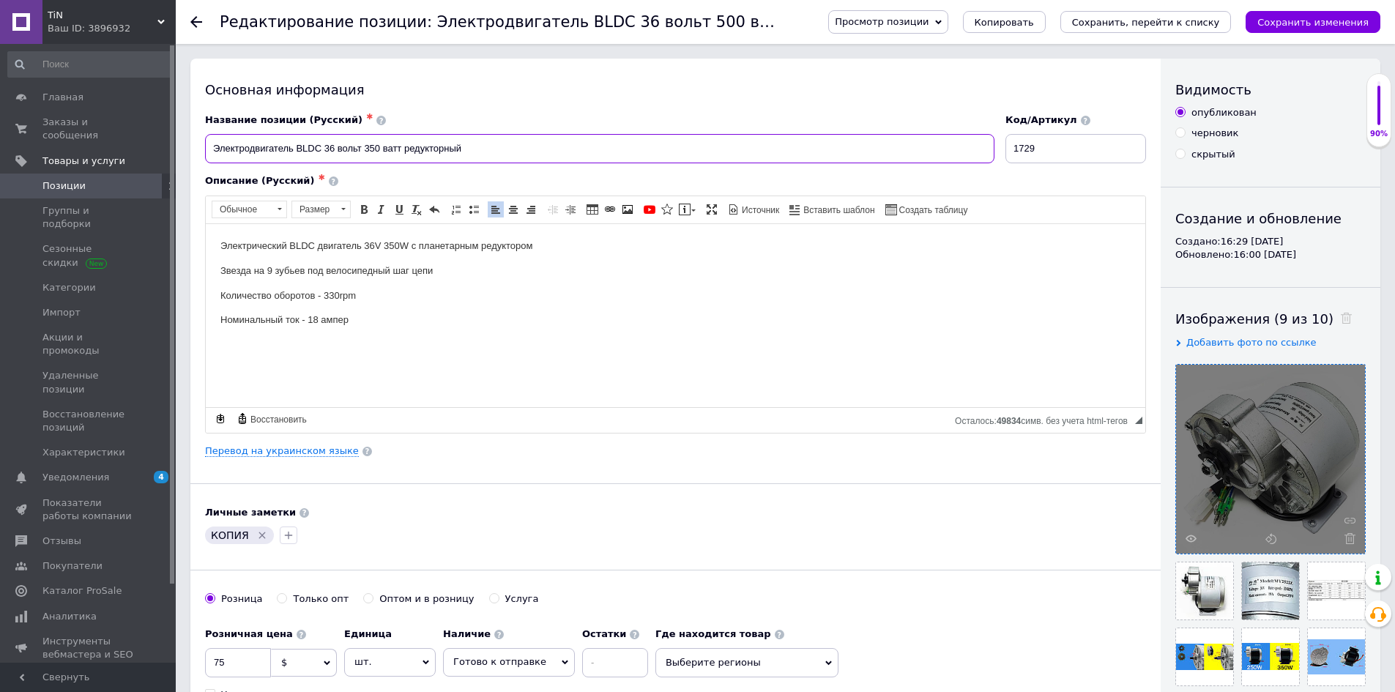
click at [509, 139] on input "Электродвигатель BLDC 36 вольт 350 ватт редукторный" at bounding box center [600, 148] width 790 height 29
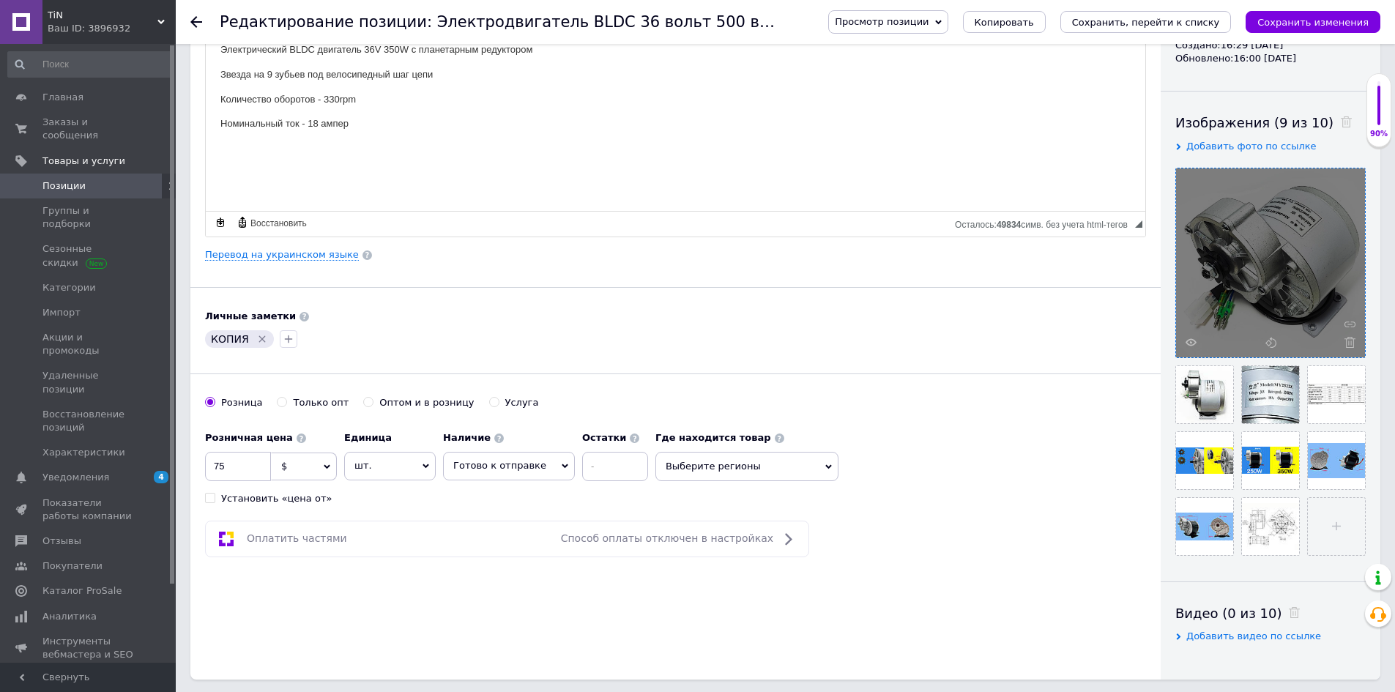
scroll to position [586, 0]
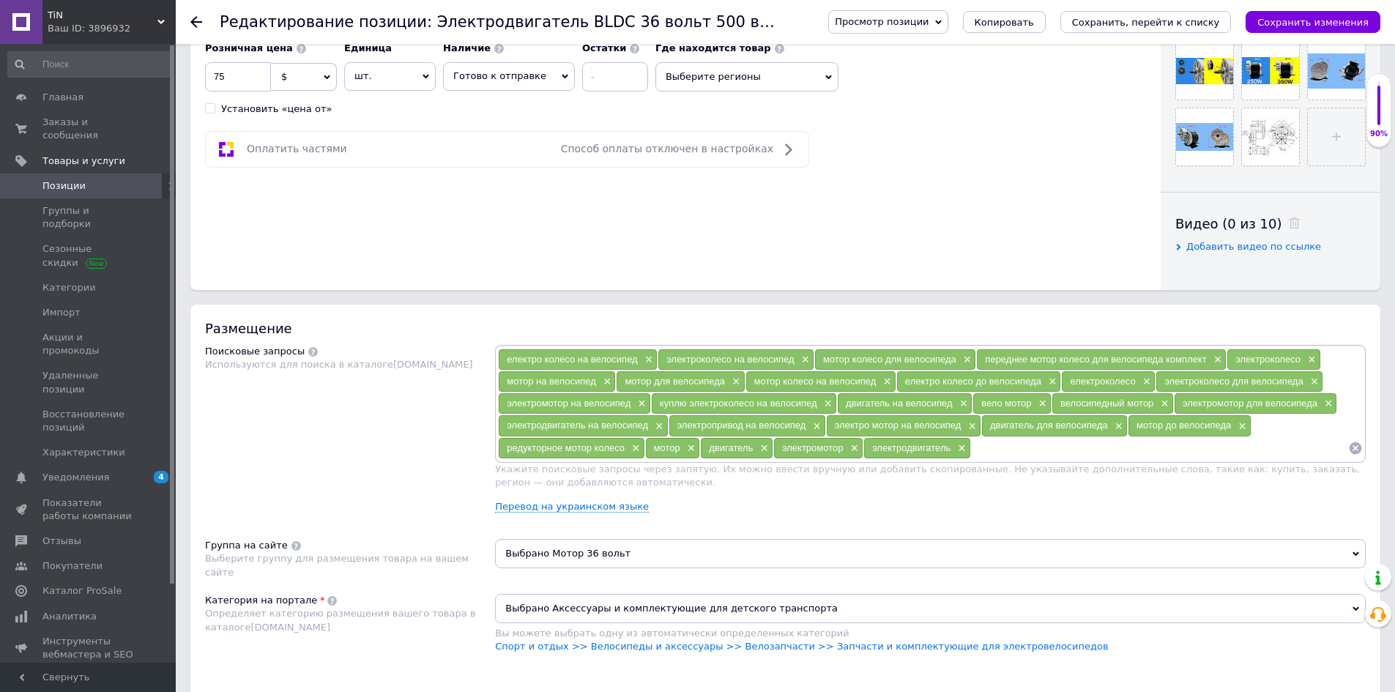
click at [987, 446] on input at bounding box center [1159, 448] width 377 height 22
paste input "Электродвигатель BLDC 36 вольт 350 ватт редукторный"
type input "Электродвигатель BLDC 36 вольт 350 ватт редукторный"
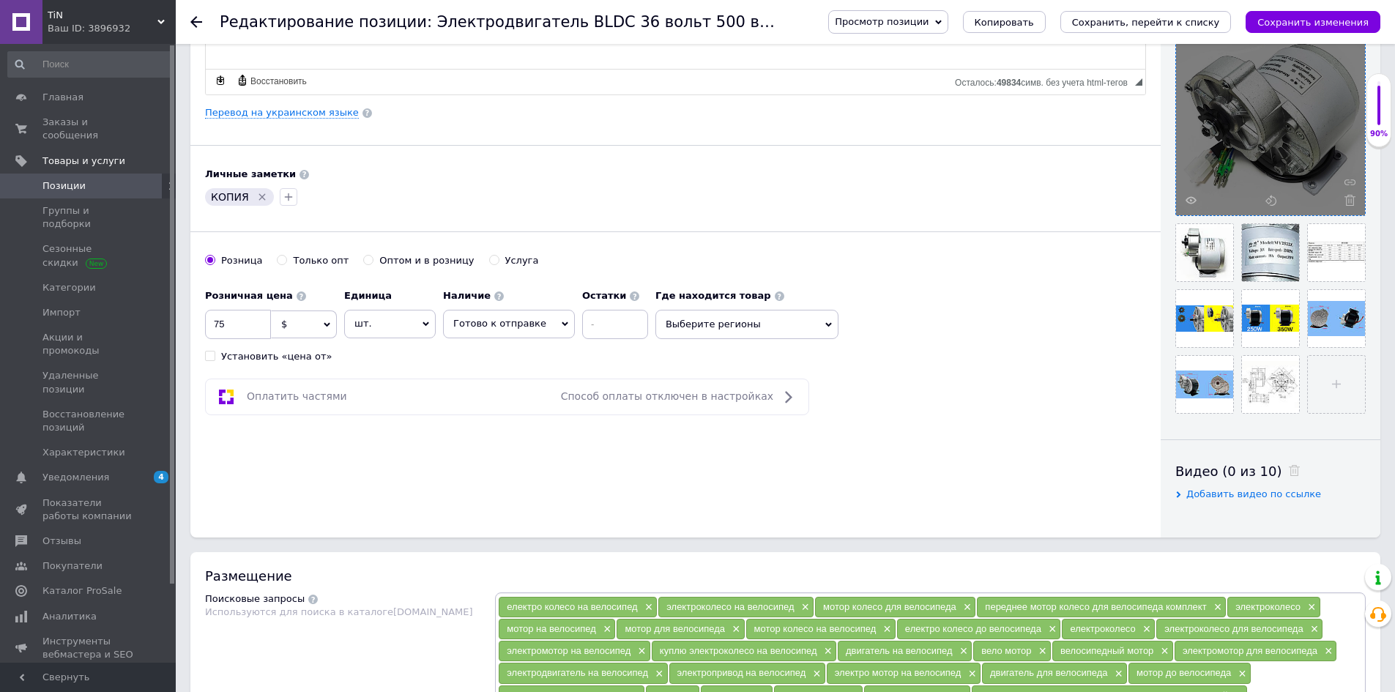
scroll to position [73, 0]
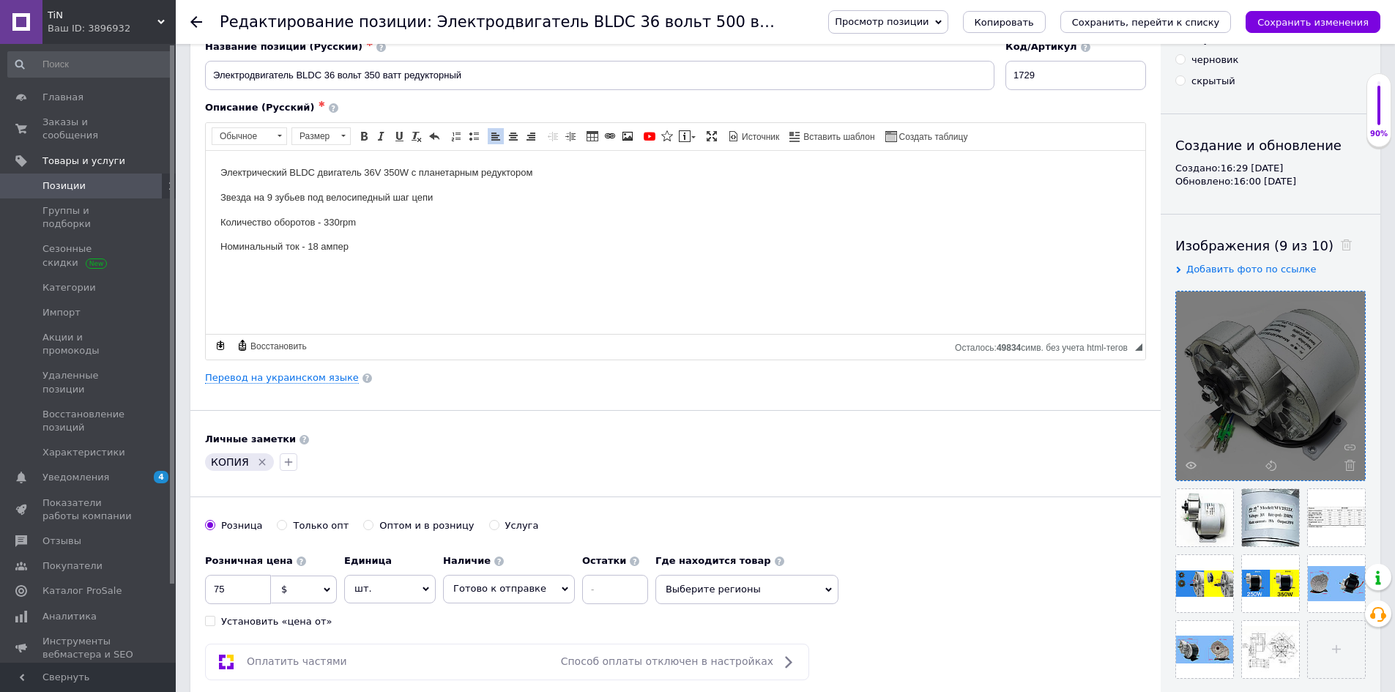
click at [257, 461] on icon "Удалить метку" at bounding box center [262, 462] width 12 height 12
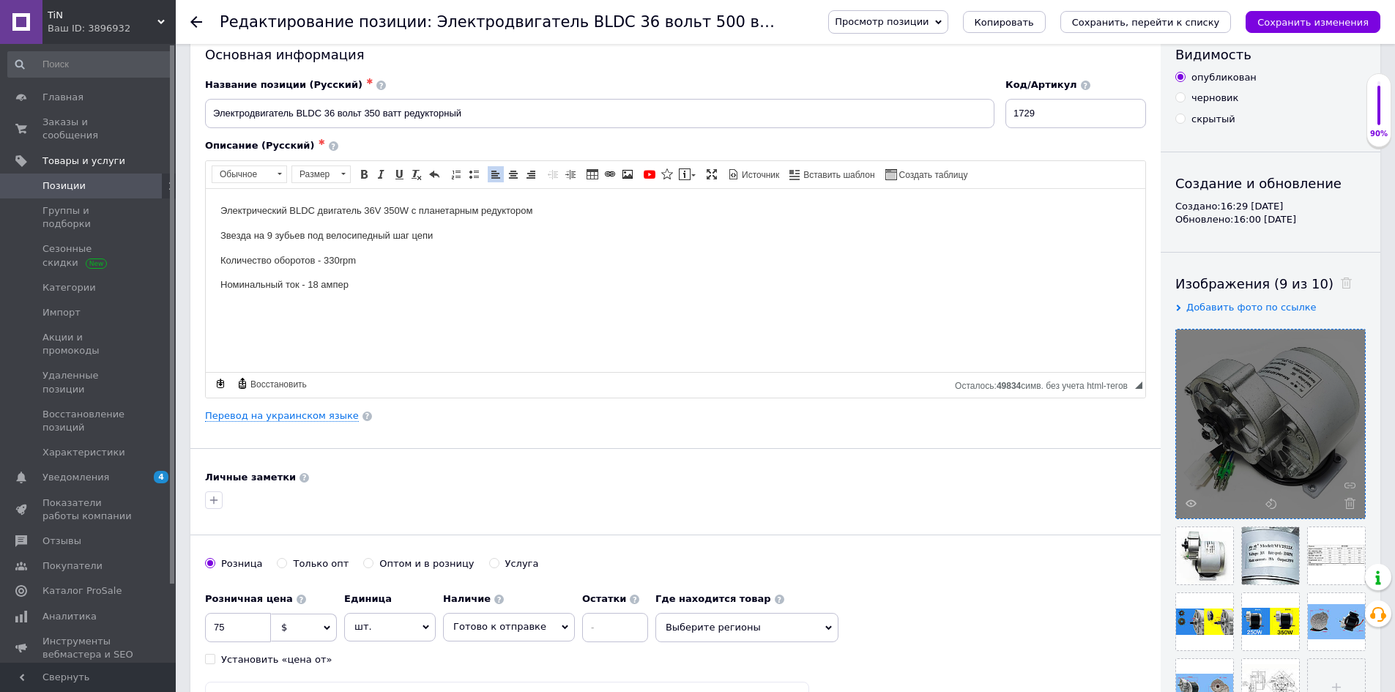
scroll to position [0, 0]
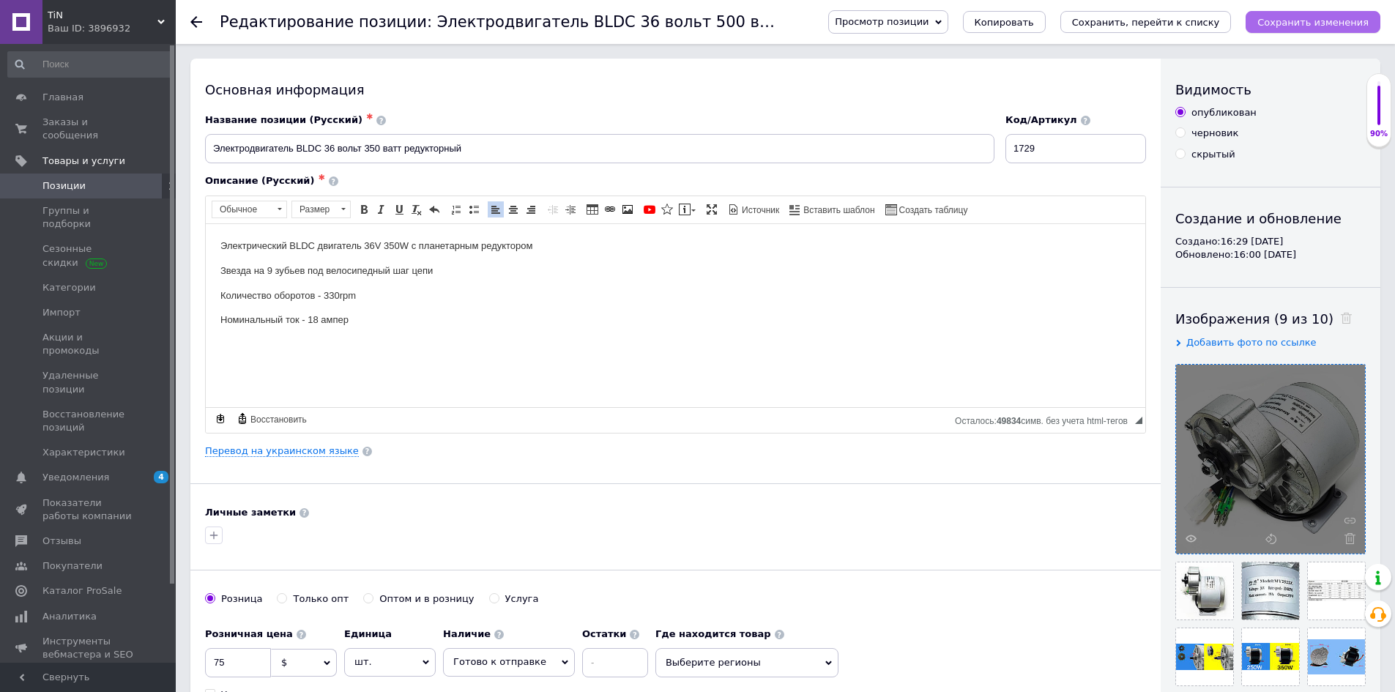
click at [1273, 20] on icon "Сохранить изменения" at bounding box center [1313, 22] width 111 height 11
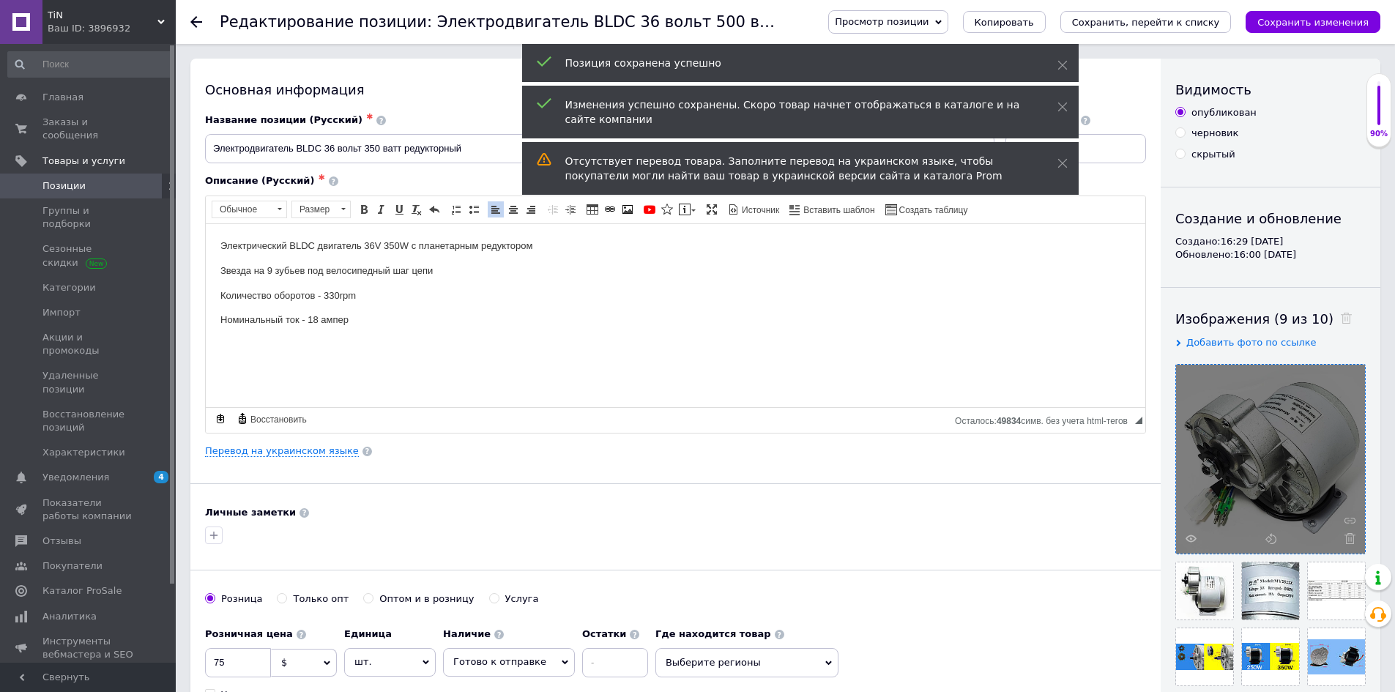
click at [78, 179] on span "Позиции" at bounding box center [63, 185] width 43 height 13
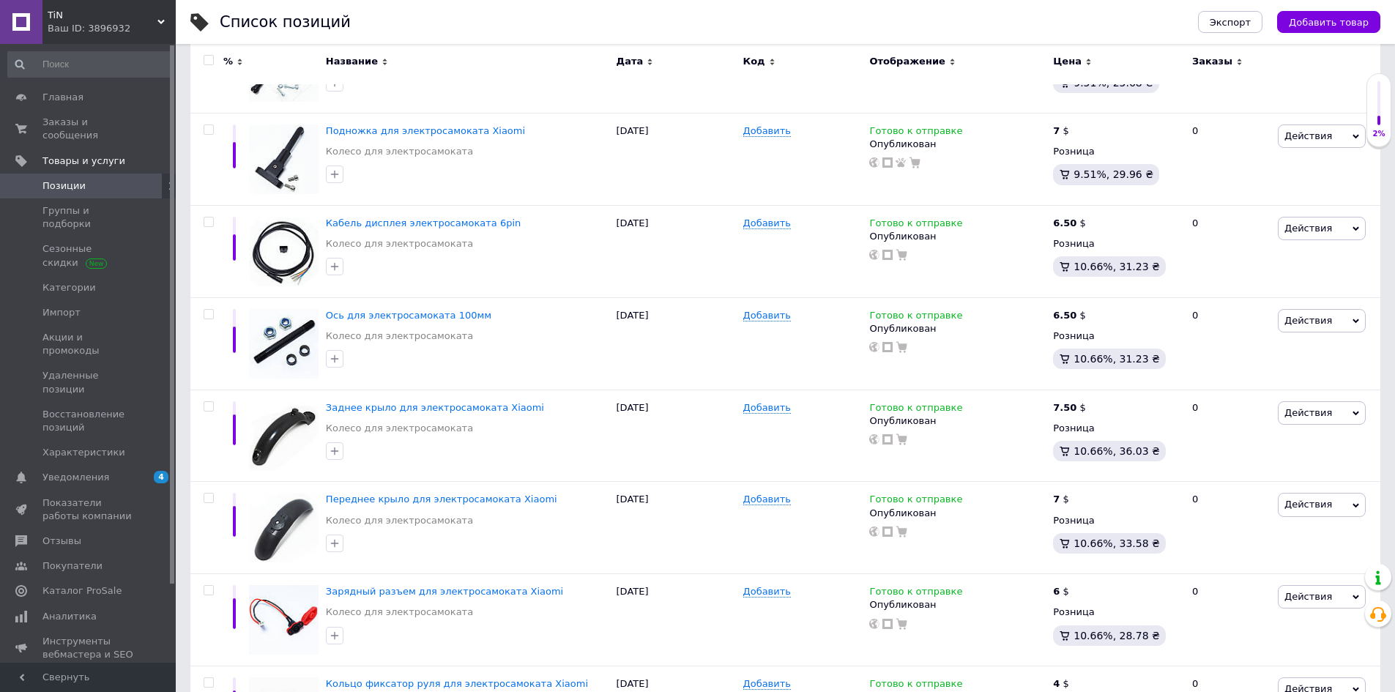
scroll to position [8996, 0]
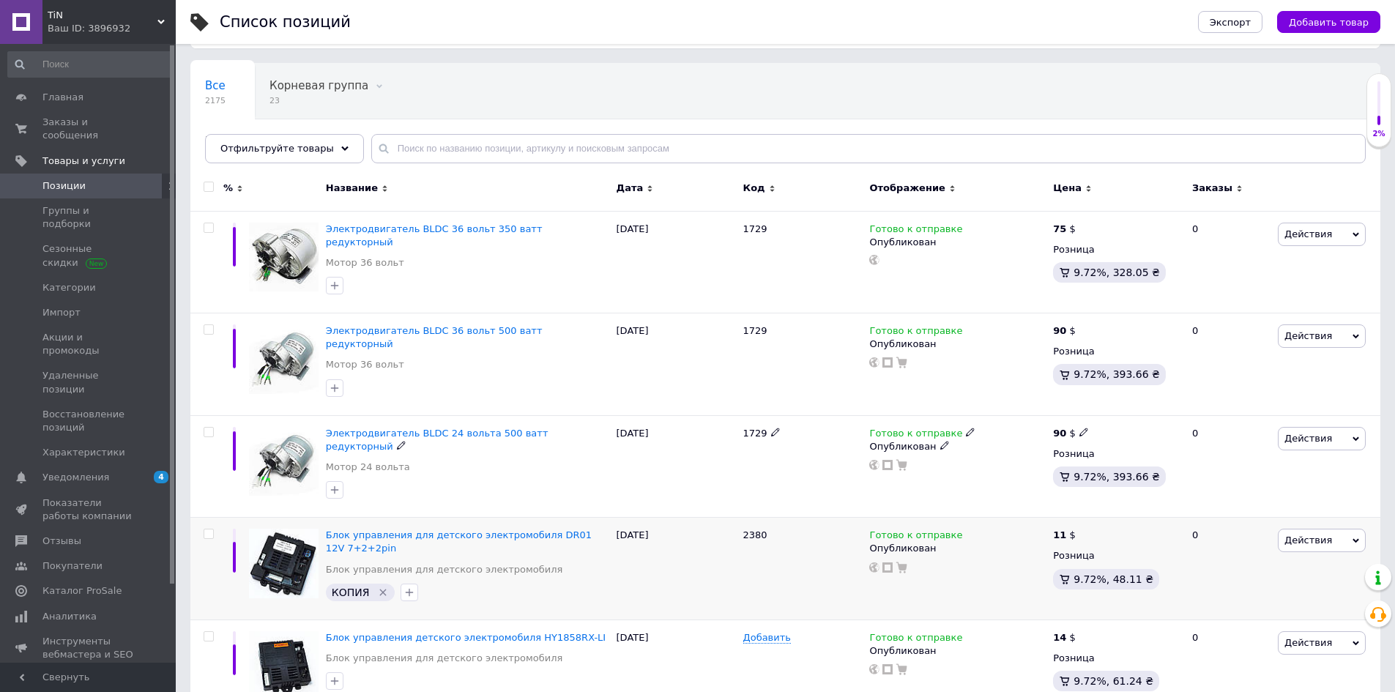
scroll to position [146, 0]
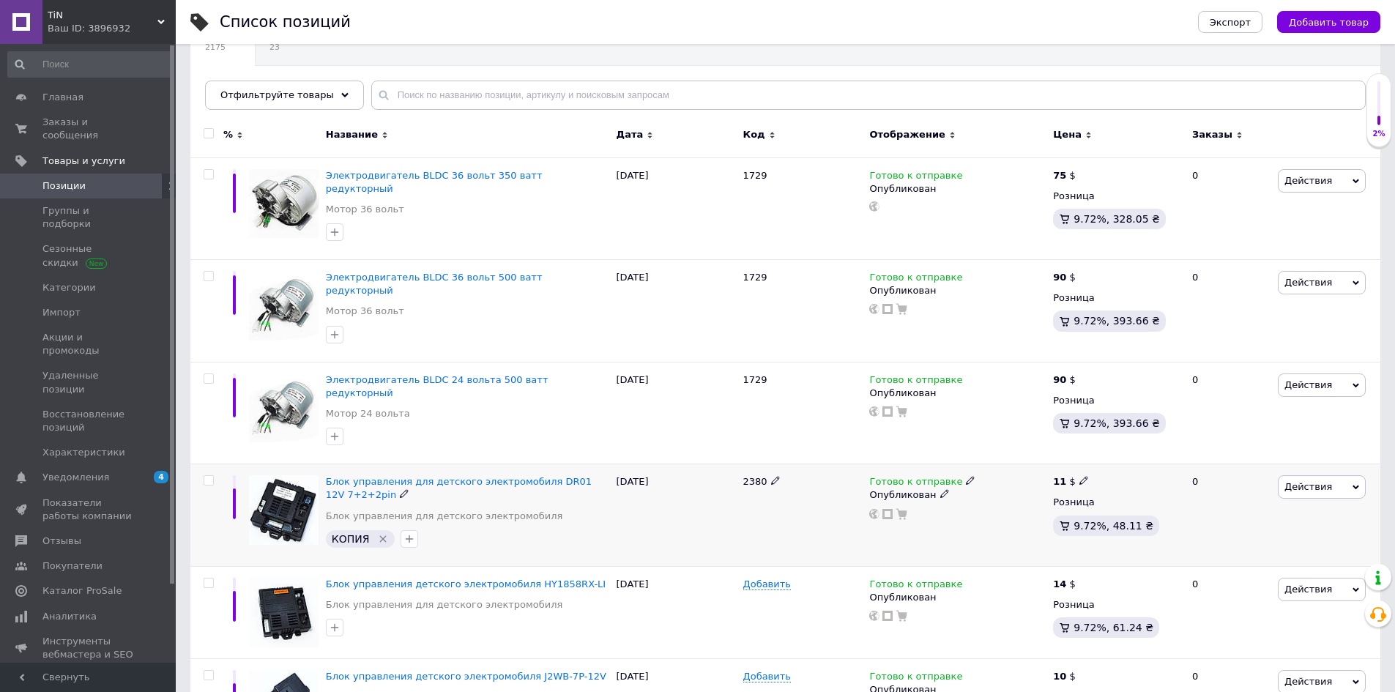
click at [379, 533] on icon "Удалить метку" at bounding box center [383, 539] width 12 height 12
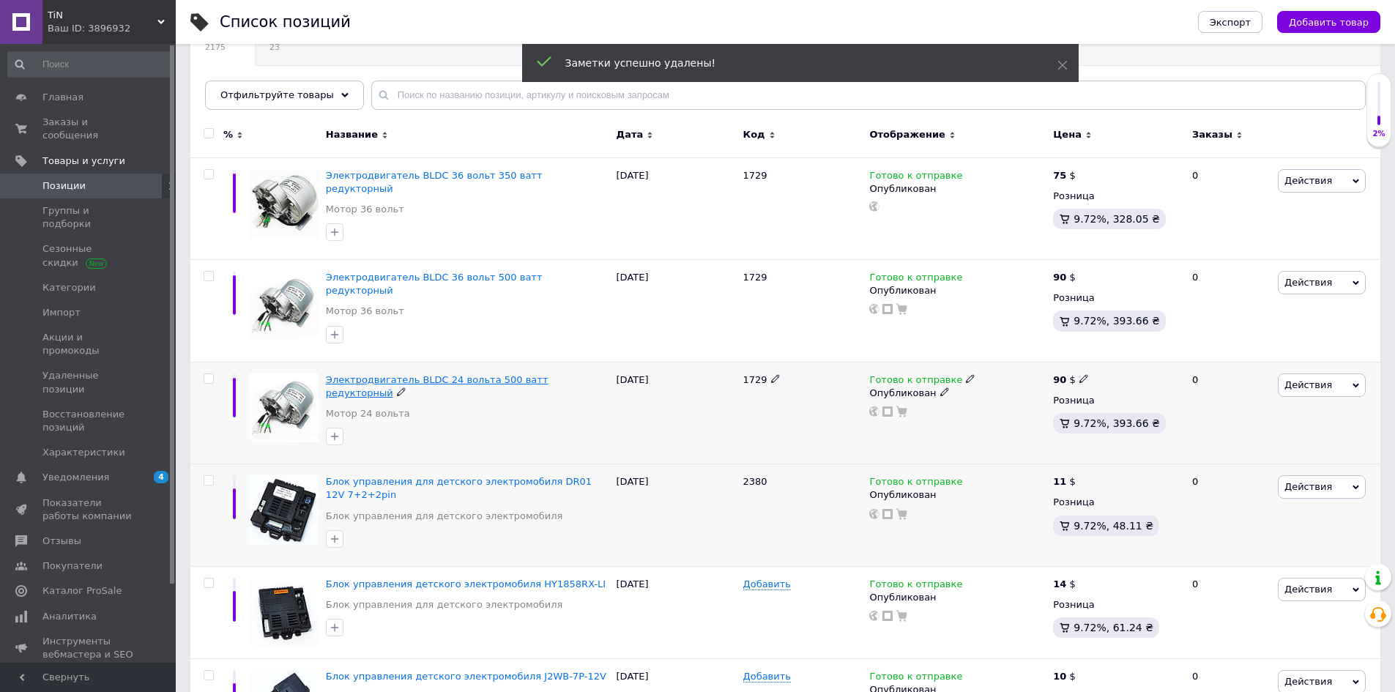
click at [481, 374] on span "Электродвигатель BLDC 24 вольта 500 ватт редукторный" at bounding box center [437, 386] width 223 height 24
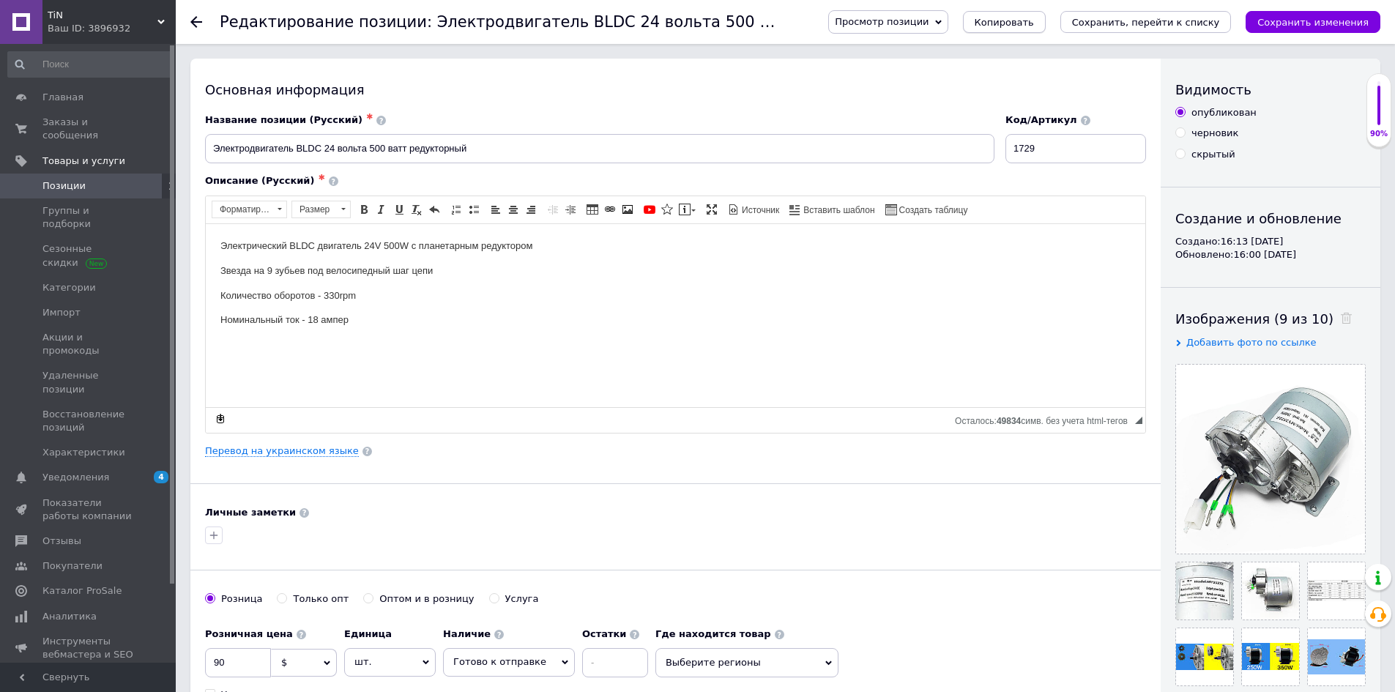
click at [1023, 25] on span "Копировать" at bounding box center [1004, 22] width 59 height 11
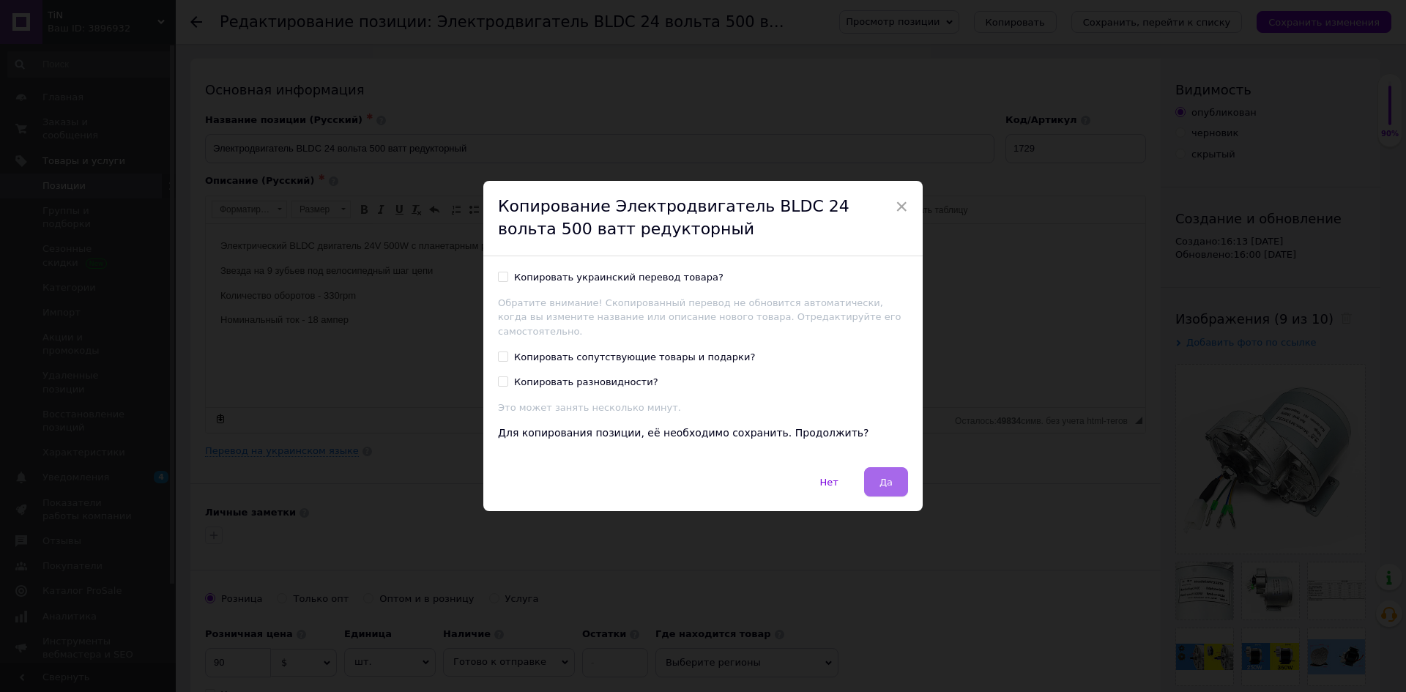
click at [888, 477] on span "Да" at bounding box center [886, 482] width 13 height 11
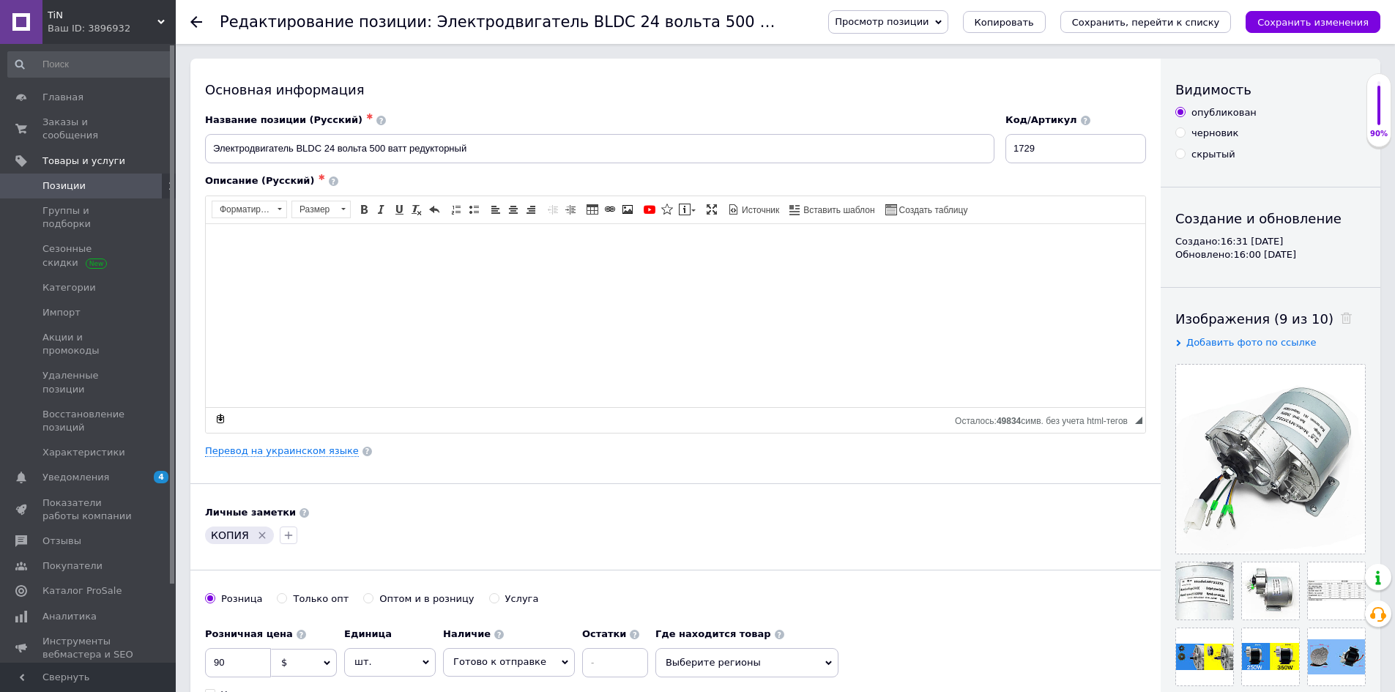
click at [256, 537] on icon "Удалить метку" at bounding box center [262, 536] width 12 height 12
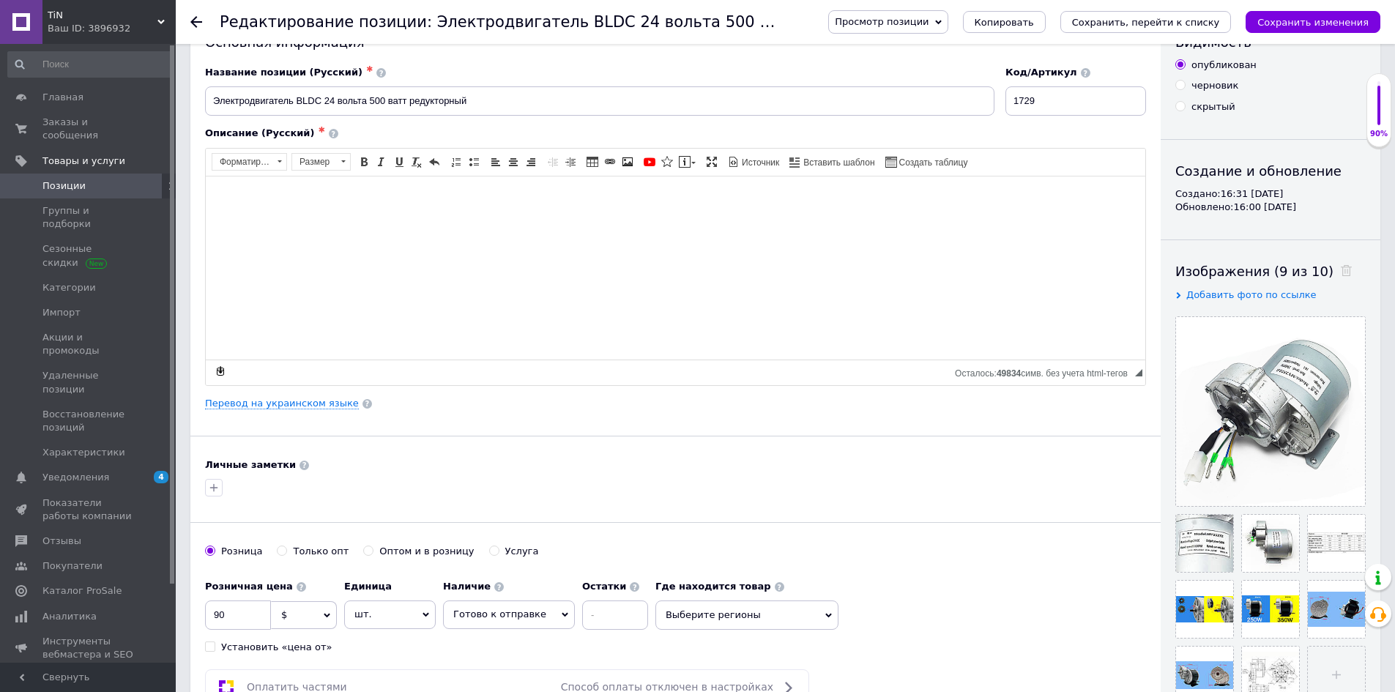
scroll to position [73, 0]
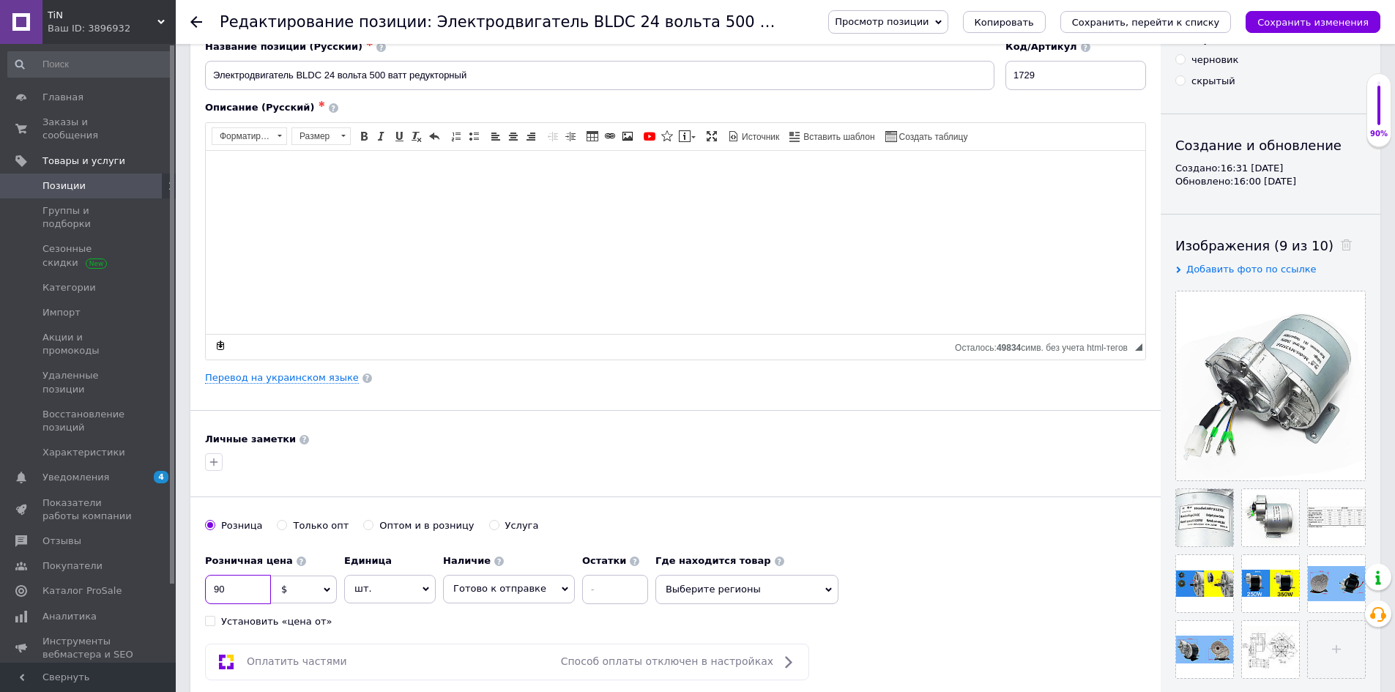
drag, startPoint x: 241, startPoint y: 577, endPoint x: 208, endPoint y: 580, distance: 33.1
click at [208, 580] on input "90" at bounding box center [238, 589] width 66 height 29
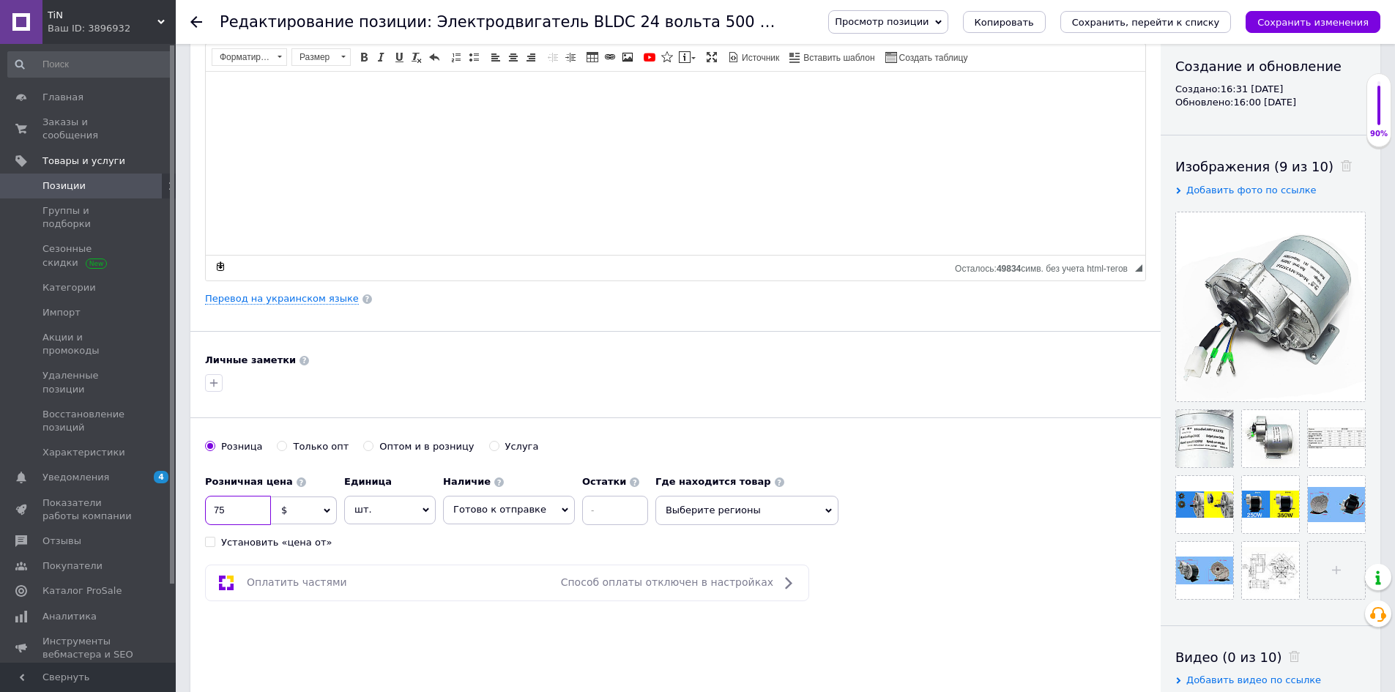
scroll to position [293, 0]
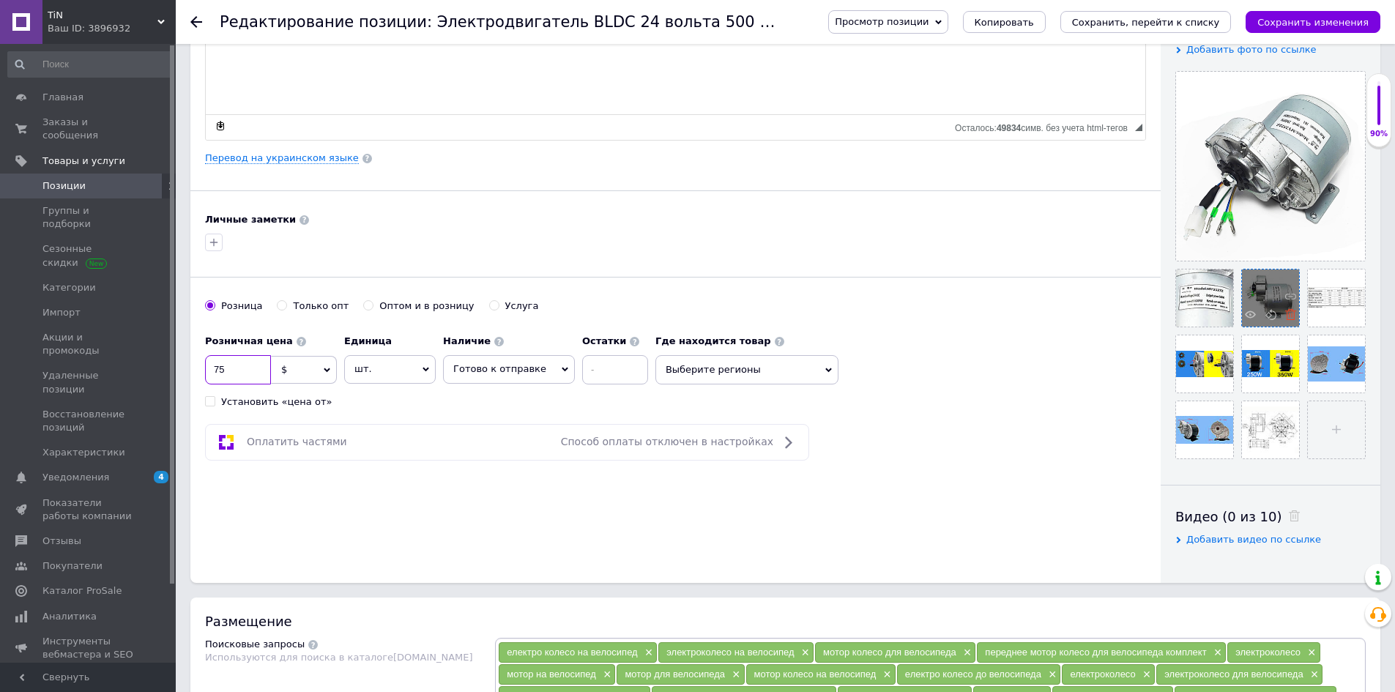
type input "75"
click at [1287, 312] on icon at bounding box center [1291, 314] width 11 height 11
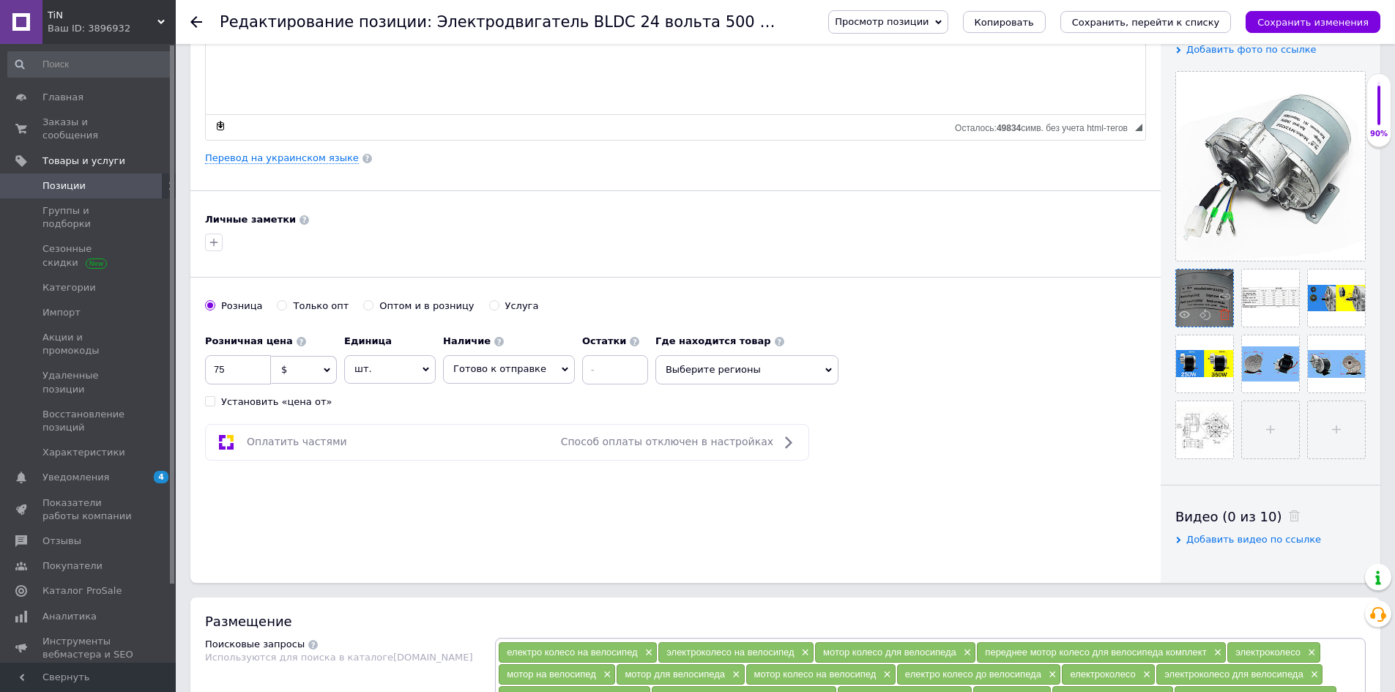
click at [1228, 320] on use at bounding box center [1225, 314] width 11 height 11
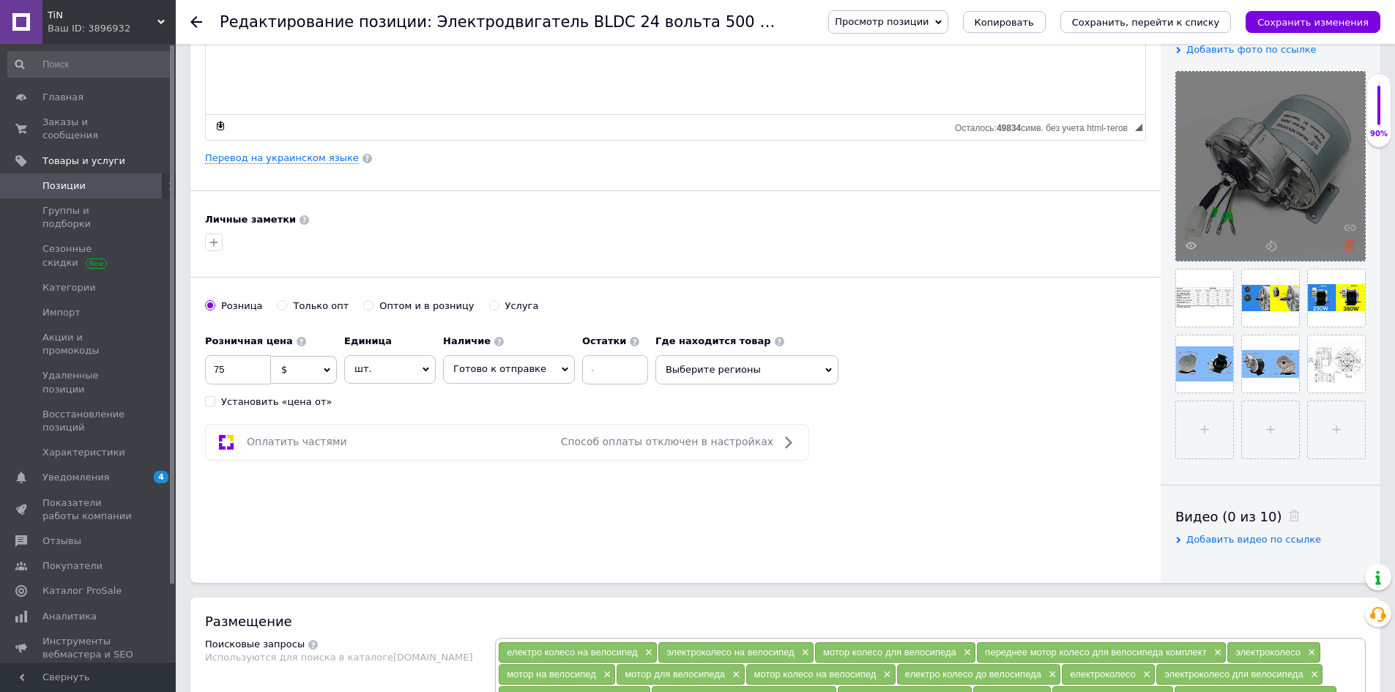
click at [1351, 249] on icon at bounding box center [1350, 245] width 11 height 11
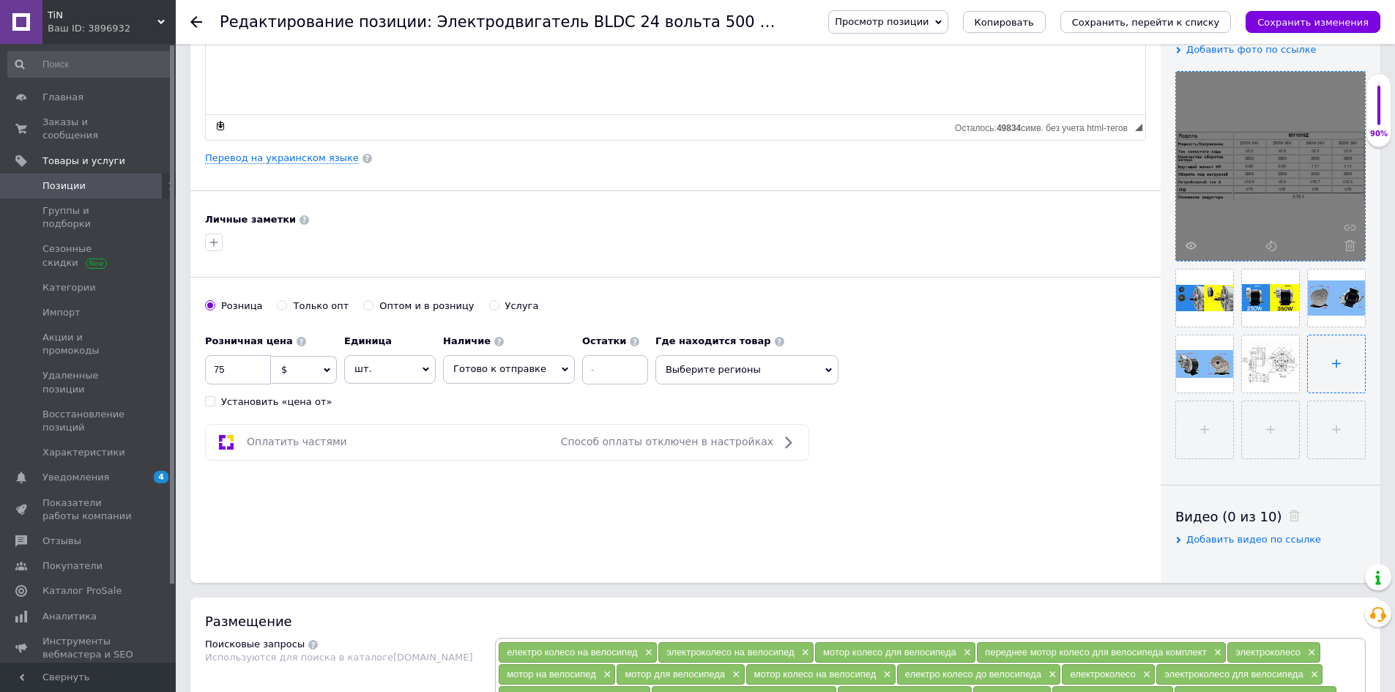
click at [1324, 360] on input "file" at bounding box center [1336, 363] width 57 height 57
type input "C:\fakepath\1.jpg"
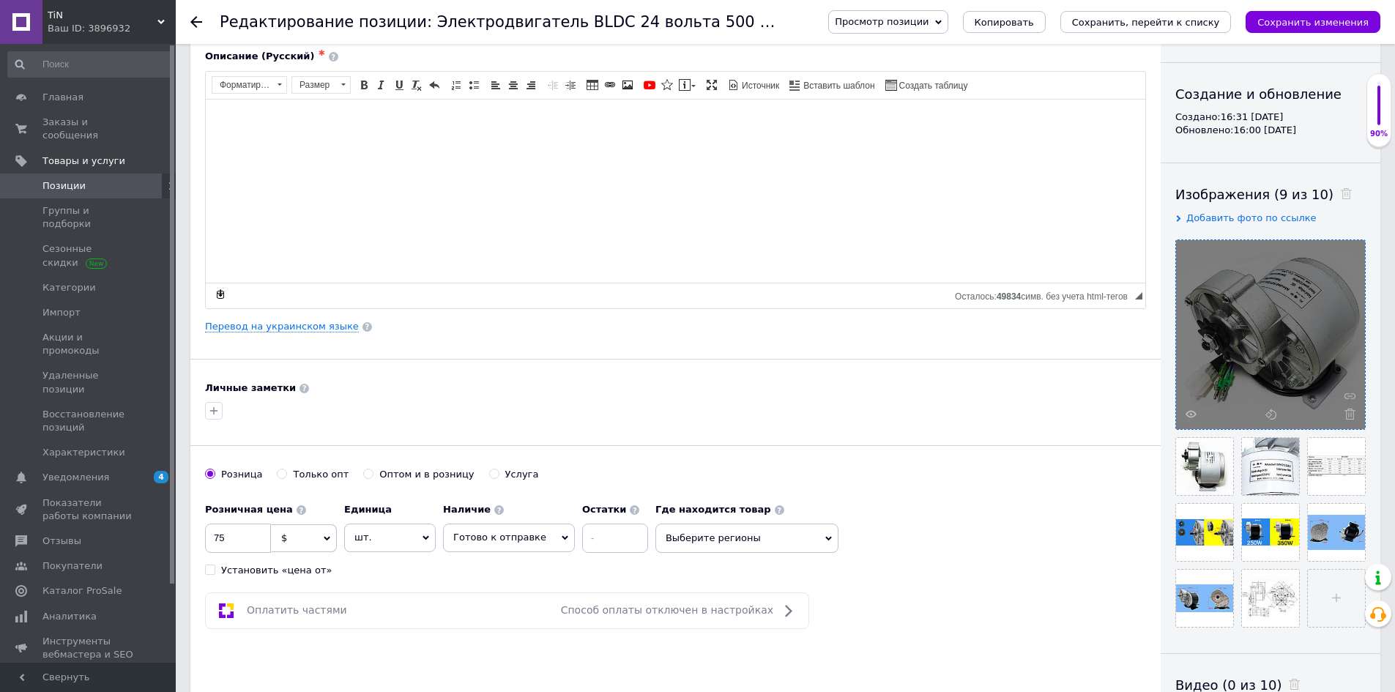
scroll to position [0, 0]
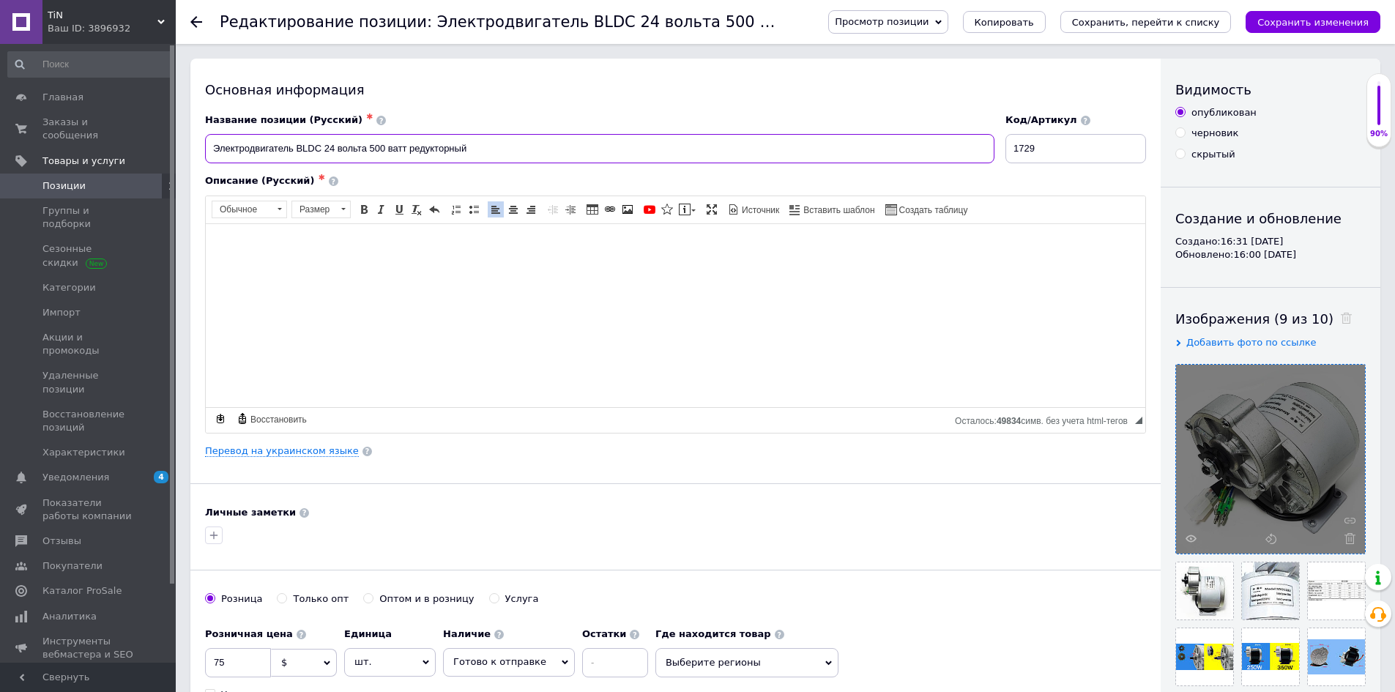
drag, startPoint x: 379, startPoint y: 150, endPoint x: 371, endPoint y: 150, distance: 8.1
click at [371, 150] on input "Электродвигатель BLDC 24 вольта 500 ватт редукторный" at bounding box center [600, 148] width 790 height 29
type input "Электродвигатель BLDC 24 вольта 350 ватт редукторный"
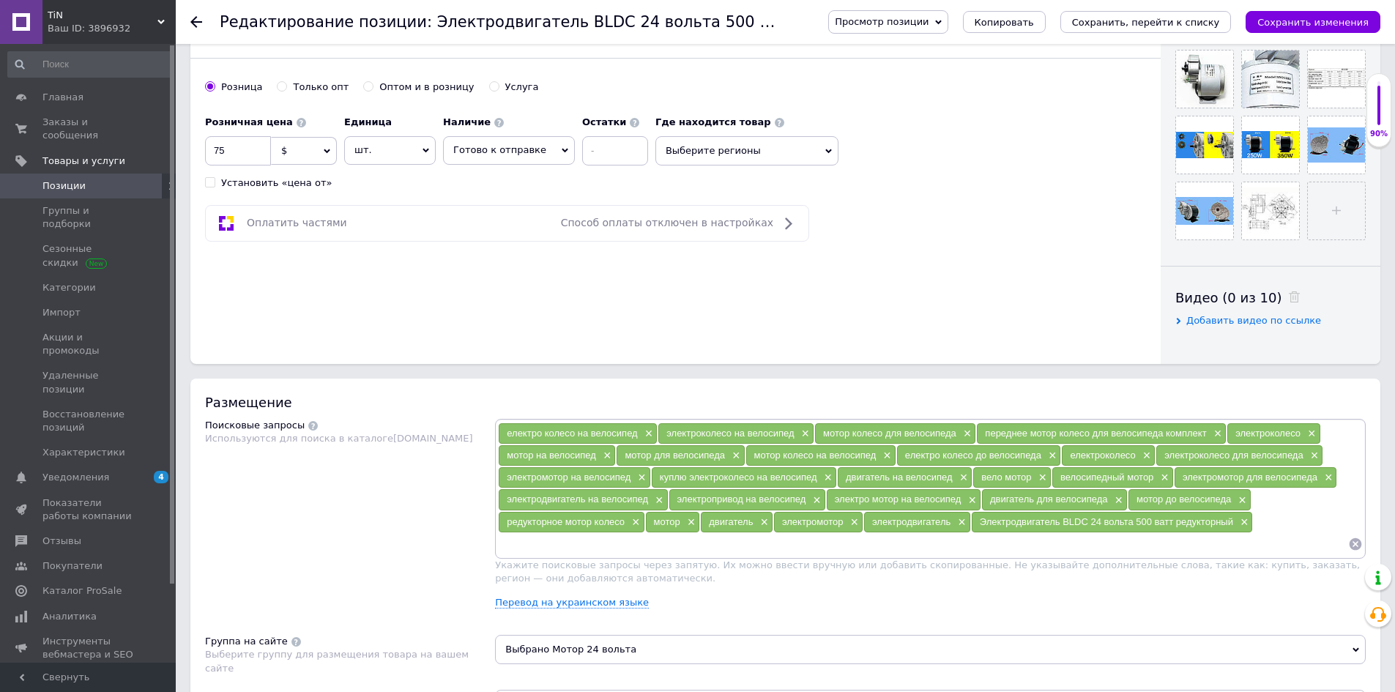
scroll to position [513, 0]
click at [1244, 524] on span "×" at bounding box center [1243, 522] width 12 height 12
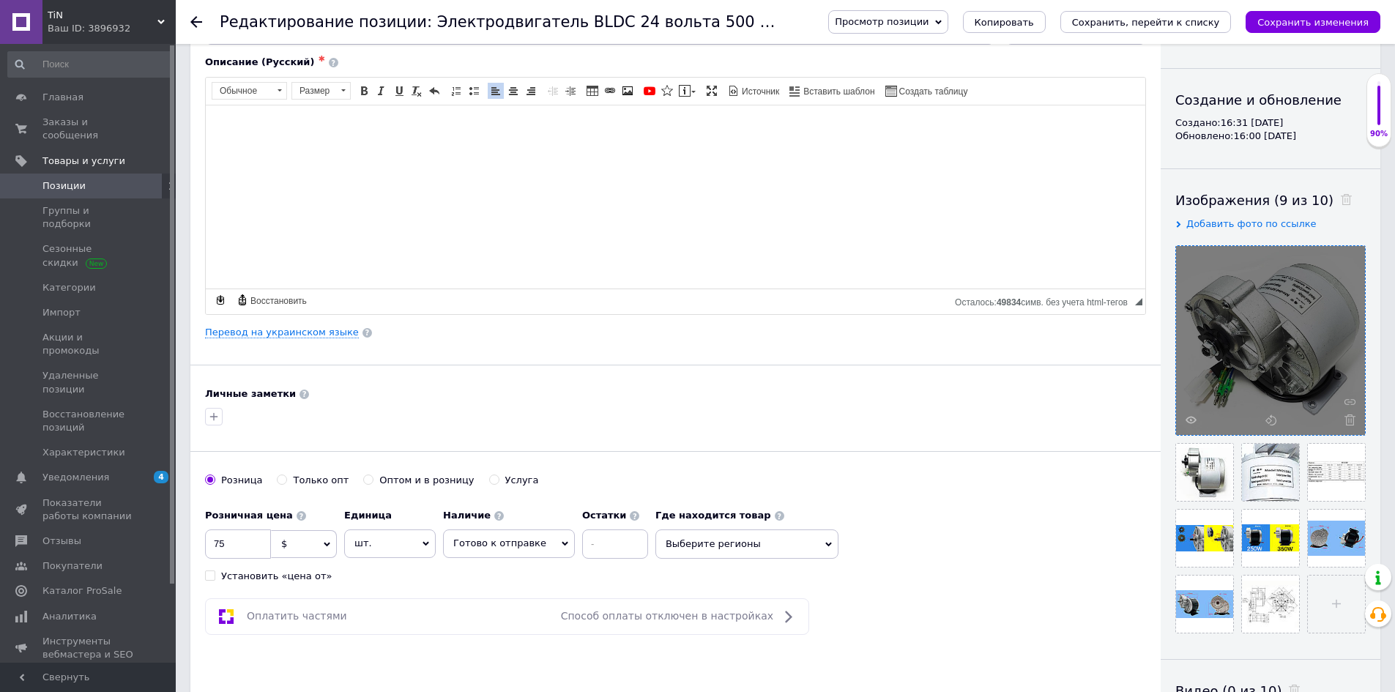
scroll to position [0, 0]
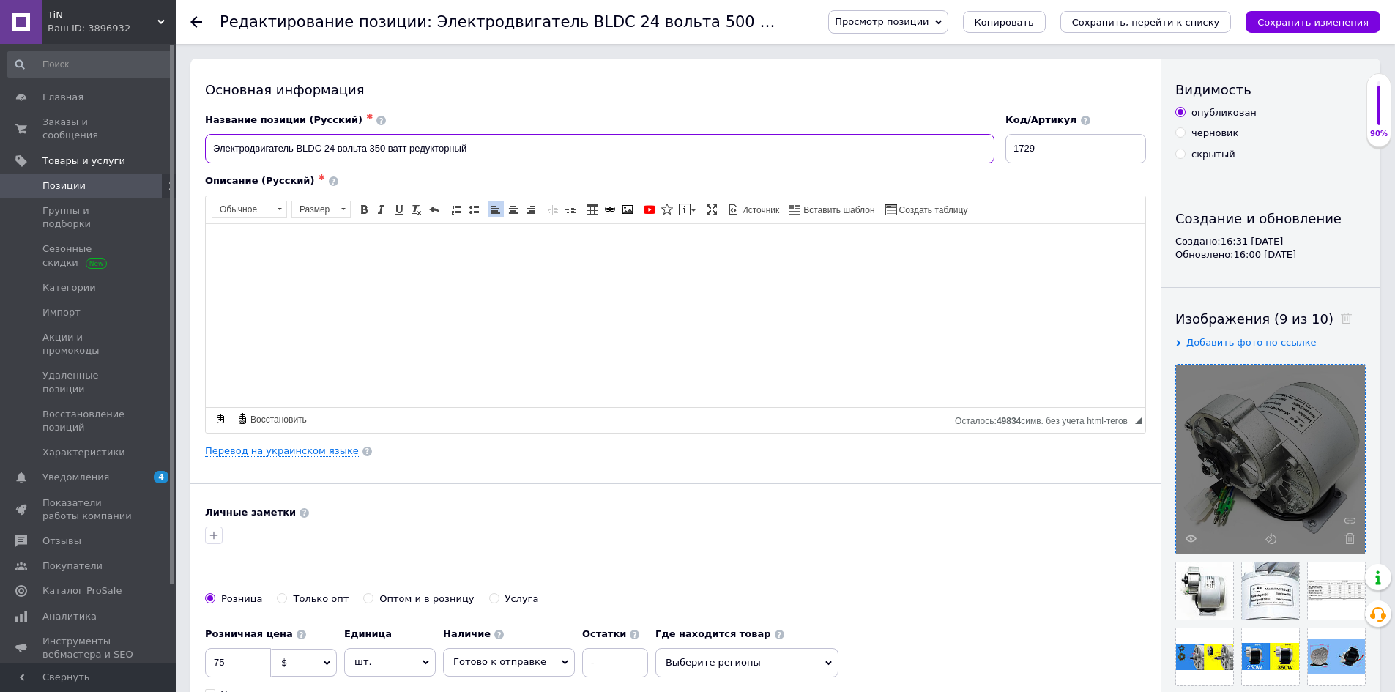
click at [500, 159] on input "Электродвигатель BLDC 24 вольта 350 ватт редукторный" at bounding box center [600, 148] width 790 height 29
click at [515, 156] on input "Электродвигатель BLDC 24 вольта 350 ватт редукторный" at bounding box center [600, 148] width 790 height 29
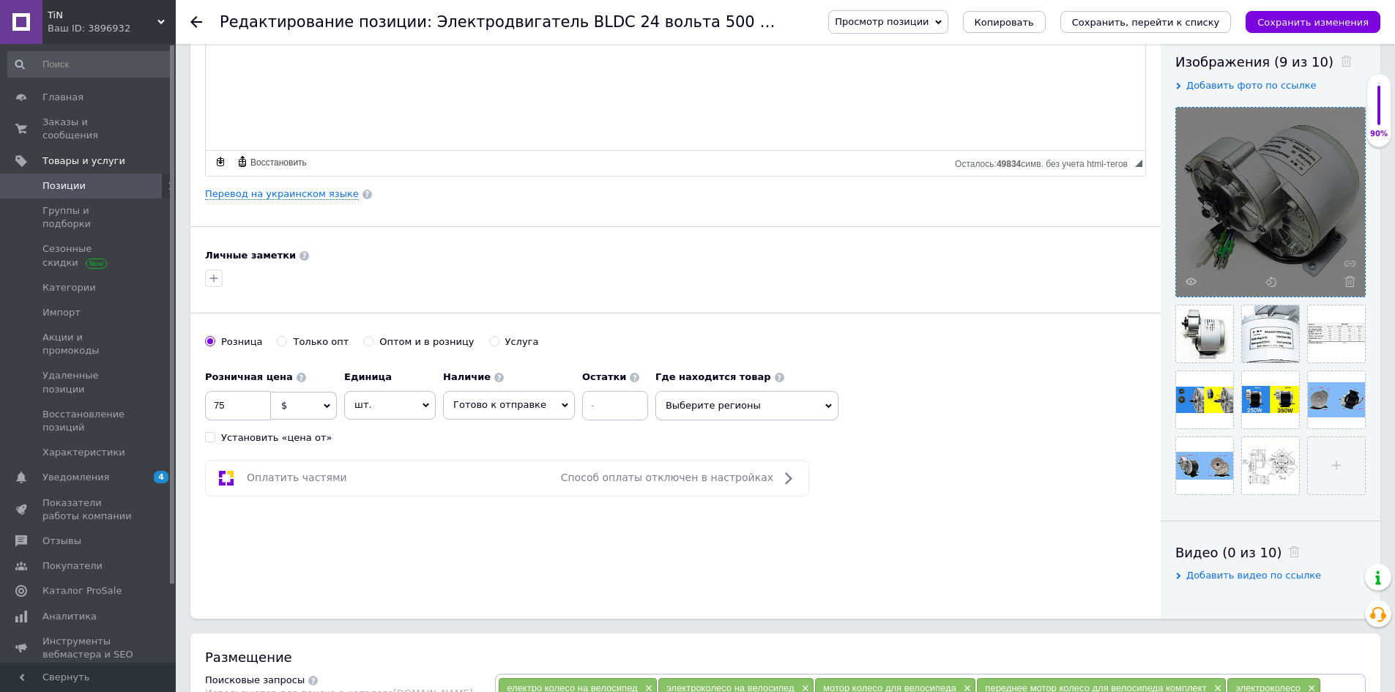
scroll to position [439, 0]
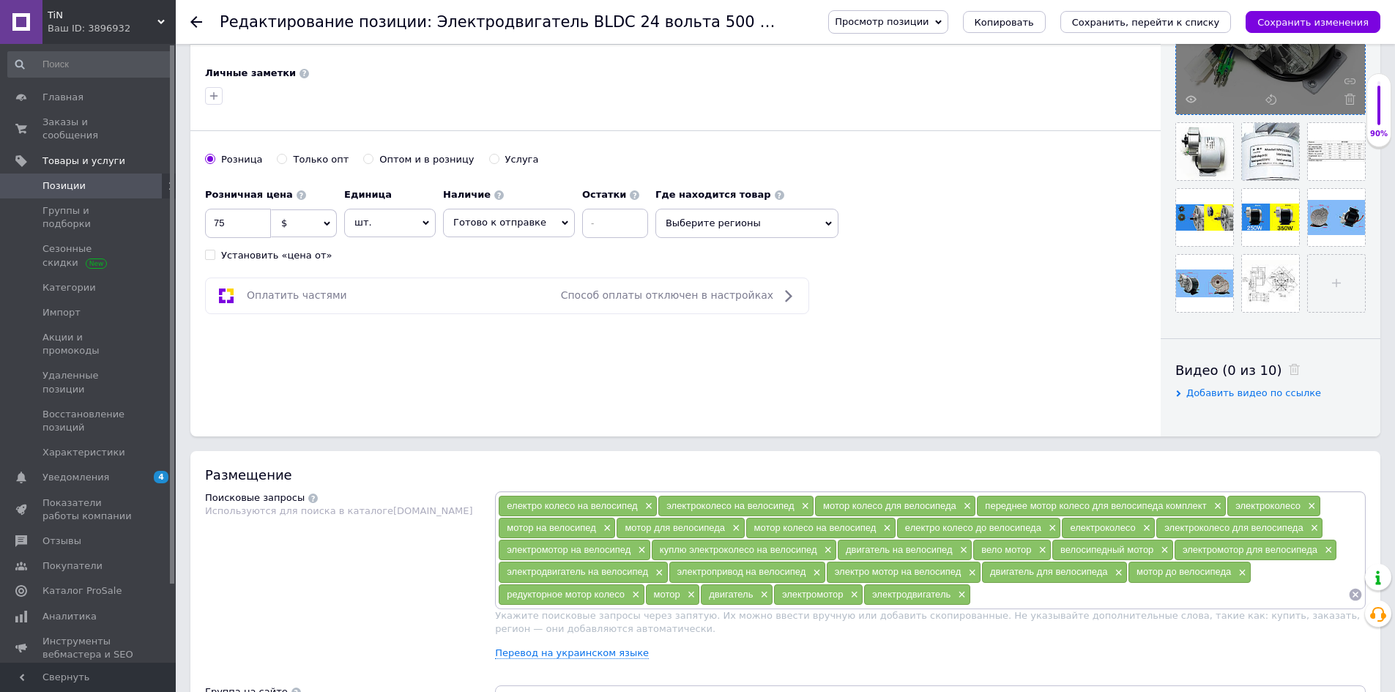
click at [1008, 590] on input at bounding box center [1159, 595] width 377 height 22
paste input "Электродвигатель BLDC 24 вольта 350 ватт редукторный"
type input "Электродвигатель BLDC 24 вольта 350 ватт редукторный"
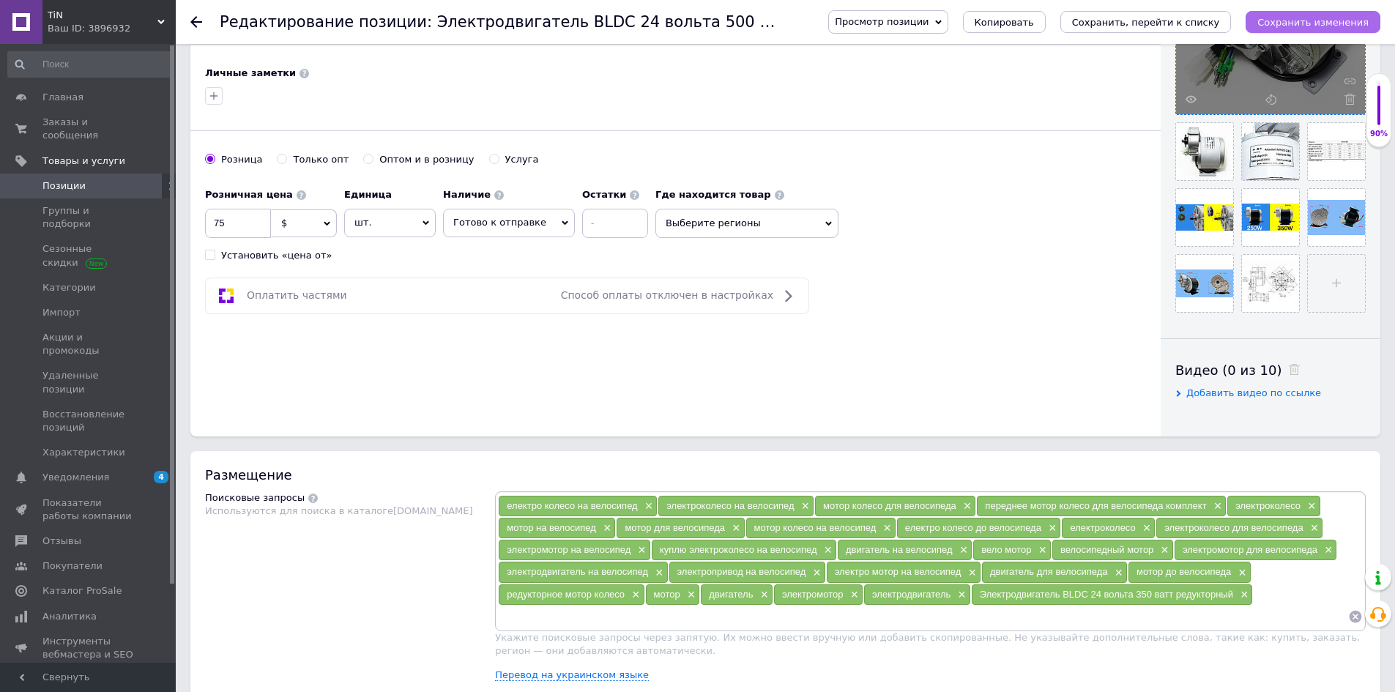
click at [1316, 26] on icon "Сохранить изменения" at bounding box center [1313, 22] width 111 height 11
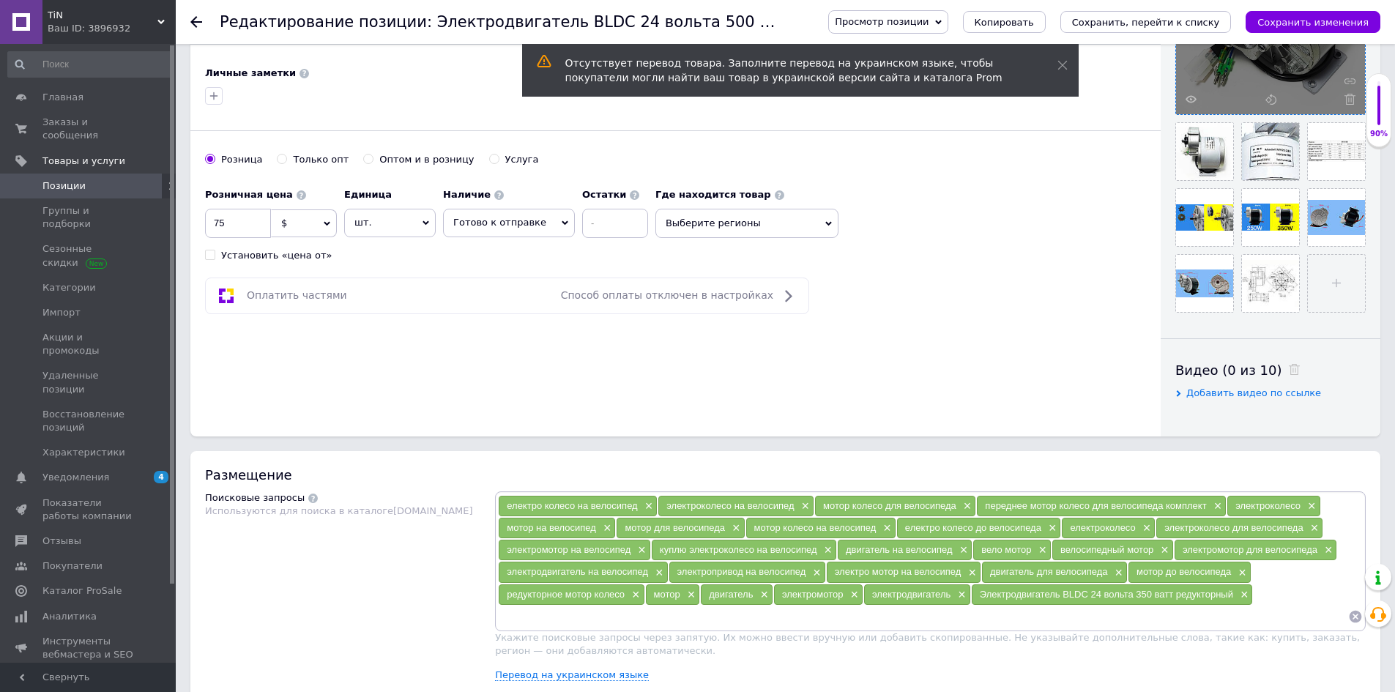
click at [457, 374] on div "Основная информация Название позиции (Русский) ✱ Электродвигатель BLDC 24 вольт…" at bounding box center [675, 27] width 971 height 817
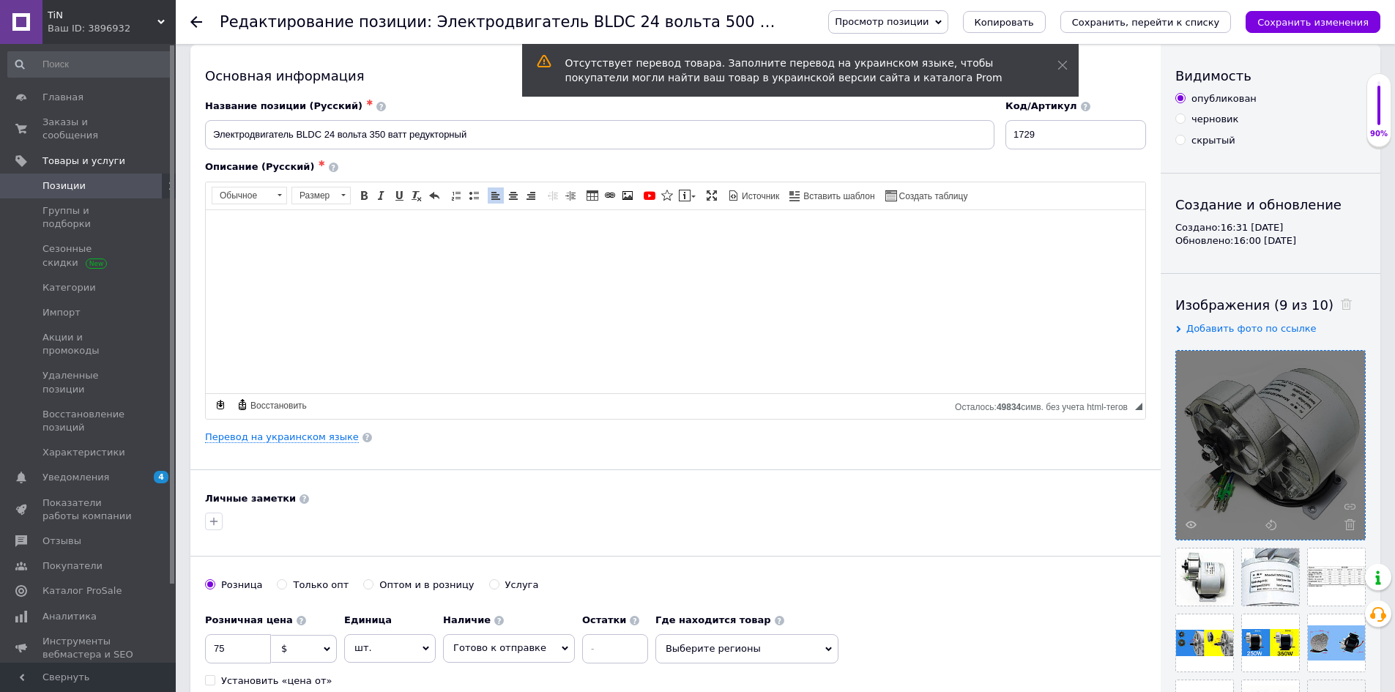
scroll to position [0, 0]
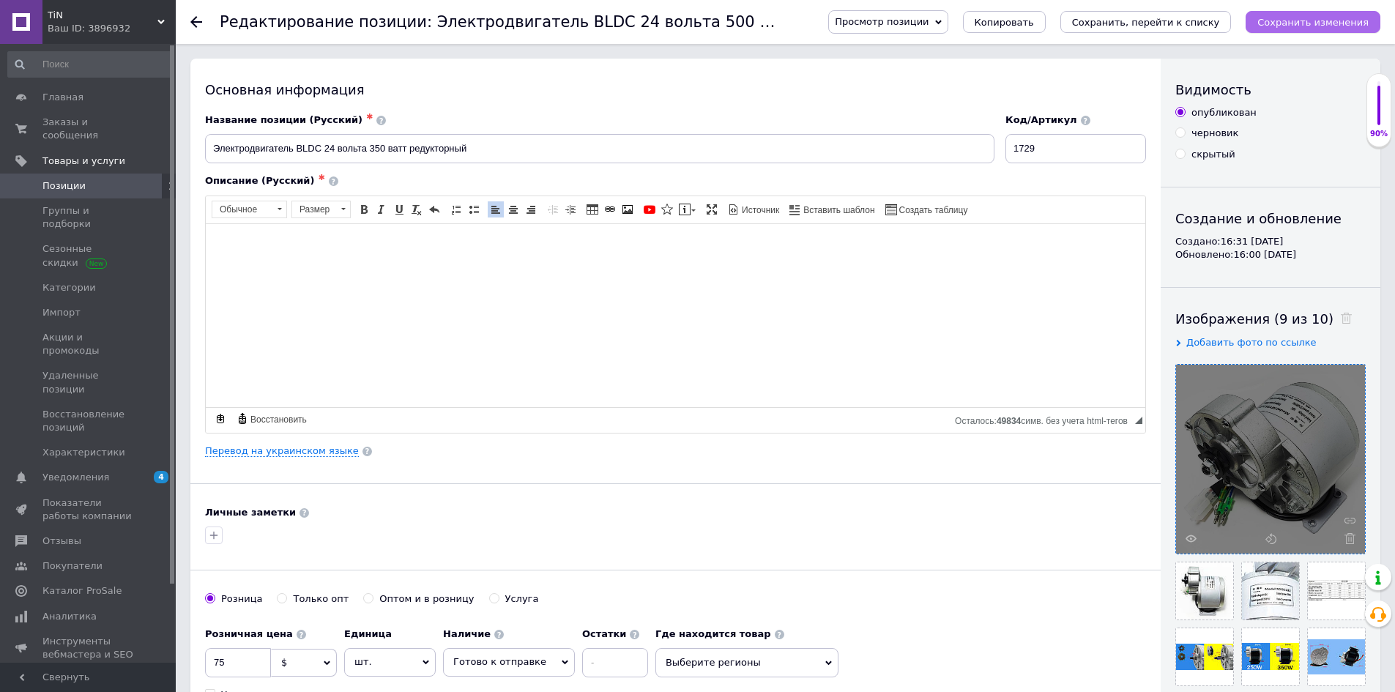
click at [1298, 22] on icon "Сохранить изменения" at bounding box center [1313, 22] width 111 height 11
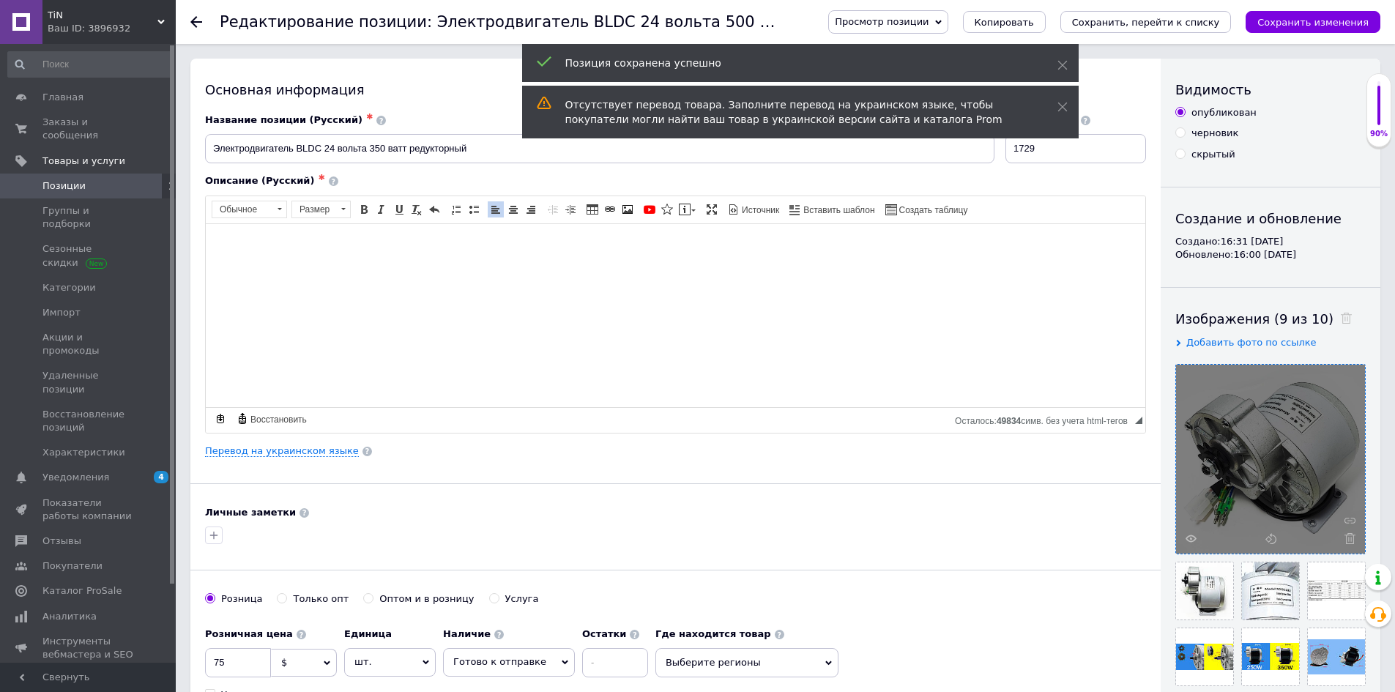
click at [169, 26] on div "Ваш ID: 3896932" at bounding box center [112, 28] width 128 height 13
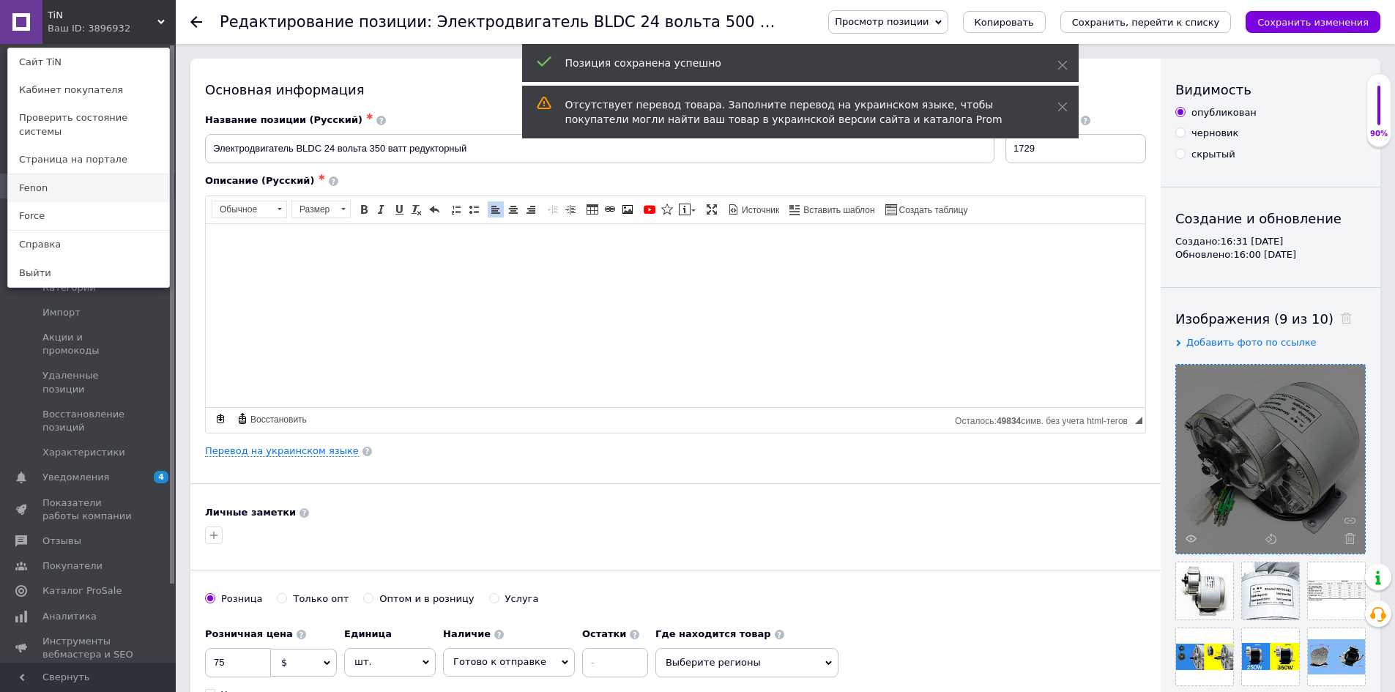
click at [88, 174] on link "Fenon" at bounding box center [88, 188] width 161 height 28
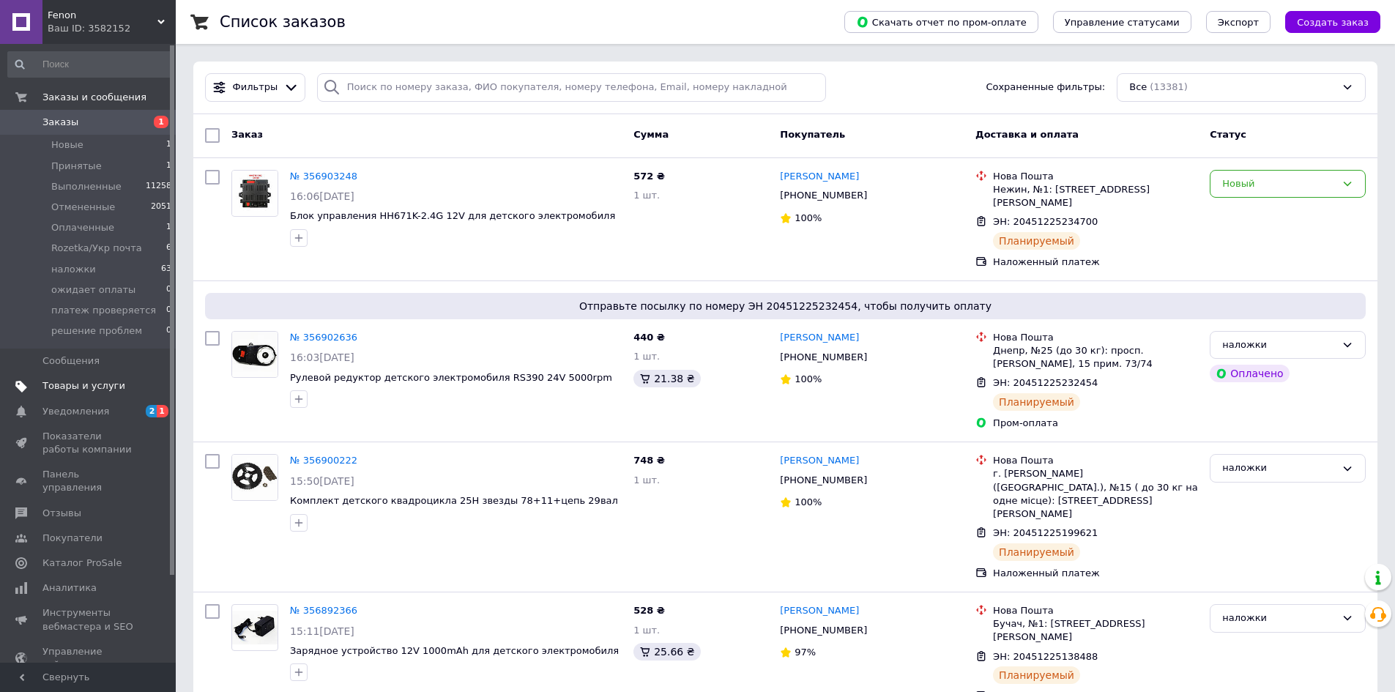
click at [82, 388] on span "Товары и услуги" at bounding box center [83, 385] width 83 height 13
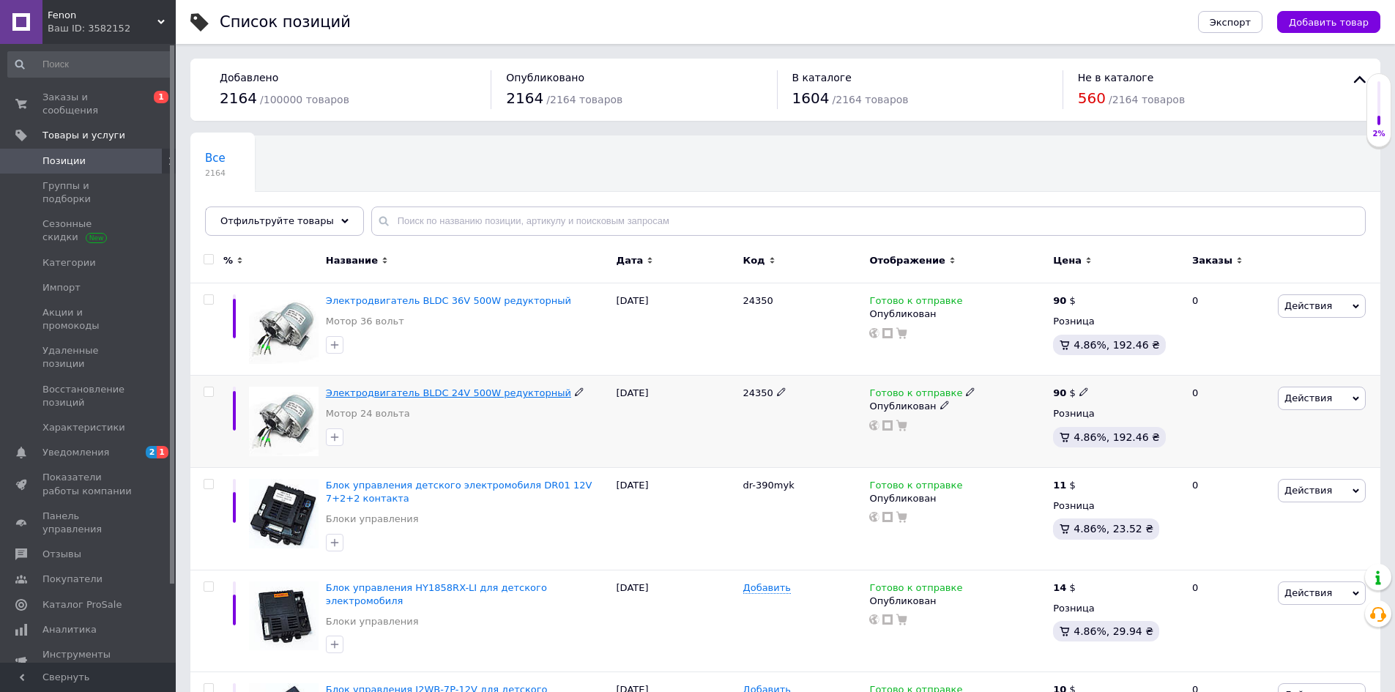
click at [460, 393] on span "Электродвигатель BLDC 24V 500W редукторный" at bounding box center [448, 392] width 245 height 11
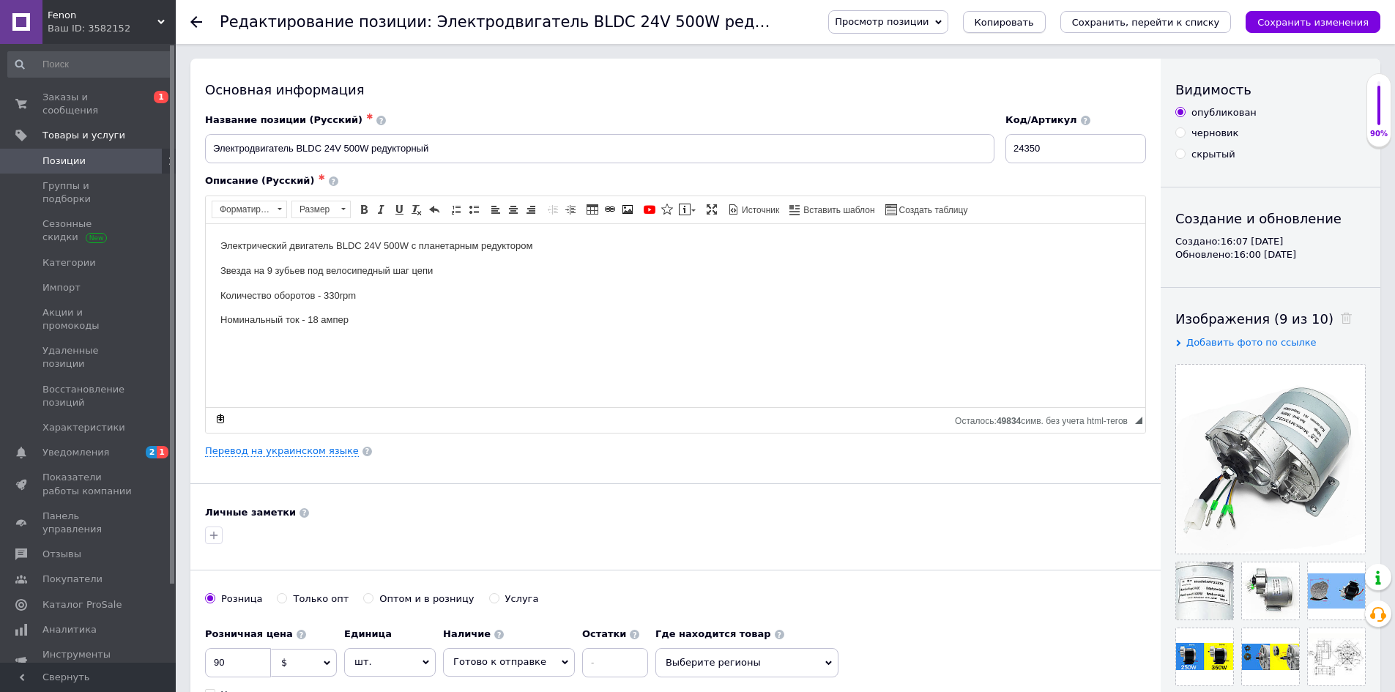
click at [1041, 32] on button "Копировать" at bounding box center [1004, 22] width 83 height 22
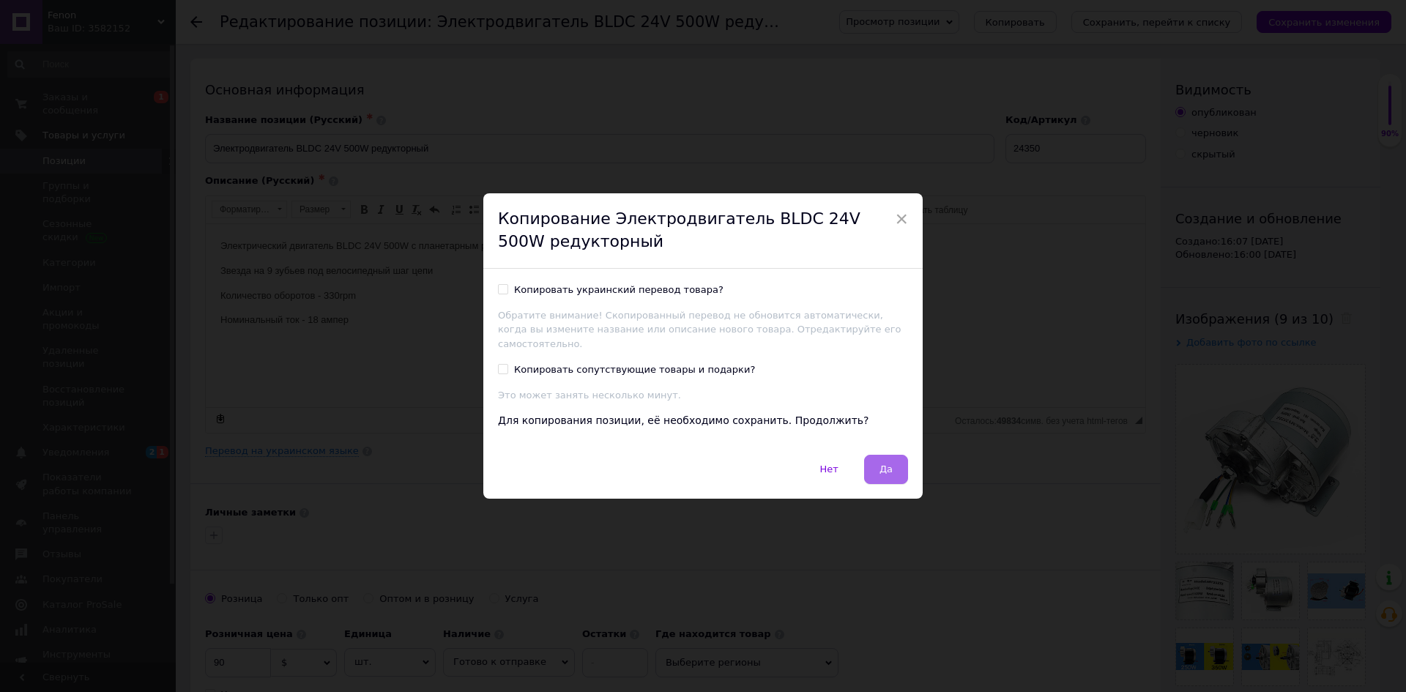
click at [889, 469] on button "Да" at bounding box center [886, 469] width 44 height 29
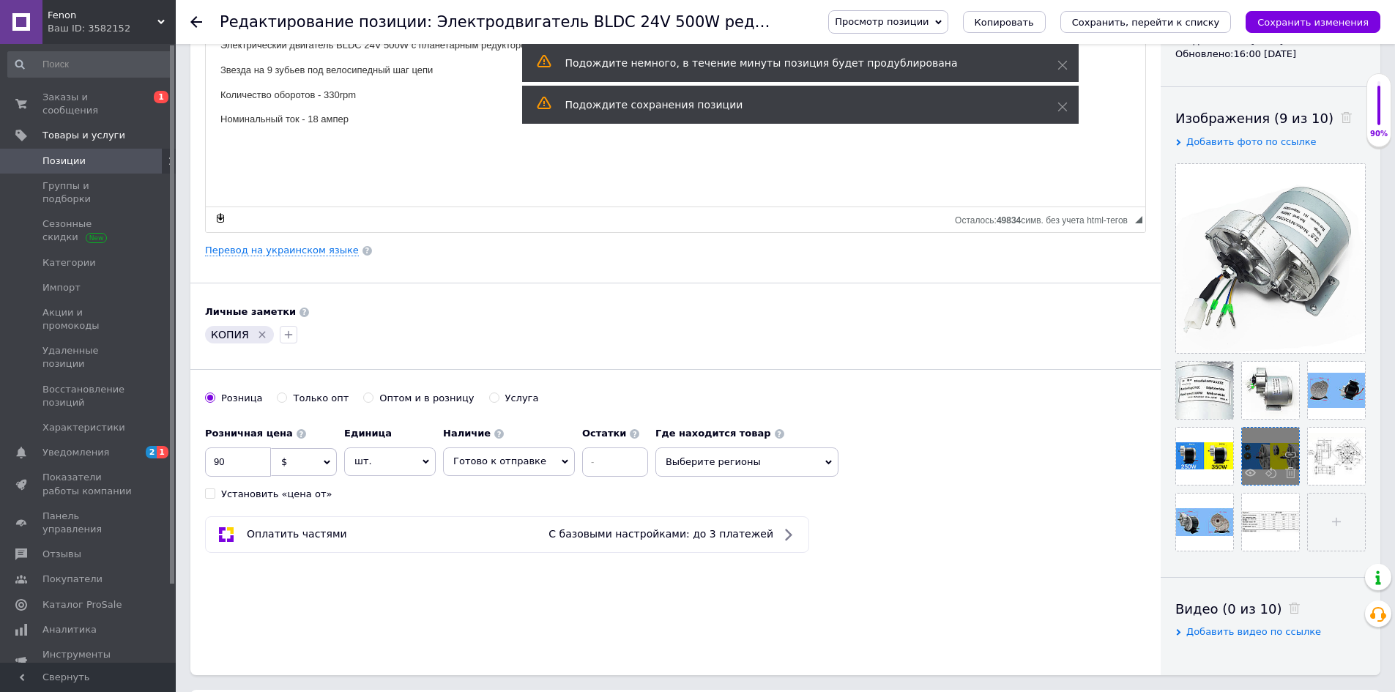
scroll to position [220, 0]
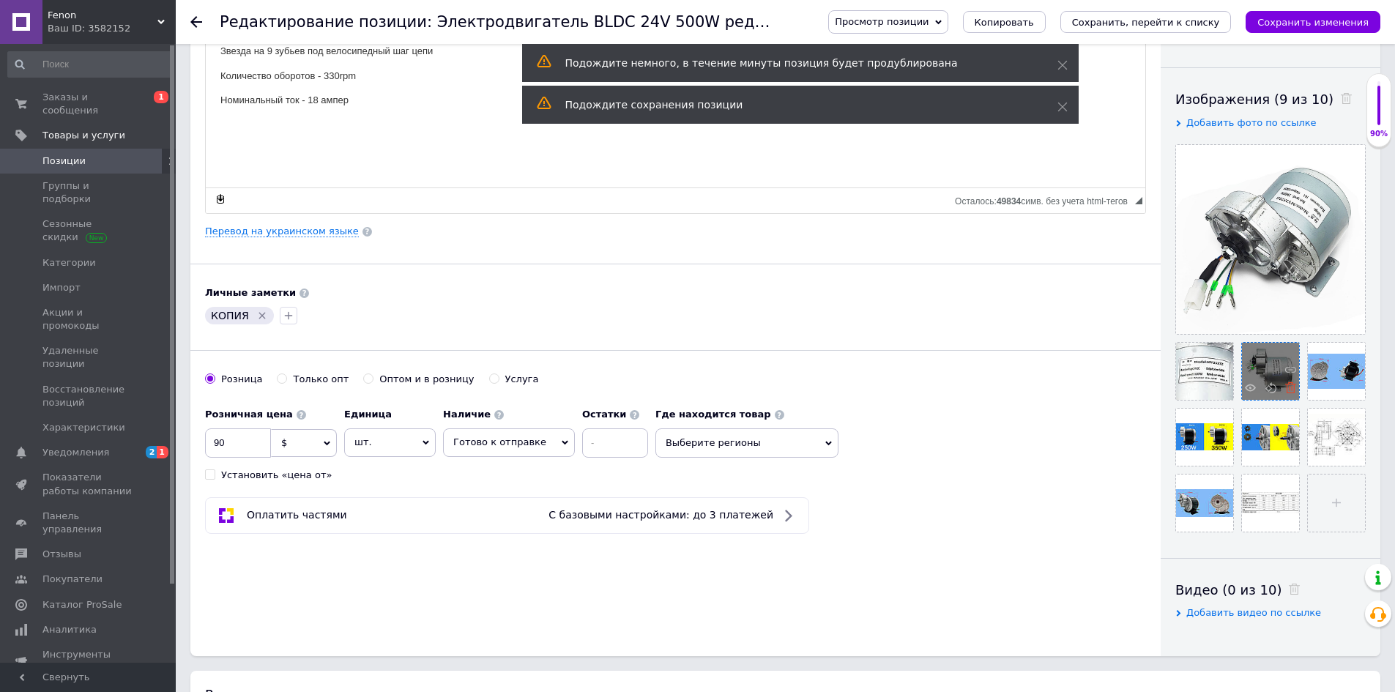
click at [1289, 390] on icon at bounding box center [1291, 387] width 11 height 11
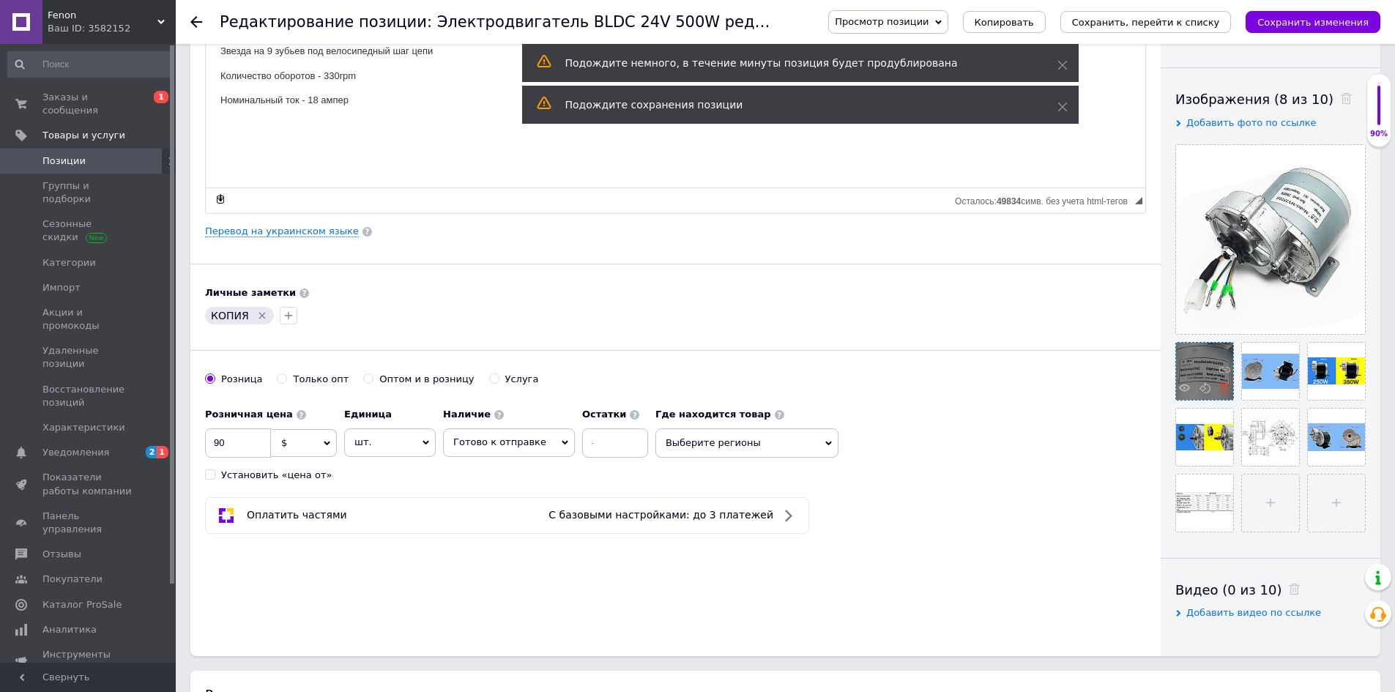
click at [1224, 393] on icon at bounding box center [1225, 387] width 11 height 11
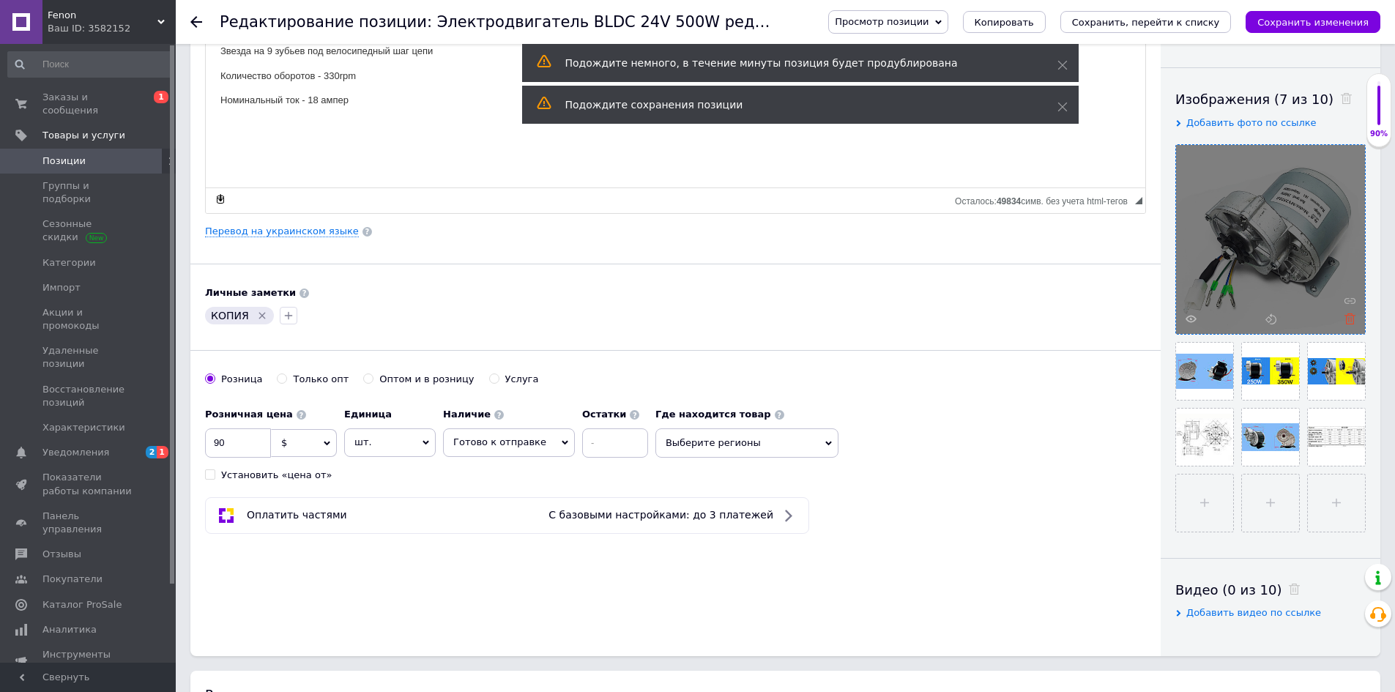
click at [1349, 319] on use at bounding box center [1350, 319] width 11 height 11
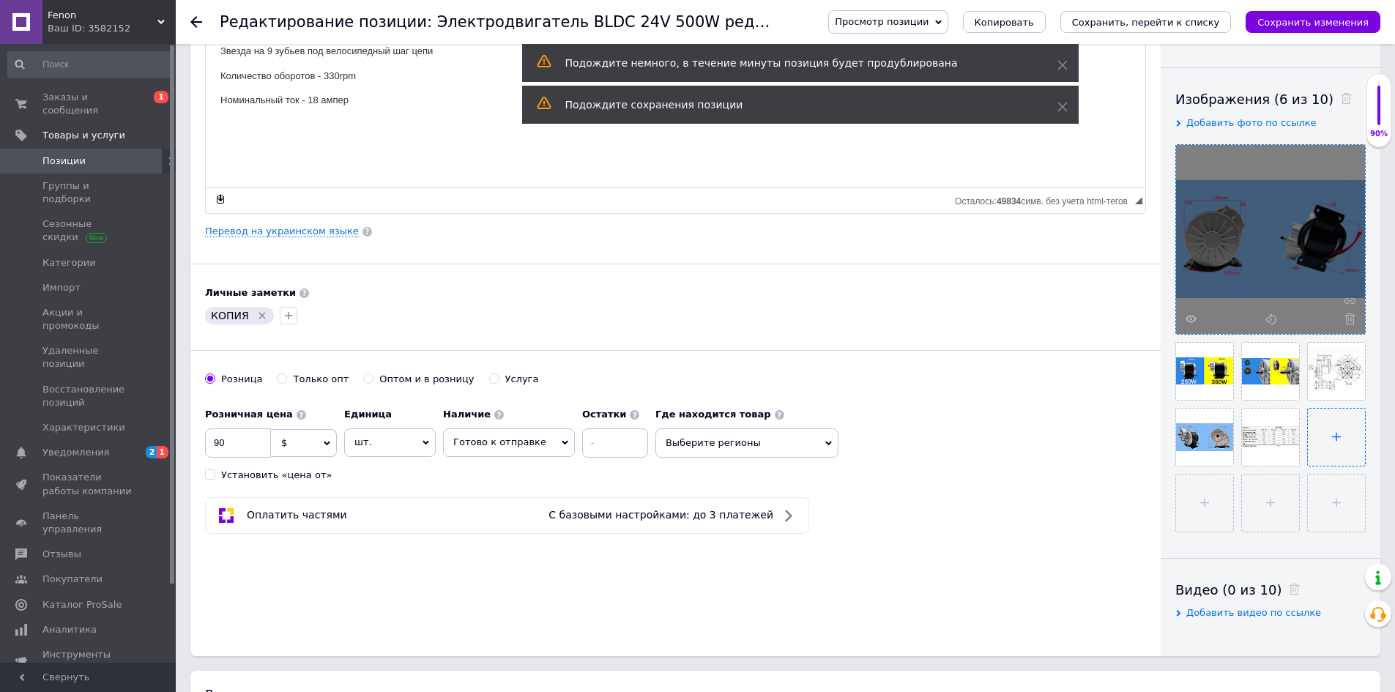
click at [1335, 433] on input "file" at bounding box center [1336, 437] width 57 height 57
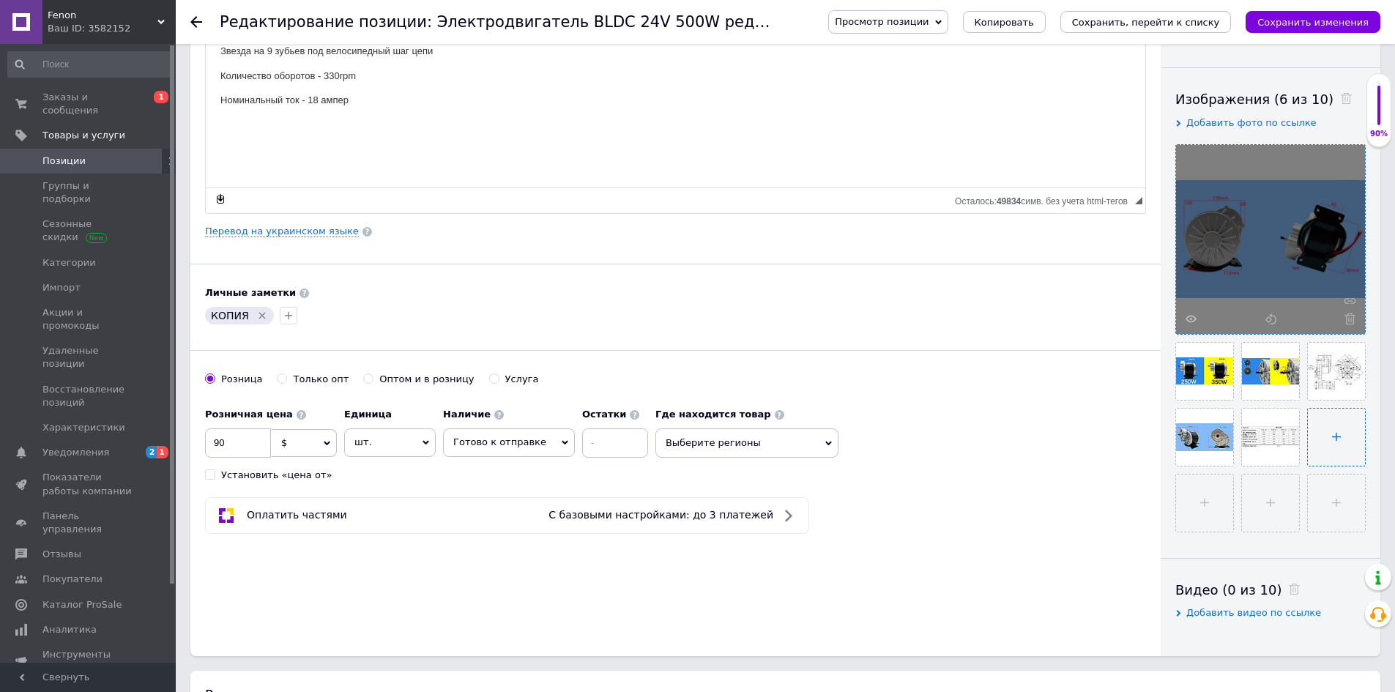
type input "C:\fakepath\1.jpg"
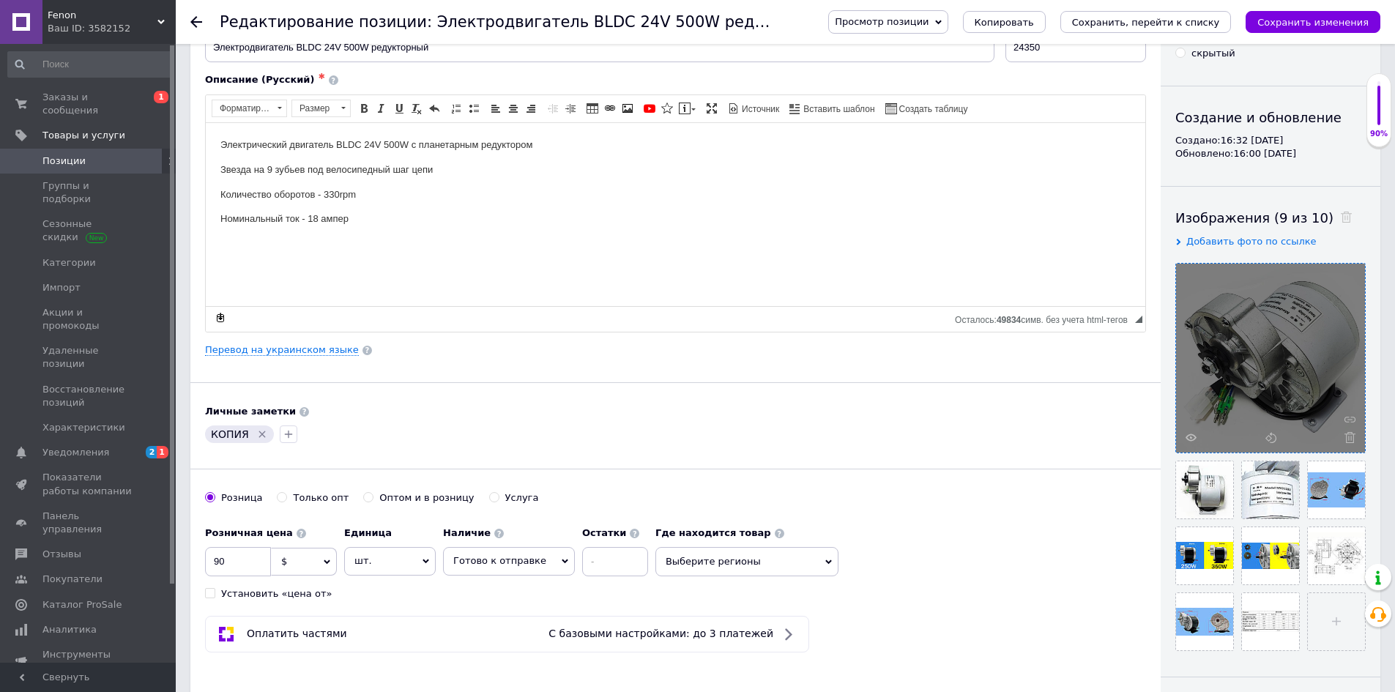
scroll to position [0, 0]
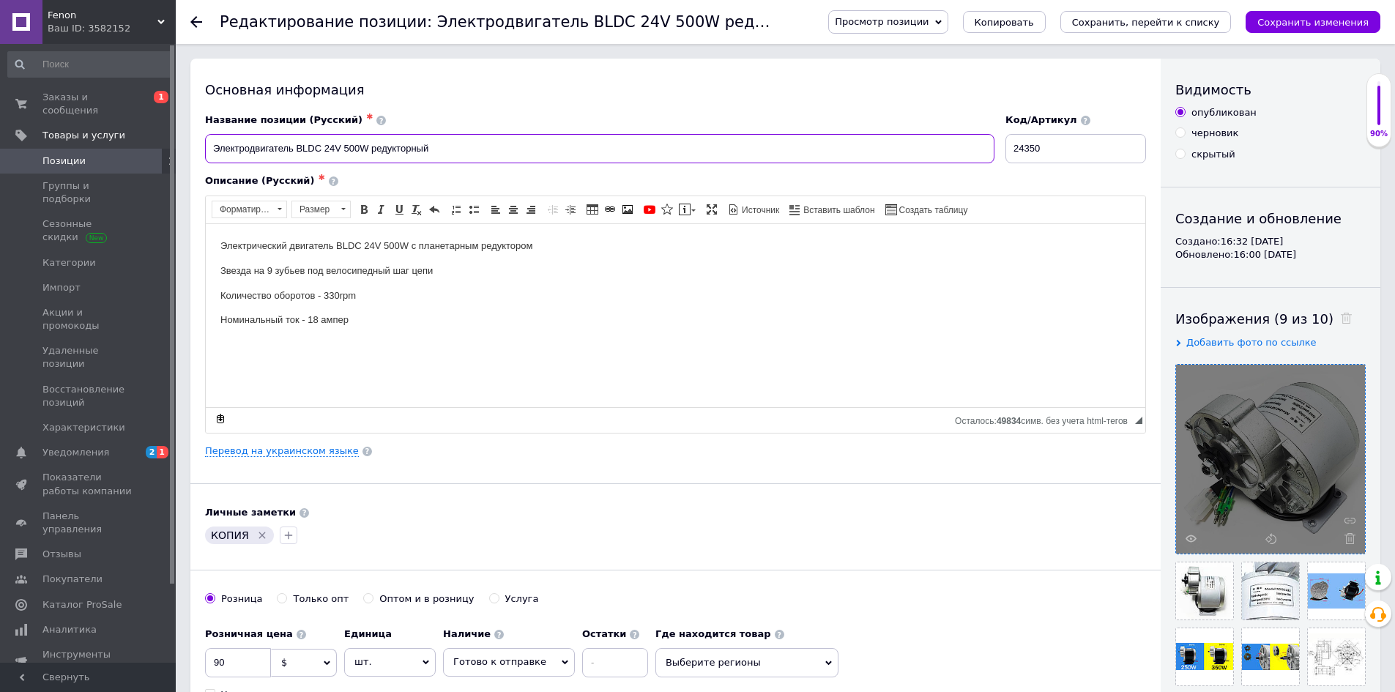
drag, startPoint x: 354, startPoint y: 143, endPoint x: 343, endPoint y: 143, distance: 11.0
click at [343, 143] on input "Электродвигатель BLDC 24V 500W редукторный" at bounding box center [600, 148] width 790 height 29
type input "Электродвигатель BLDC 24V 350W редукторный"
drag, startPoint x: 393, startPoint y: 246, endPoint x: 385, endPoint y: 247, distance: 8.8
click at [385, 247] on p "Электрический двигатель BLDC 24V 500W с планетарным редуктором" at bounding box center [675, 245] width 910 height 15
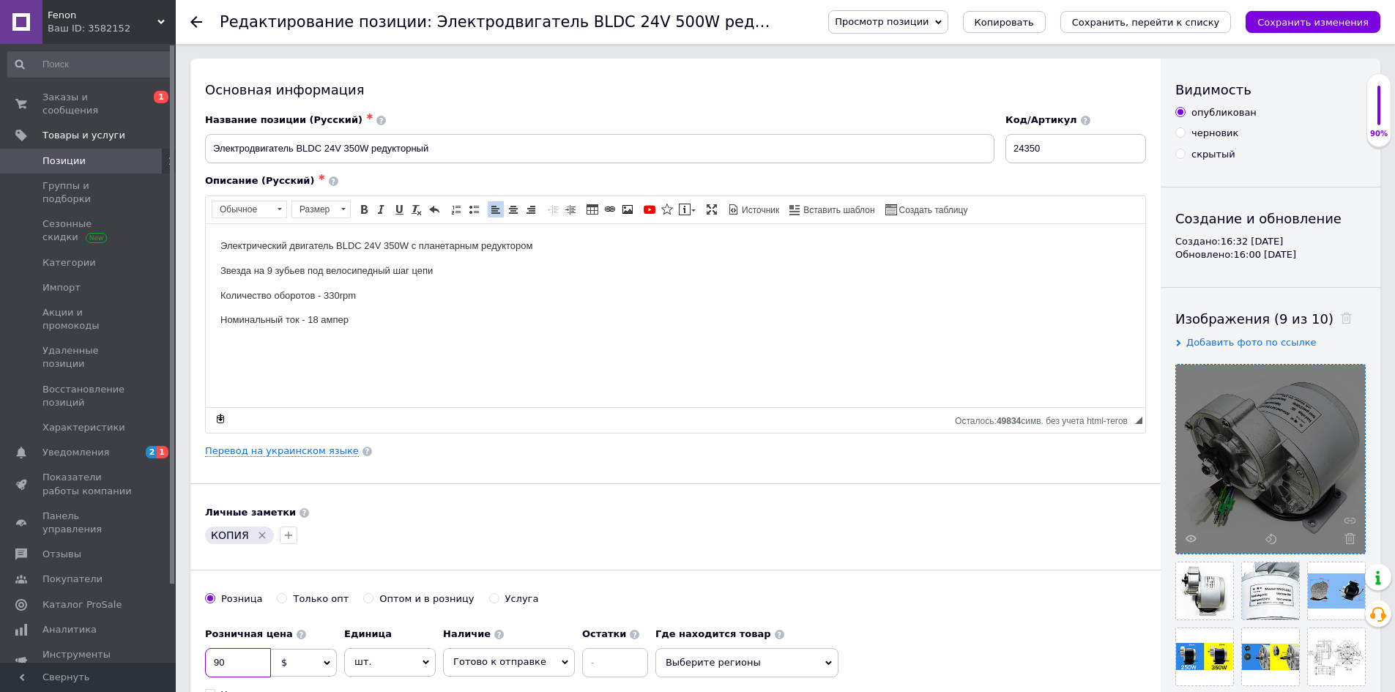
click at [248, 660] on input "90" at bounding box center [238, 662] width 66 height 29
type input "75"
click at [507, 146] on input "Электродвигатель BLDC 24V 350W редукторный" at bounding box center [600, 148] width 790 height 29
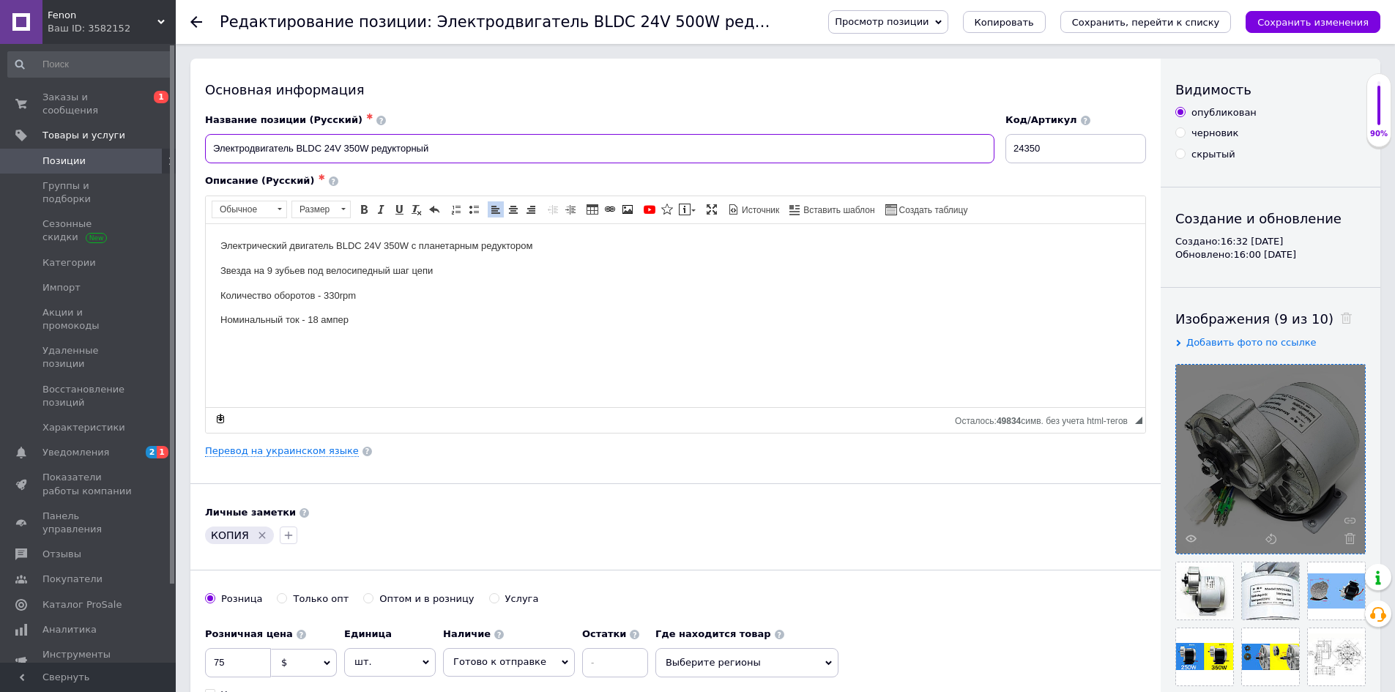
click at [507, 146] on input "Электродвигатель BLDC 24V 350W редукторный" at bounding box center [600, 148] width 790 height 29
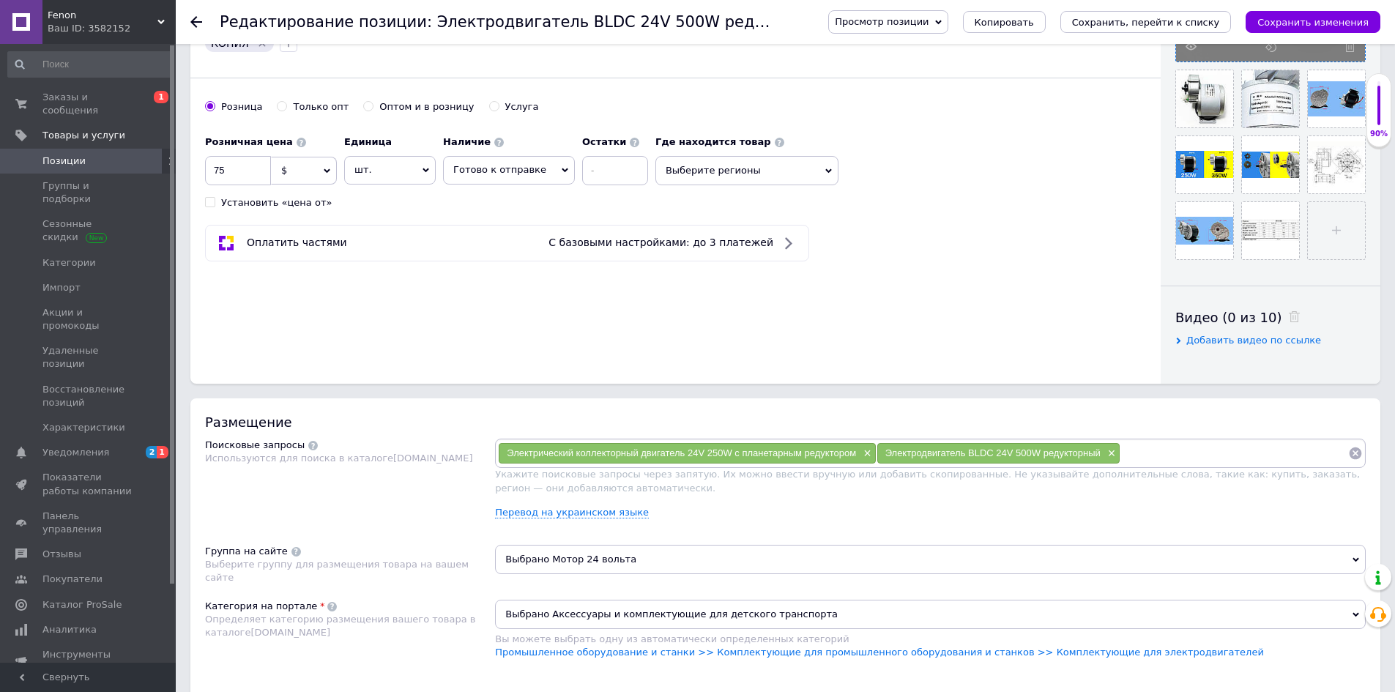
scroll to position [513, 0]
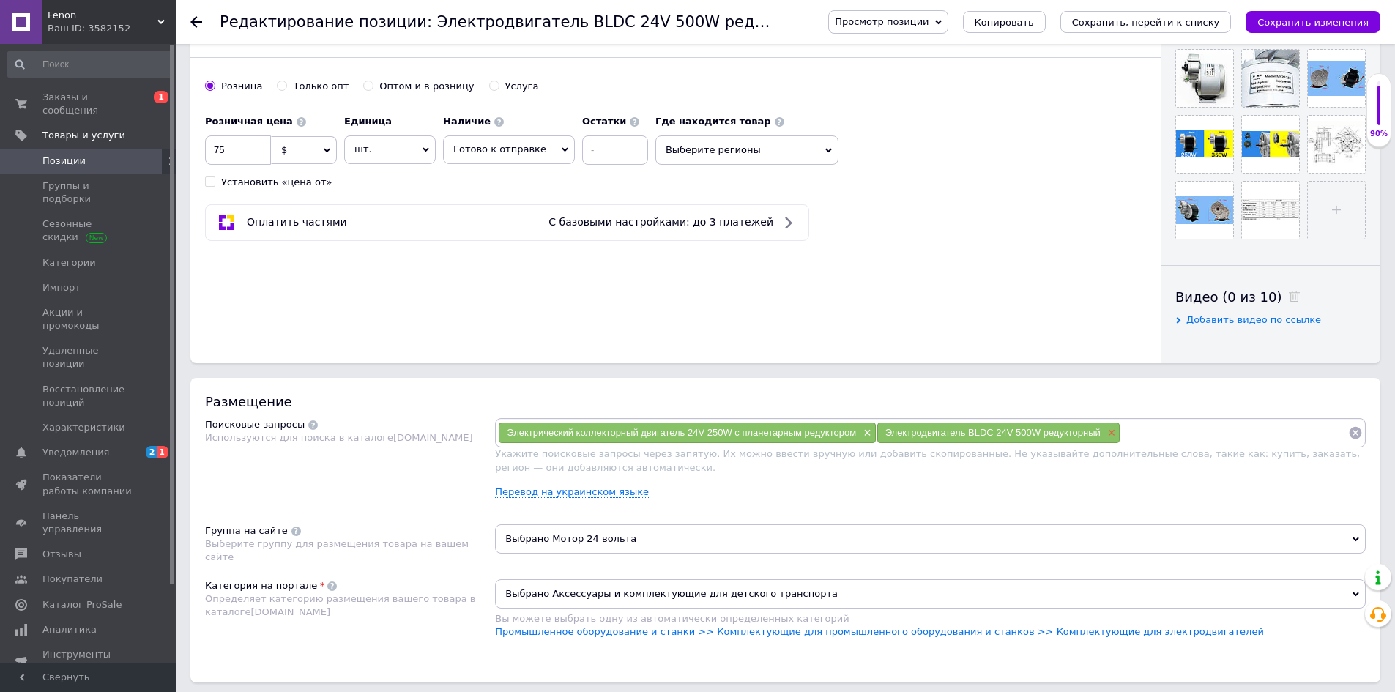
click at [1107, 431] on span "×" at bounding box center [1111, 433] width 12 height 12
click at [1008, 426] on input at bounding box center [1113, 433] width 472 height 22
paste input "Электродвигатель BLDC 24V 350W редукторный"
type input "Электродвигатель BLDC 24V 350W редукторный"
click at [867, 434] on span "×" at bounding box center [866, 433] width 12 height 12
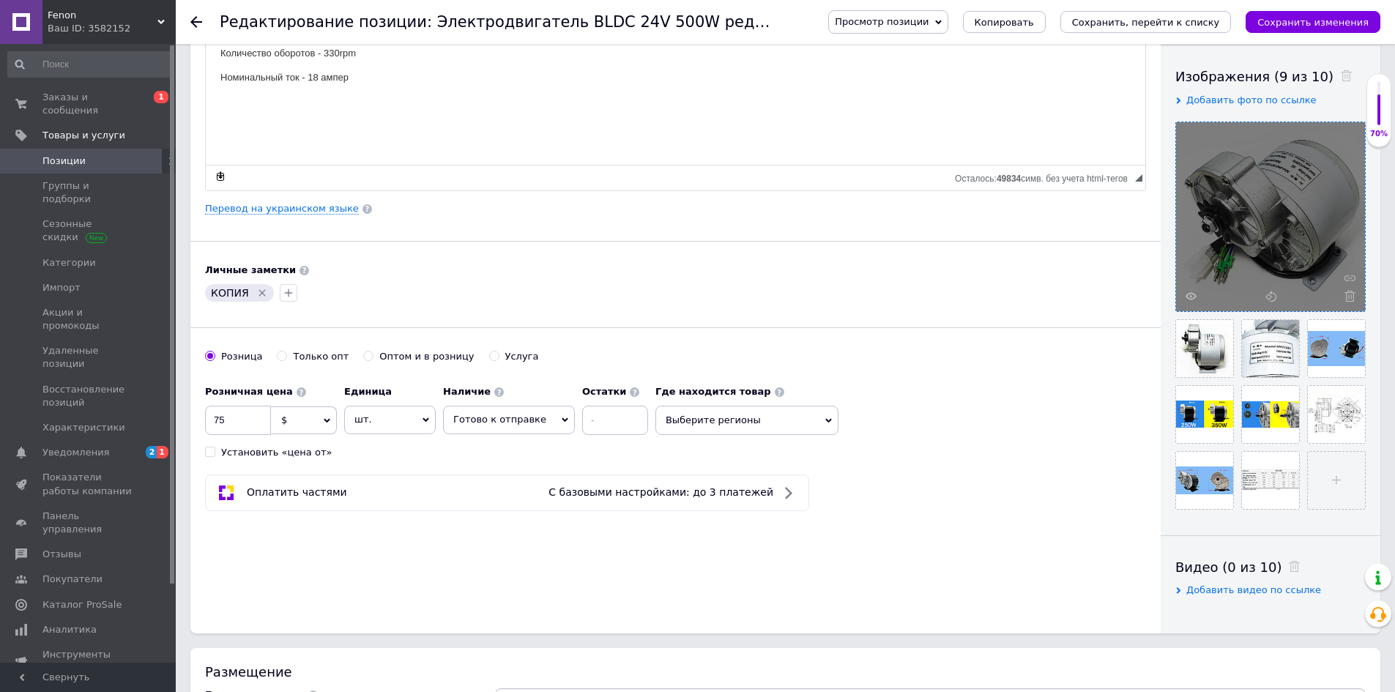
scroll to position [220, 0]
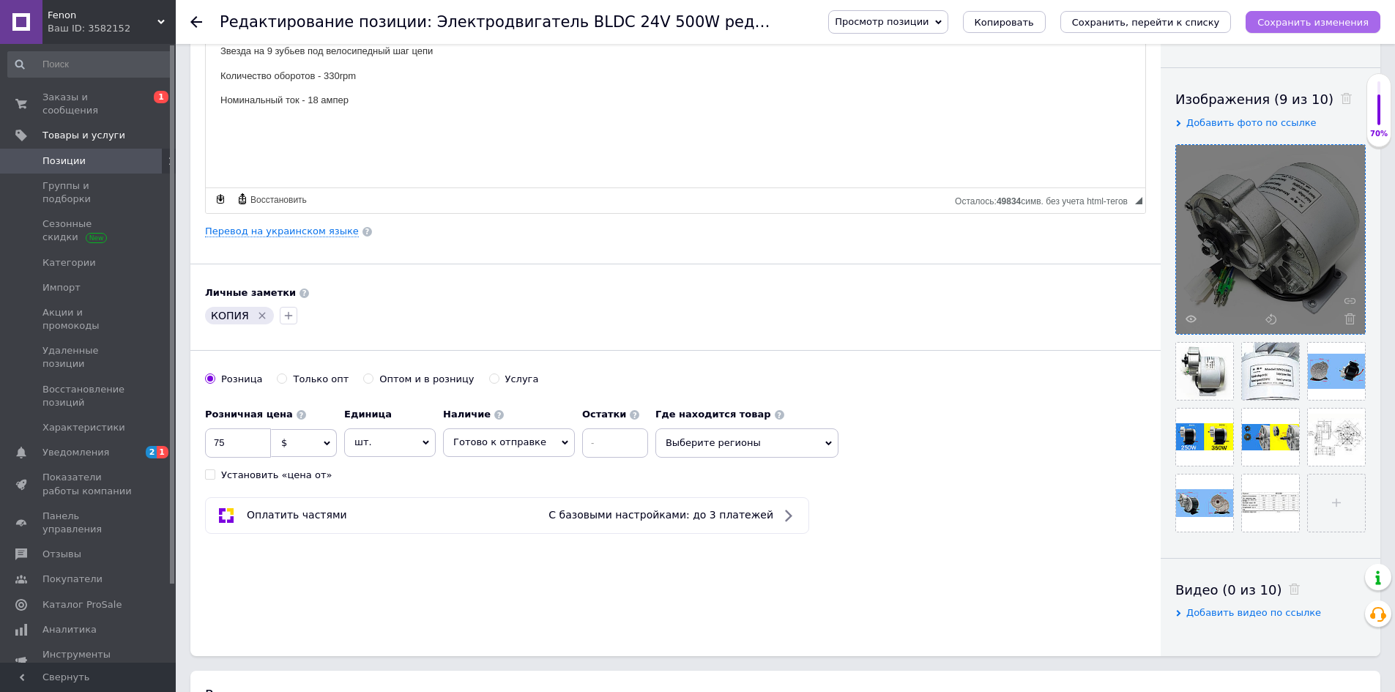
click at [1281, 25] on icon "Сохранить изменения" at bounding box center [1313, 22] width 111 height 11
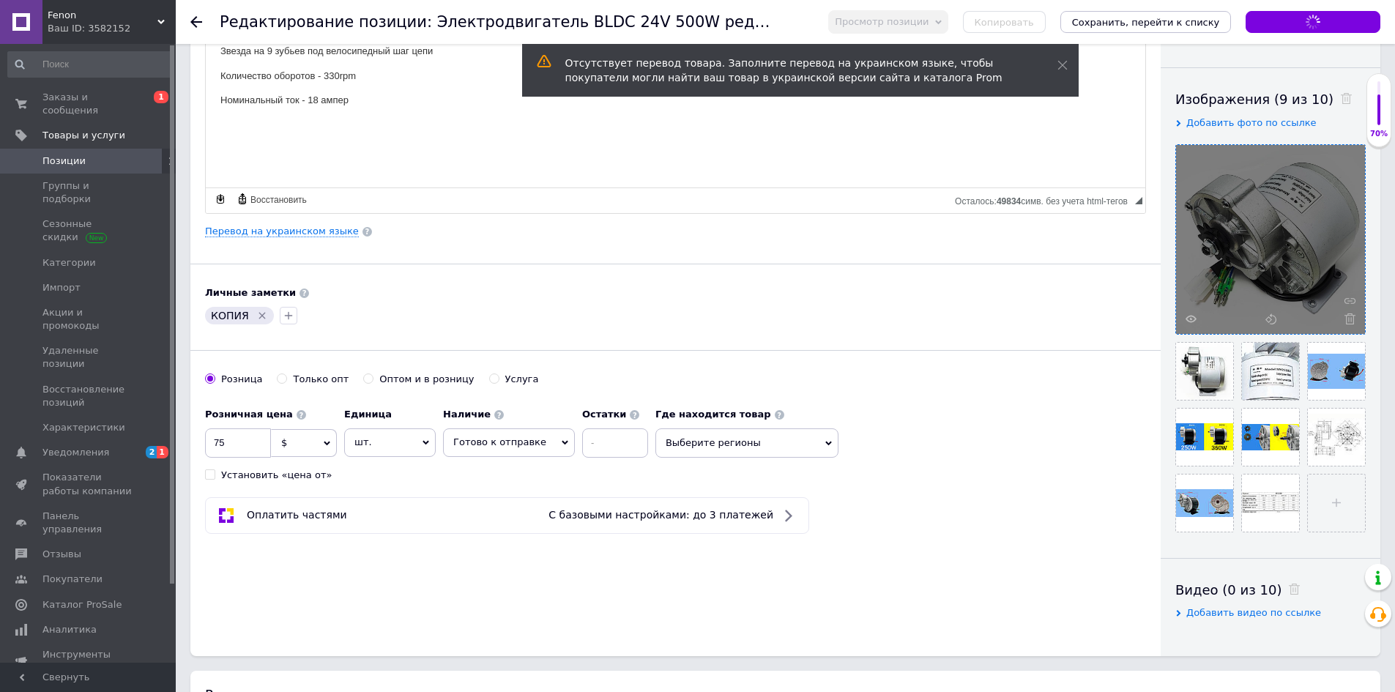
scroll to position [0, 0]
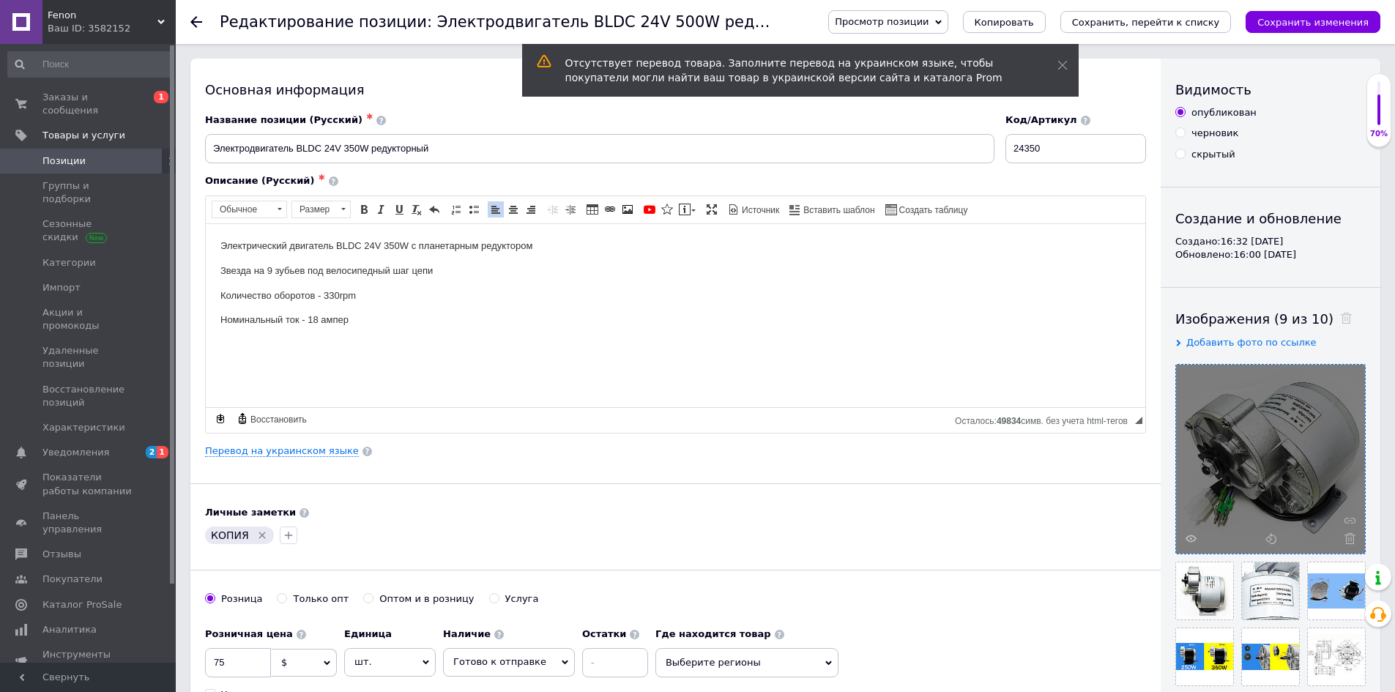
click at [99, 155] on span "Позиции" at bounding box center [88, 161] width 93 height 13
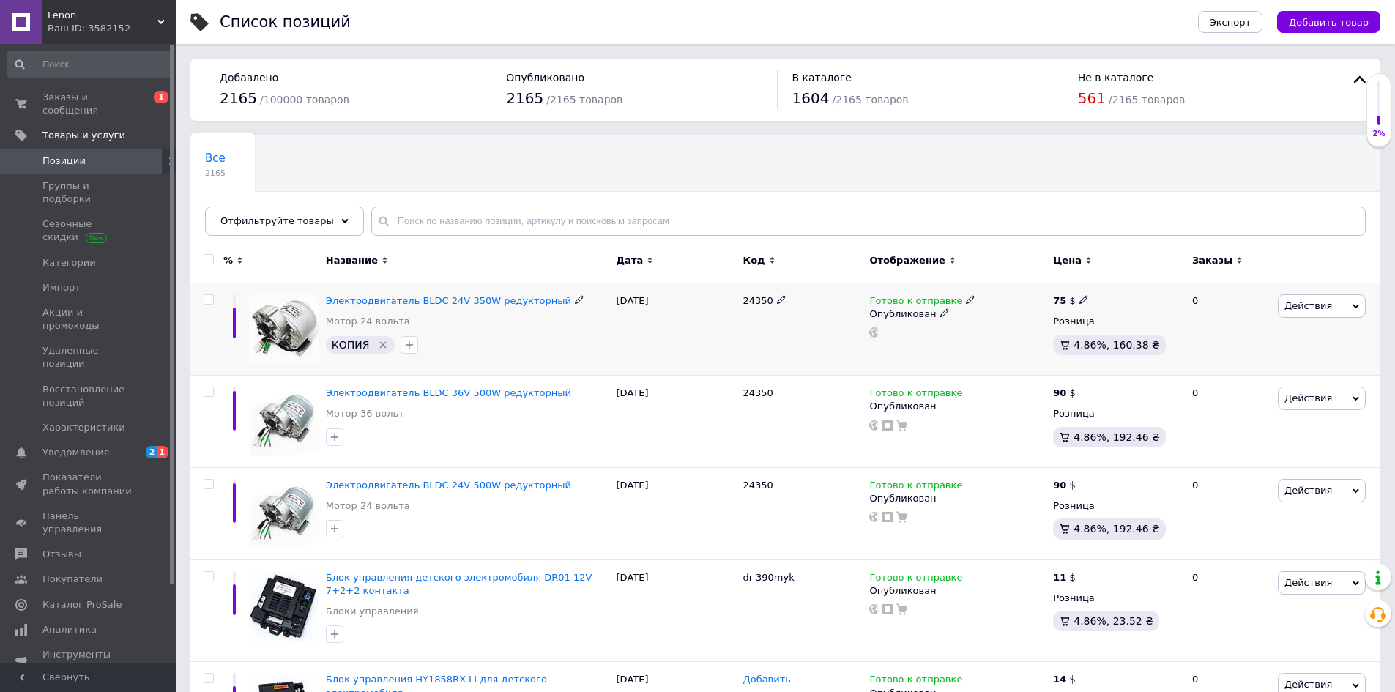
click at [380, 343] on icon "Удалить метку" at bounding box center [383, 345] width 12 height 12
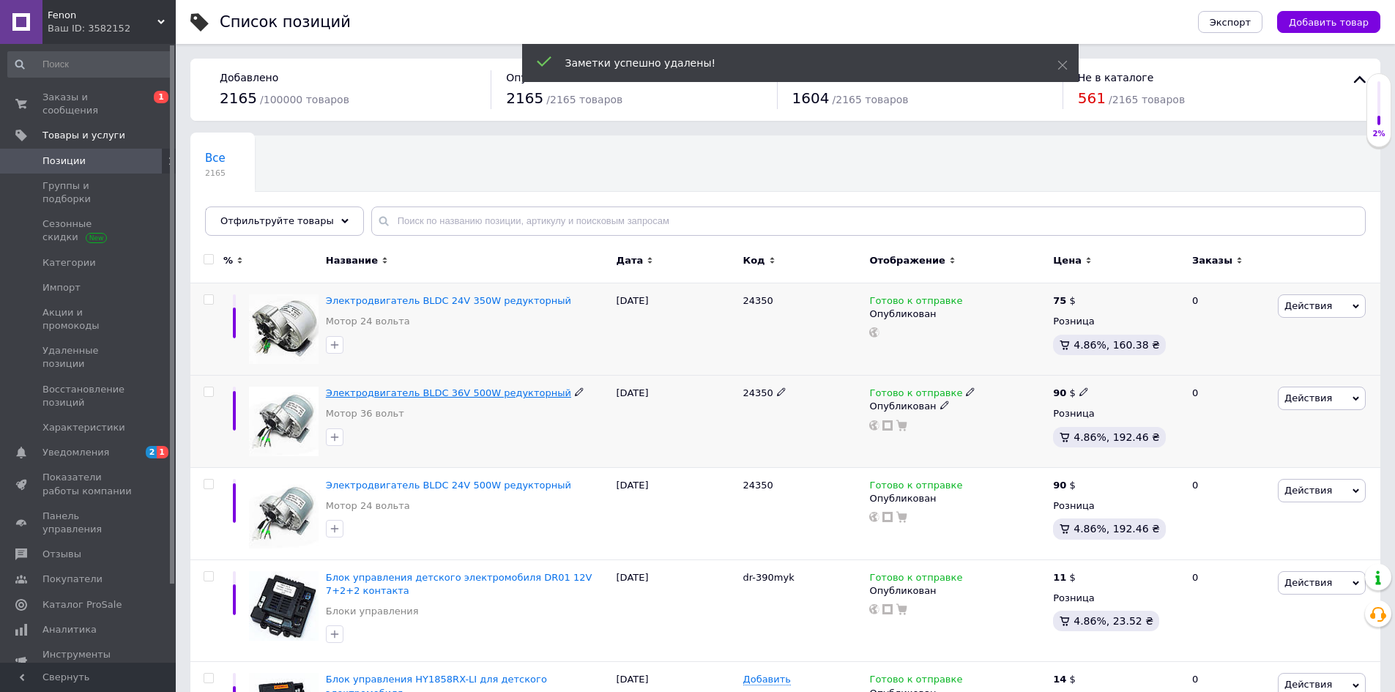
click at [457, 394] on span "Электродвигатель BLDC 36V 500W редукторный" at bounding box center [448, 392] width 245 height 11
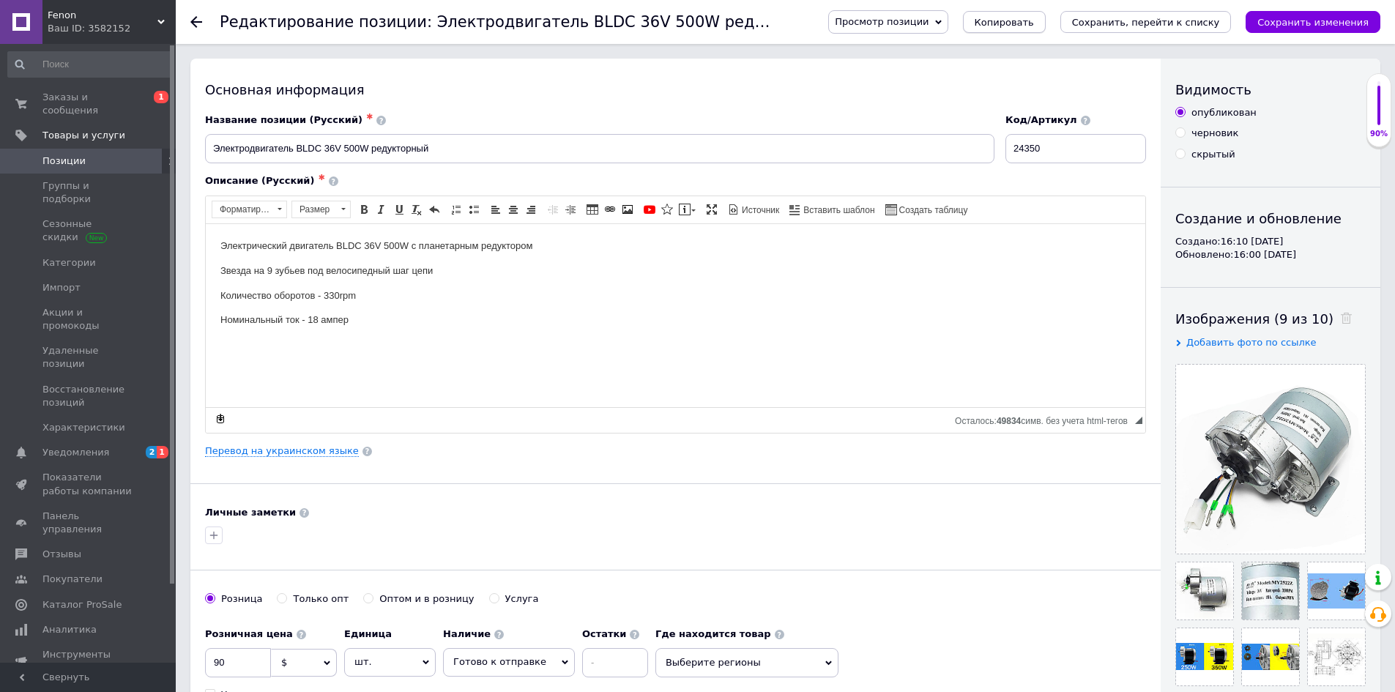
click at [1034, 23] on span "Копировать" at bounding box center [1004, 22] width 59 height 11
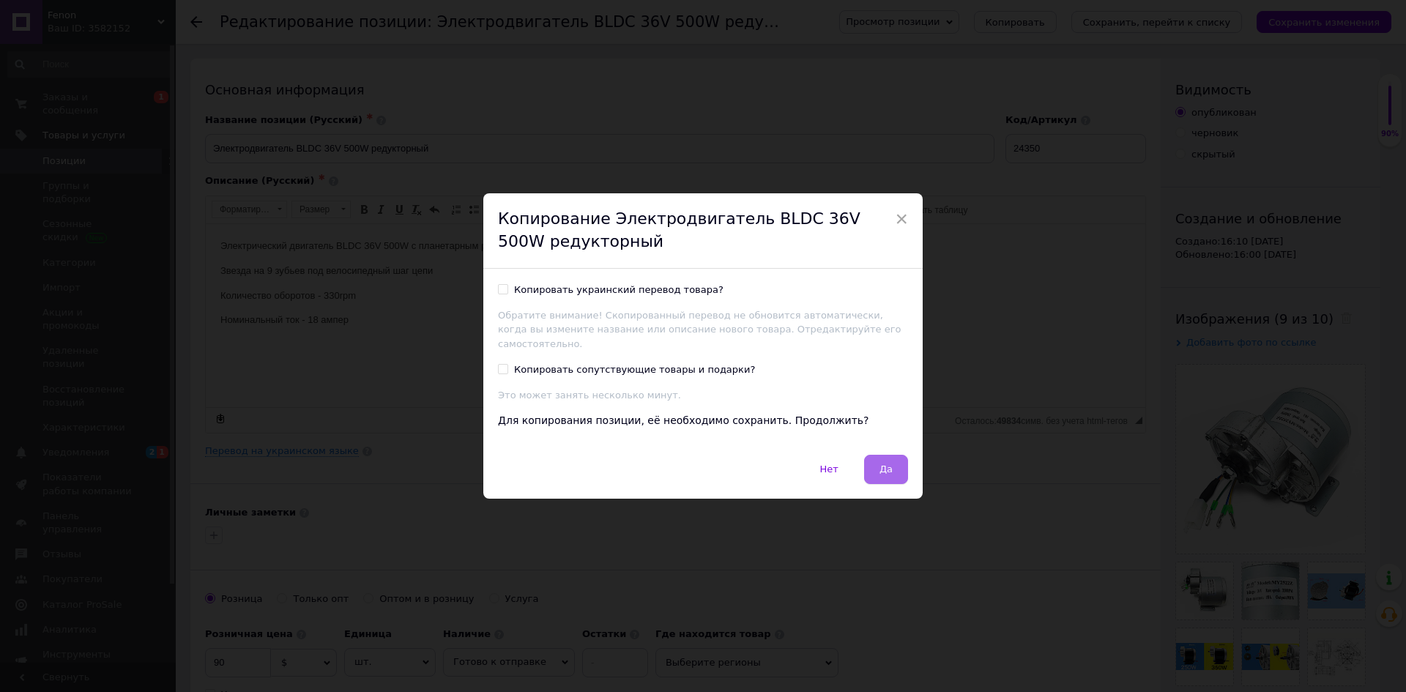
click at [872, 462] on button "Да" at bounding box center [886, 469] width 44 height 29
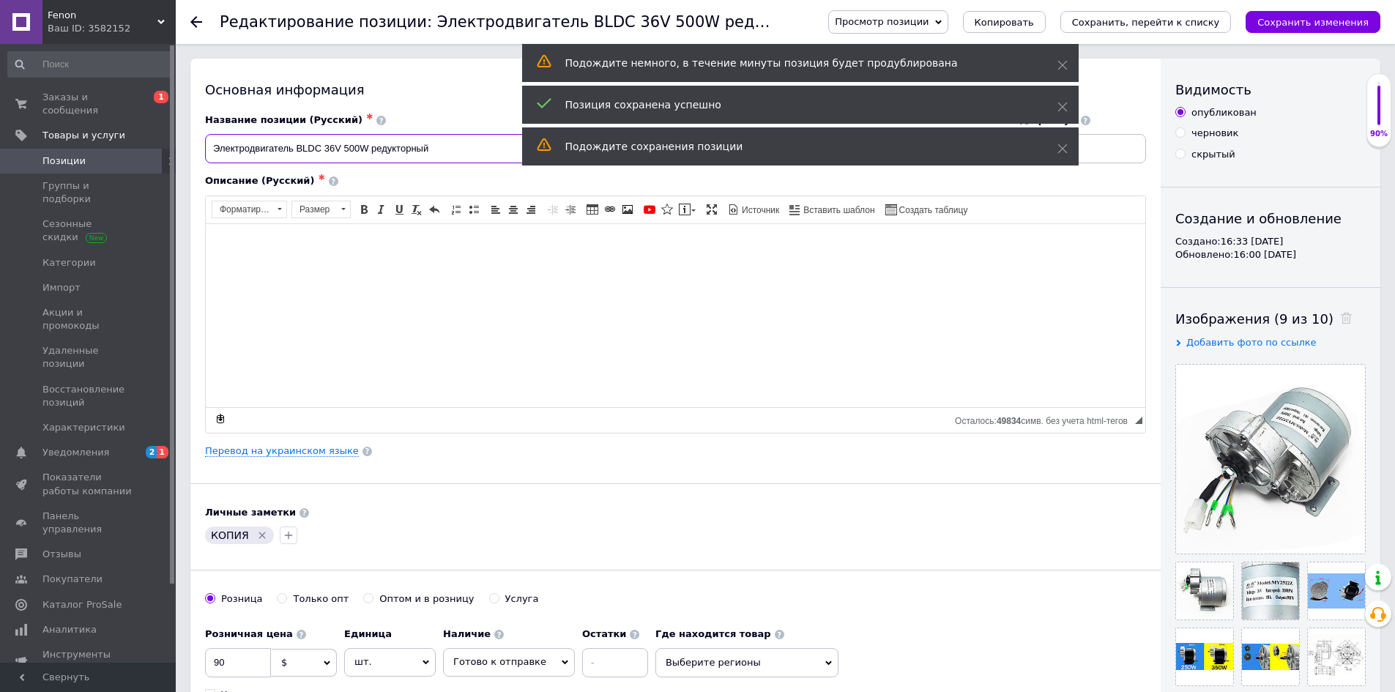
click at [346, 148] on input "Электродвигатель BLDC 36V 500W редукторный" at bounding box center [600, 148] width 790 height 29
type input "Электродвигатель BLDC 36V 350W редукторный"
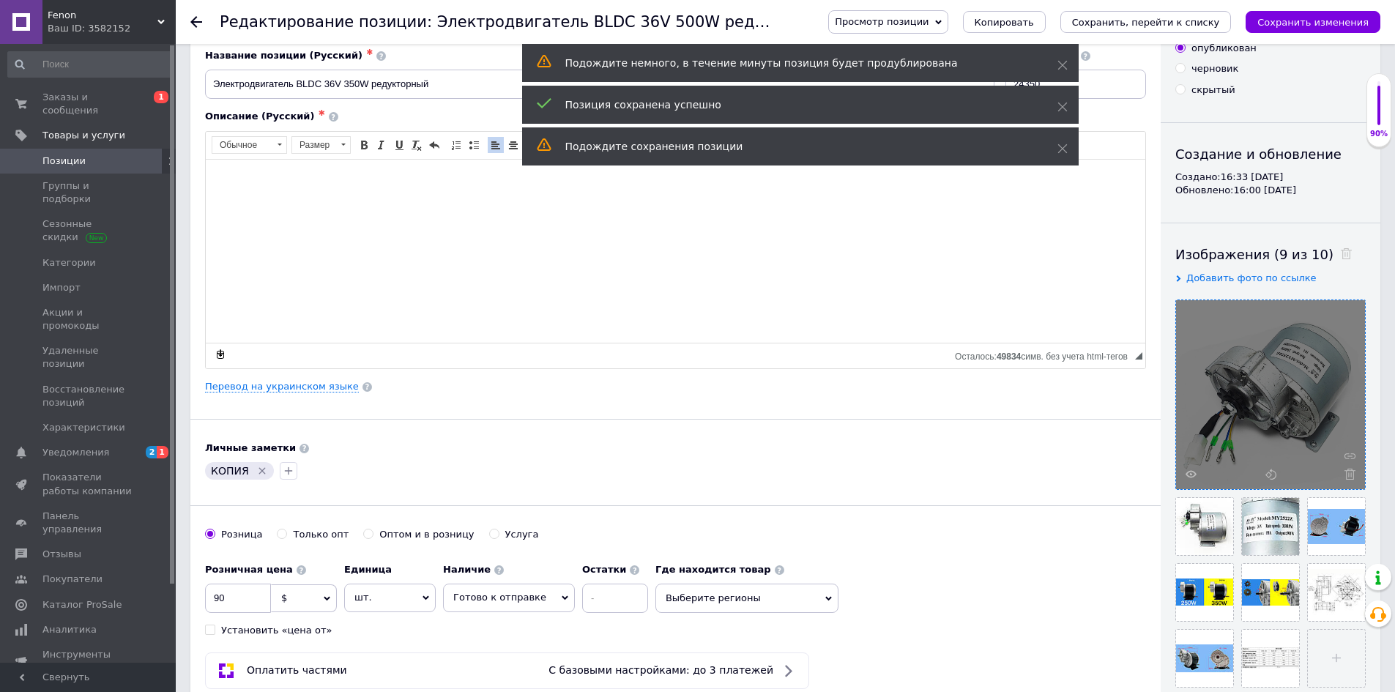
scroll to position [146, 0]
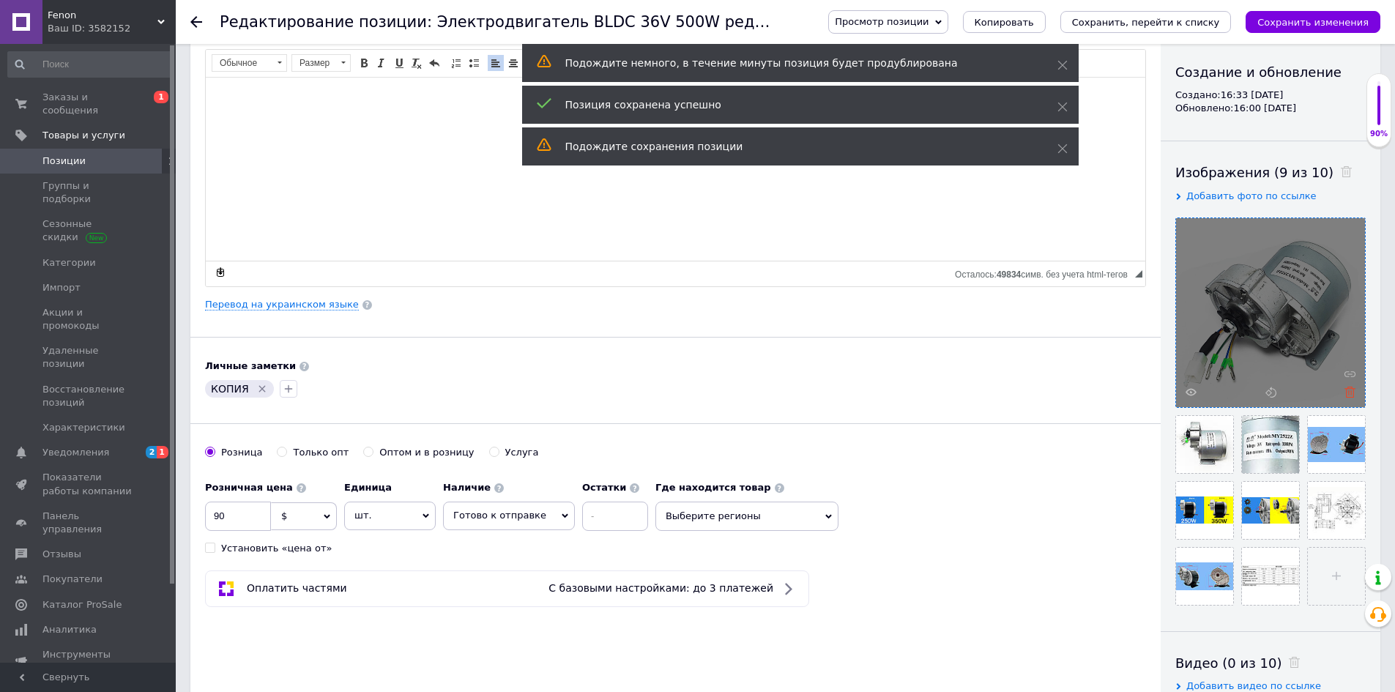
click at [1353, 390] on icon at bounding box center [1350, 392] width 11 height 11
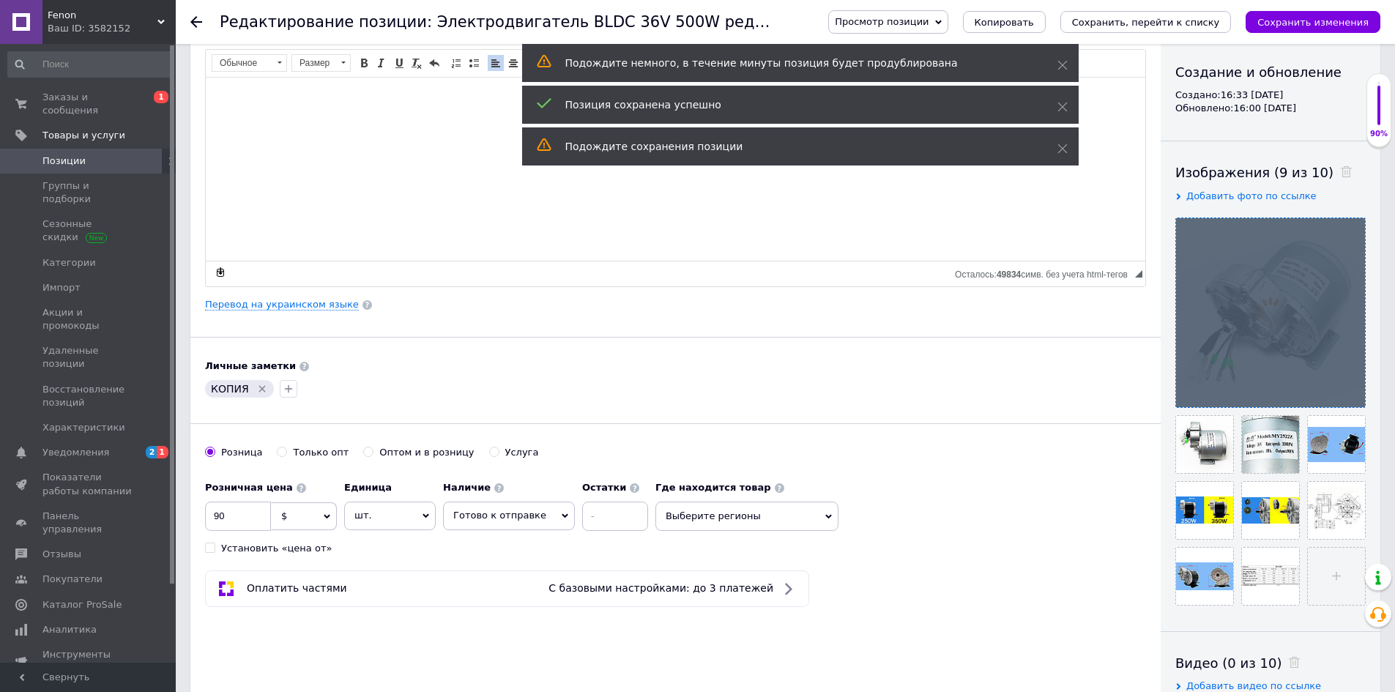
click at [1353, 390] on div at bounding box center [1270, 312] width 189 height 189
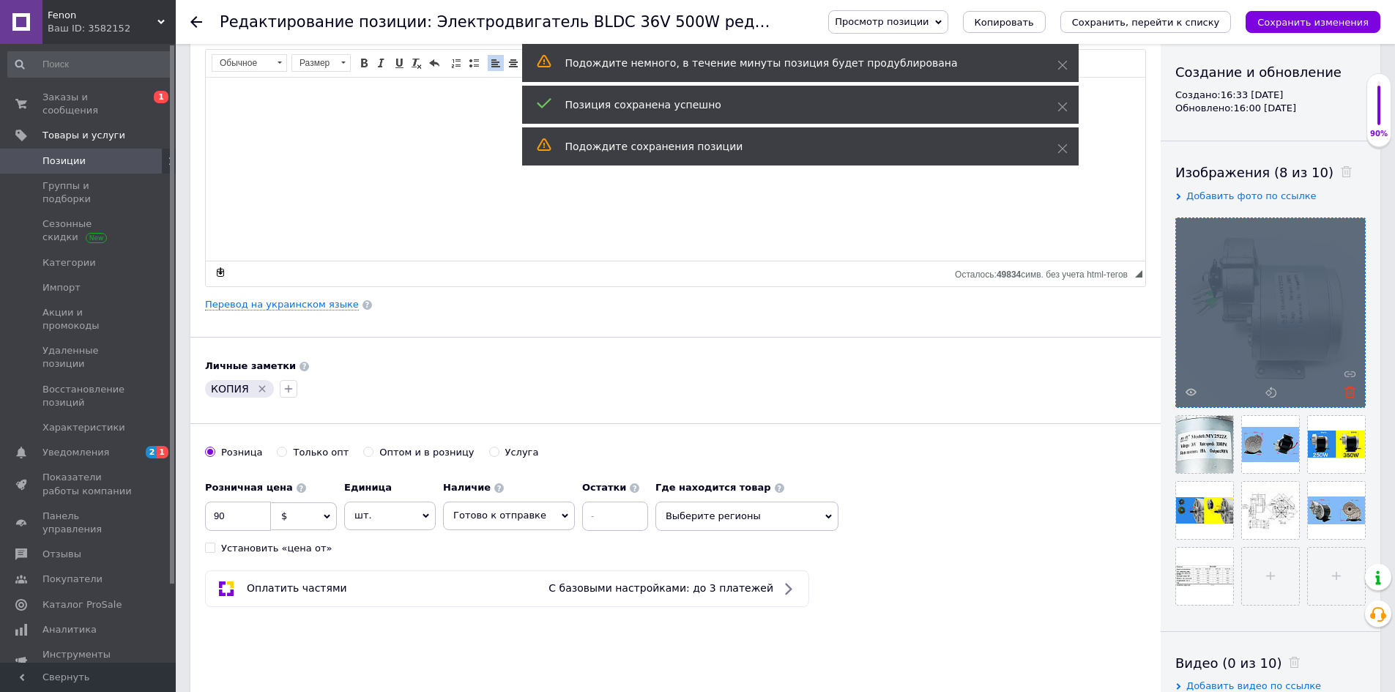
click at [1351, 391] on icon at bounding box center [1350, 392] width 11 height 11
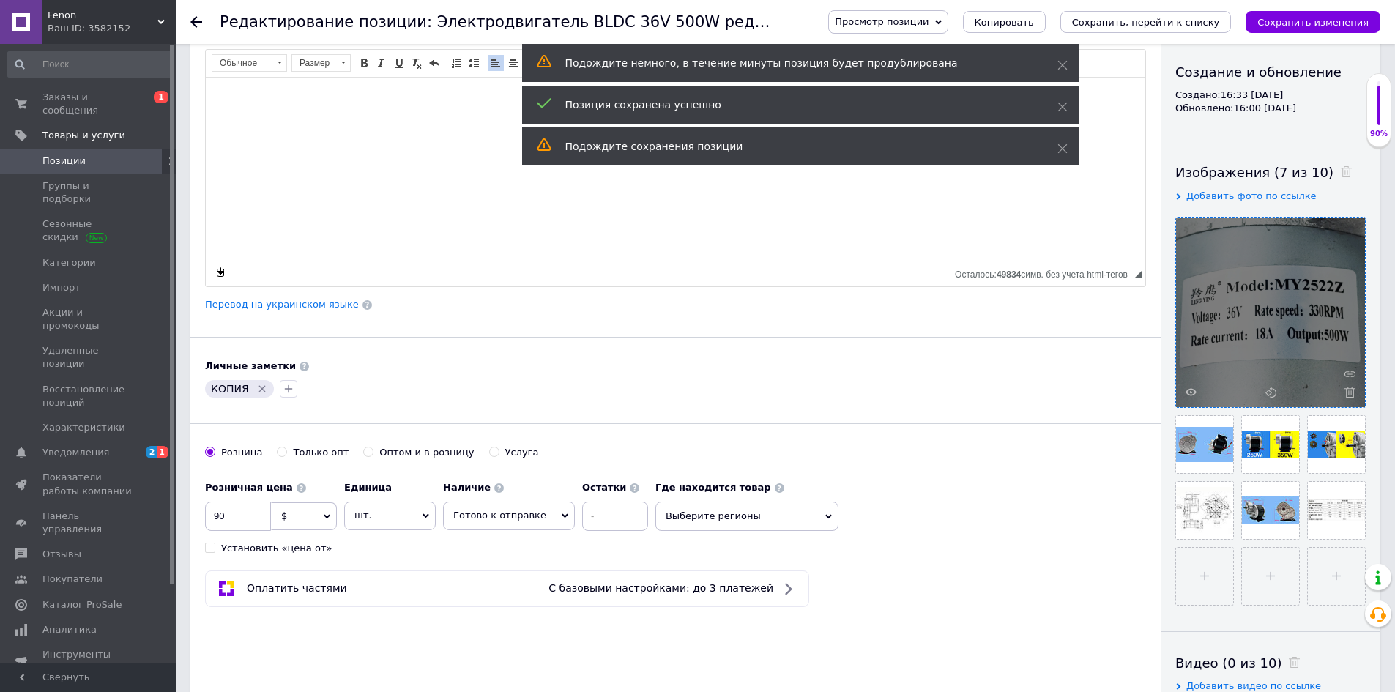
click at [1351, 391] on icon at bounding box center [1350, 392] width 11 height 11
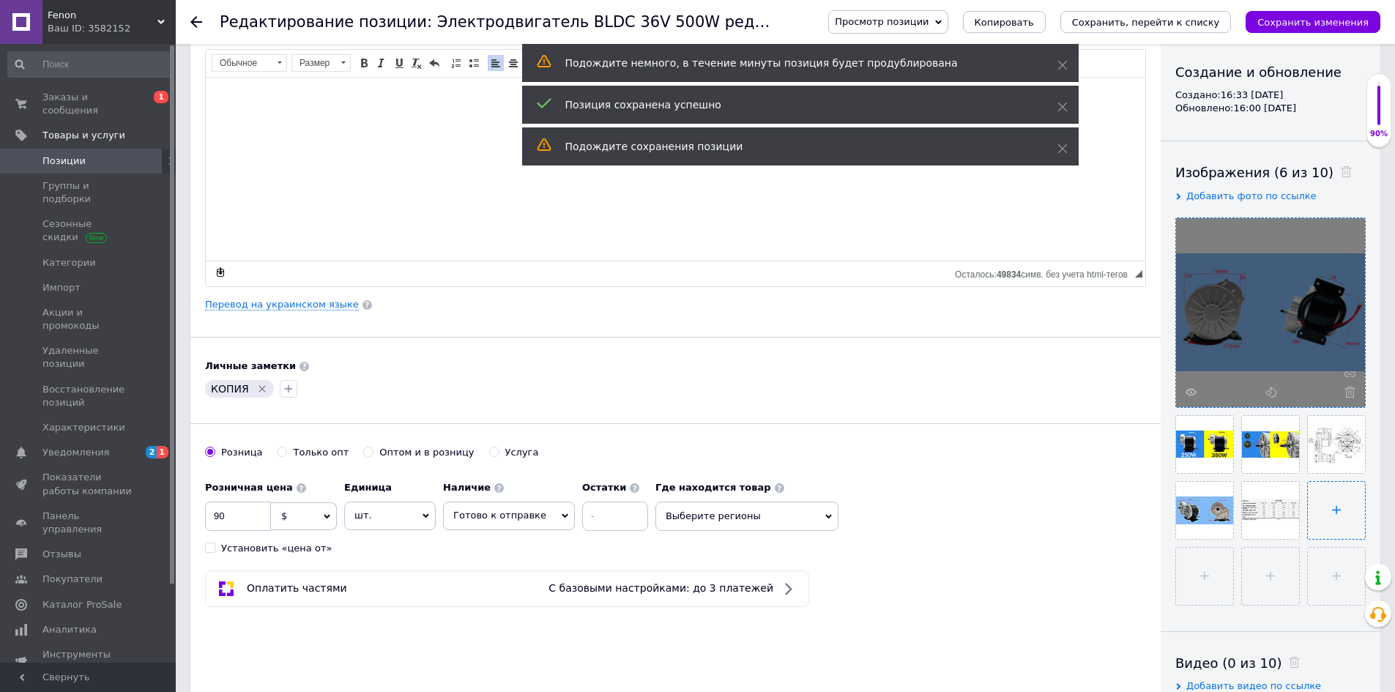
click at [1315, 520] on input "file" at bounding box center [1336, 510] width 57 height 57
type input "C:\fakepath\1.jpg"
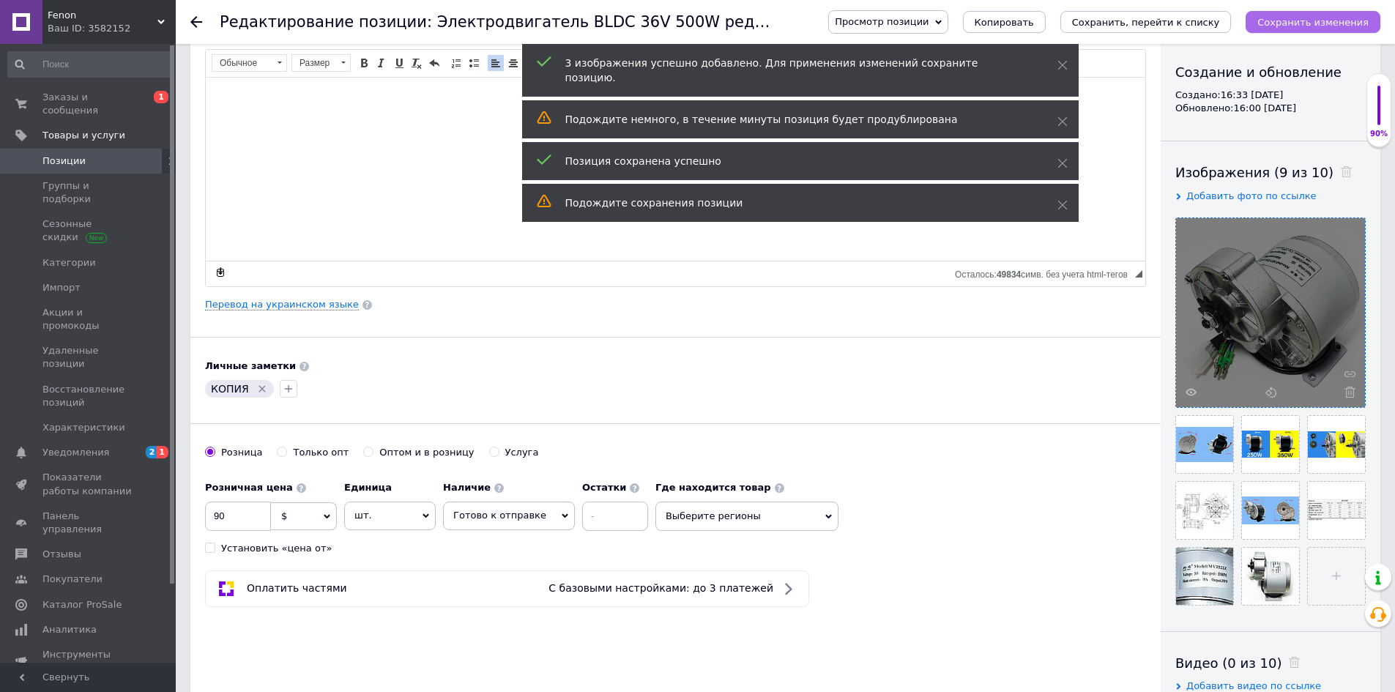
click at [1314, 31] on button "Сохранить изменения" at bounding box center [1313, 22] width 135 height 22
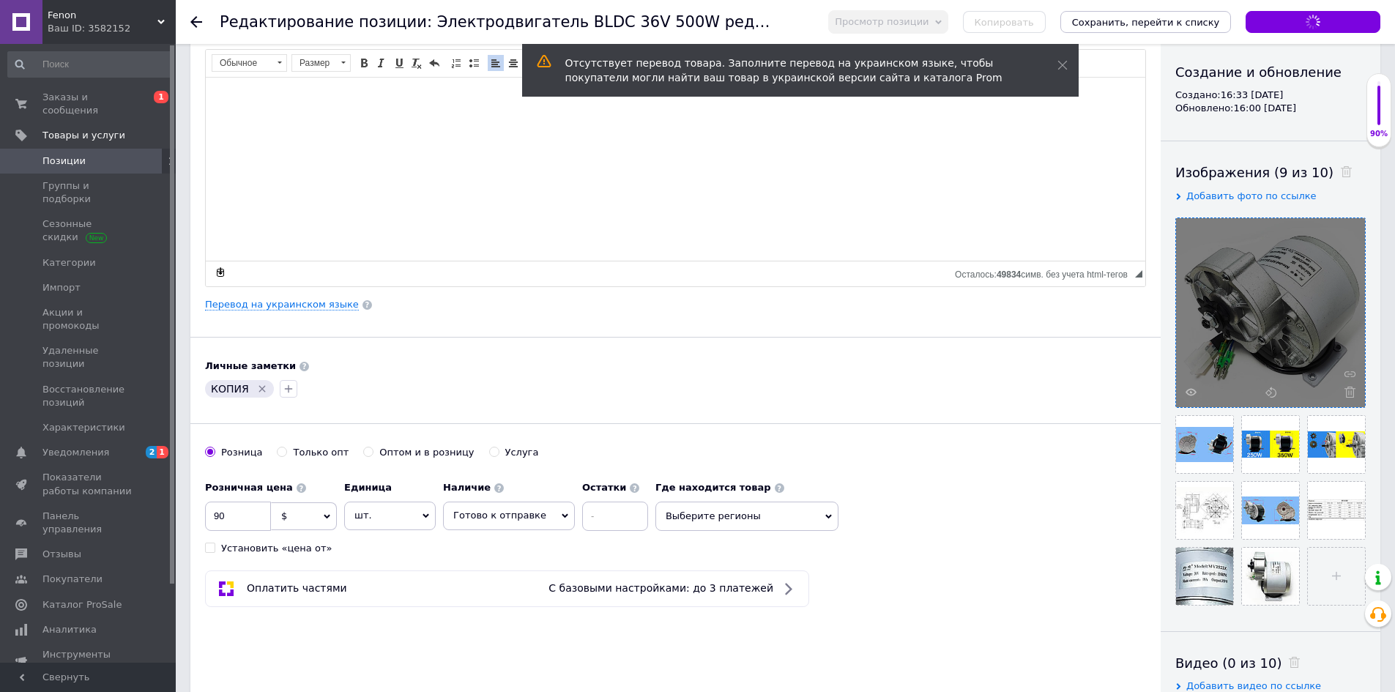
click at [682, 347] on div "Основная информация Название позиции (Русский) ✱ Электродвигатель BLDC 36V 350W…" at bounding box center [675, 320] width 971 height 817
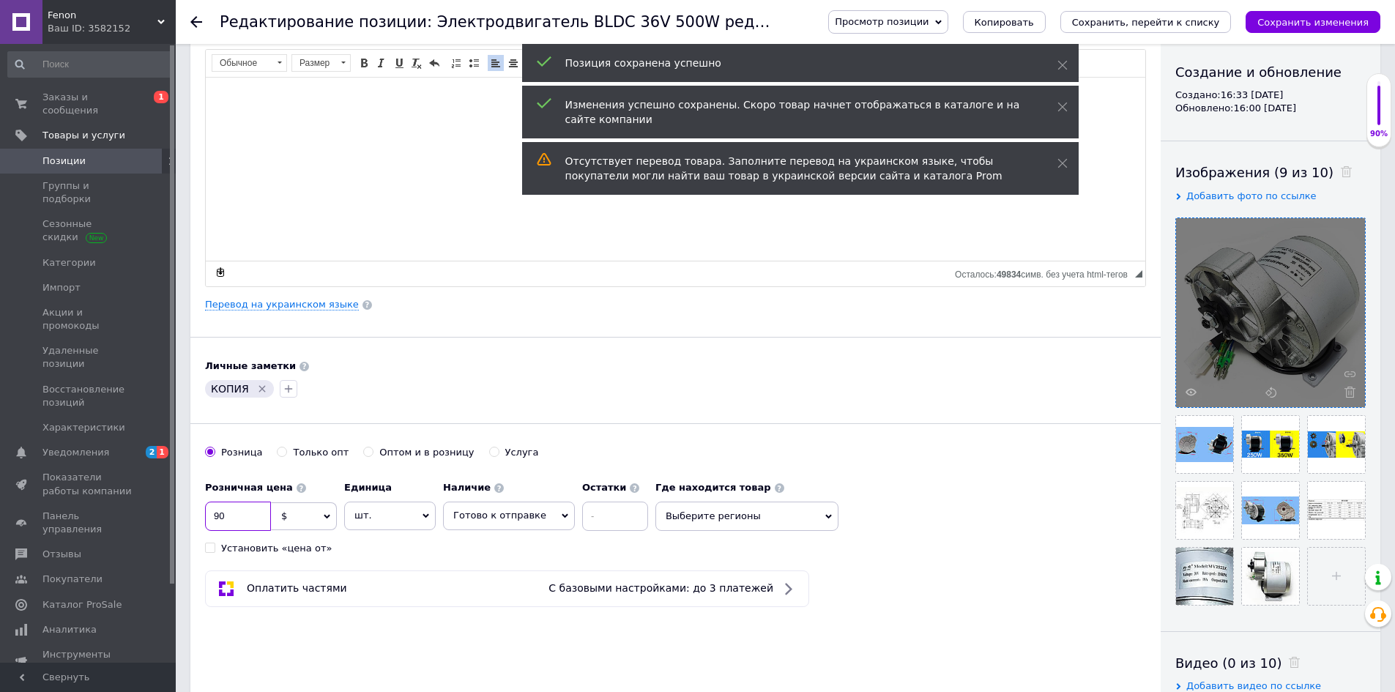
drag, startPoint x: 224, startPoint y: 522, endPoint x: 212, endPoint y: 522, distance: 11.7
click at [212, 522] on input "90" at bounding box center [238, 516] width 66 height 29
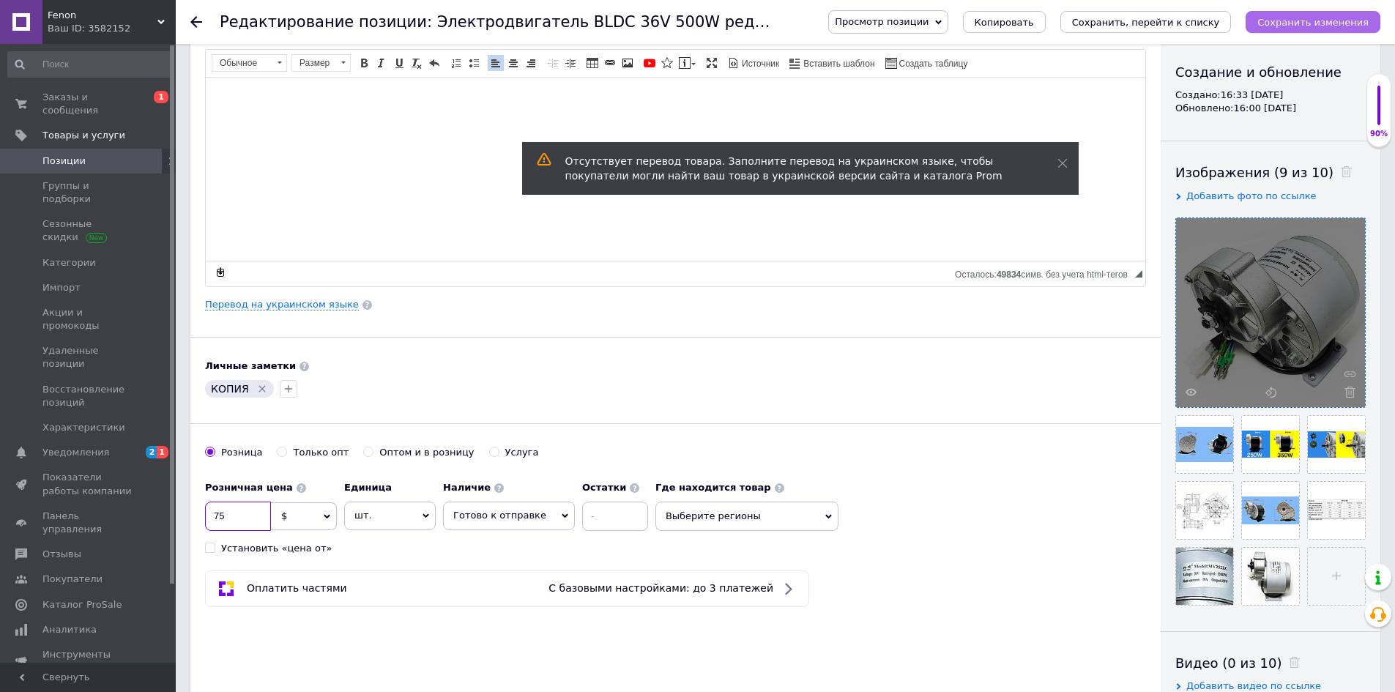
type input "75"
click at [1318, 27] on icon "Сохранить изменения" at bounding box center [1313, 22] width 111 height 11
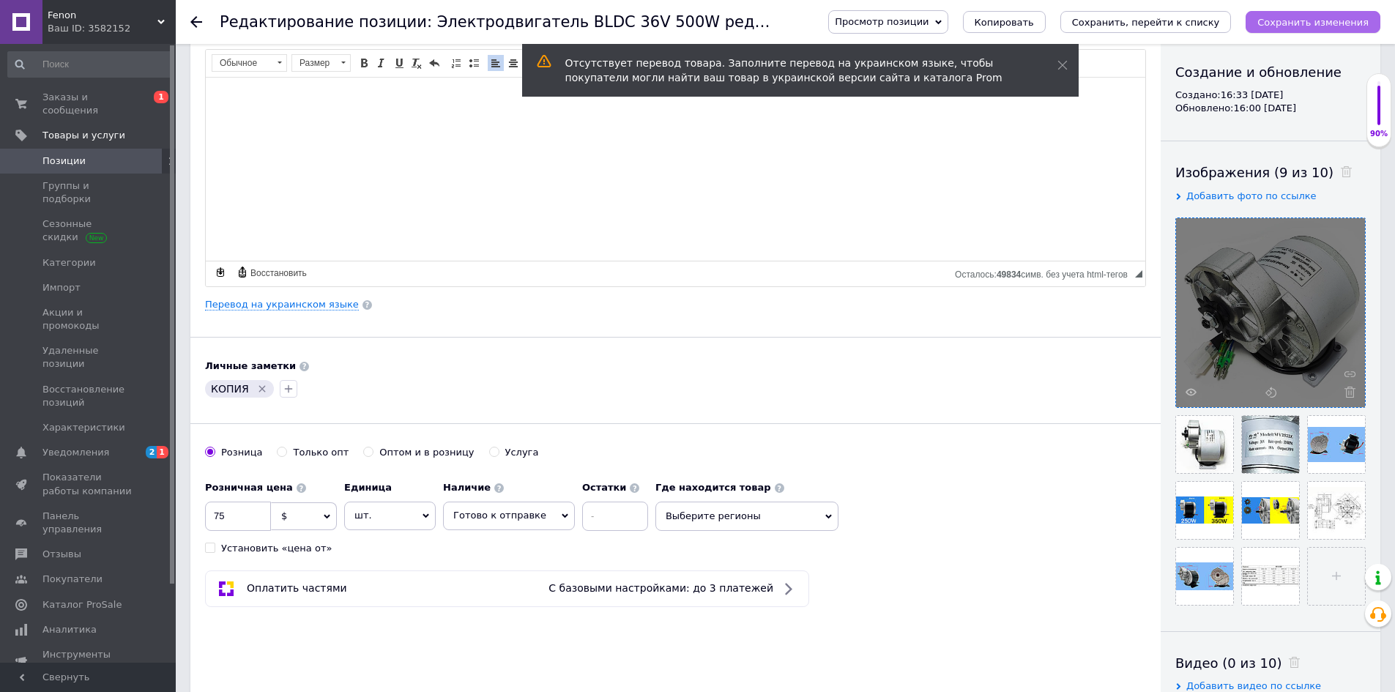
click at [1292, 23] on icon "Сохранить изменения" at bounding box center [1313, 22] width 111 height 11
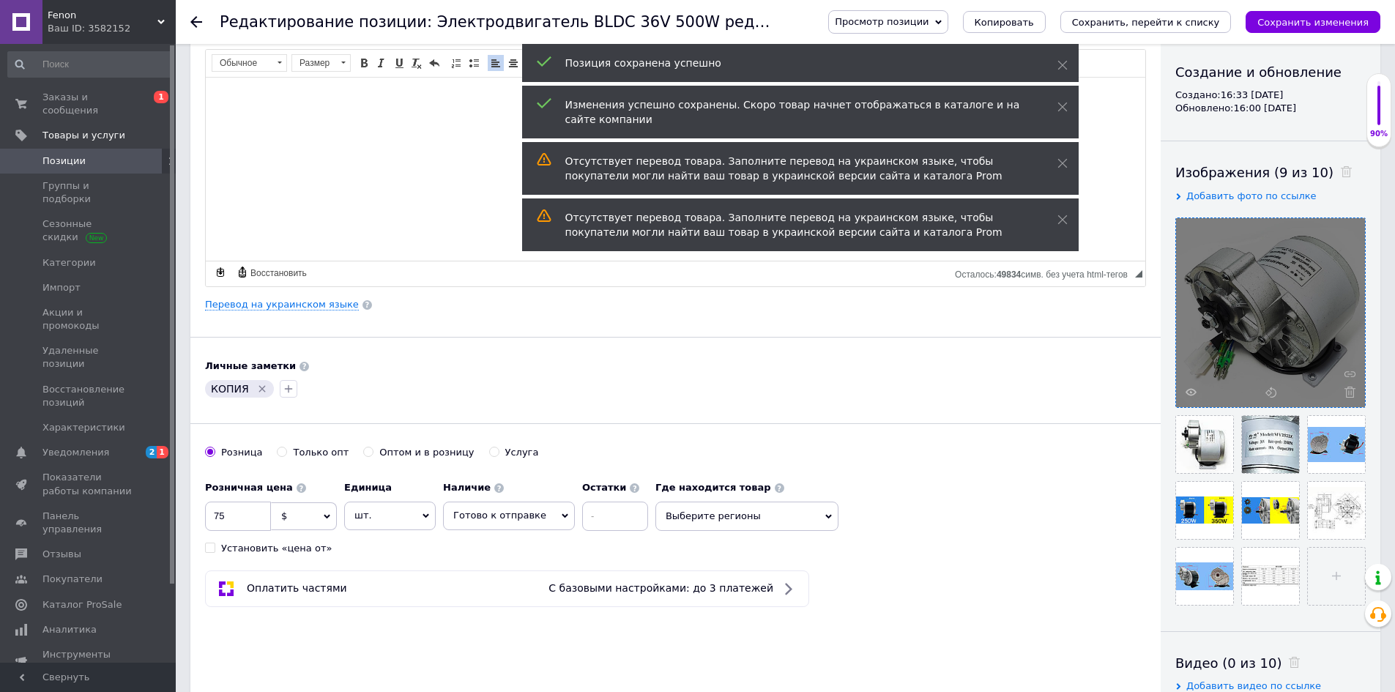
click at [73, 155] on span "Позиции" at bounding box center [63, 161] width 43 height 13
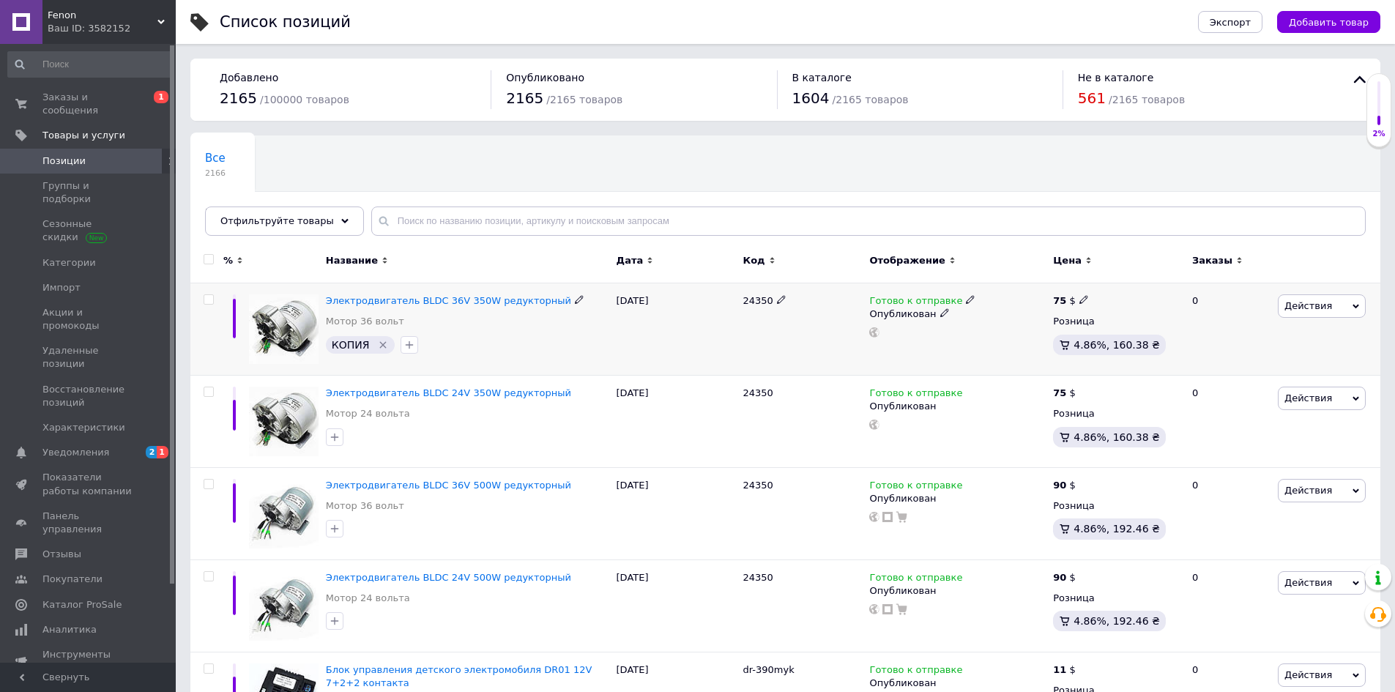
click at [379, 343] on icon "Удалить метку" at bounding box center [383, 345] width 12 height 12
click at [743, 139] on div "Все 2166 Немає в наявності 544 Удалить Редактировать Ok Отфильтровано... Сохран…" at bounding box center [785, 193] width 1190 height 121
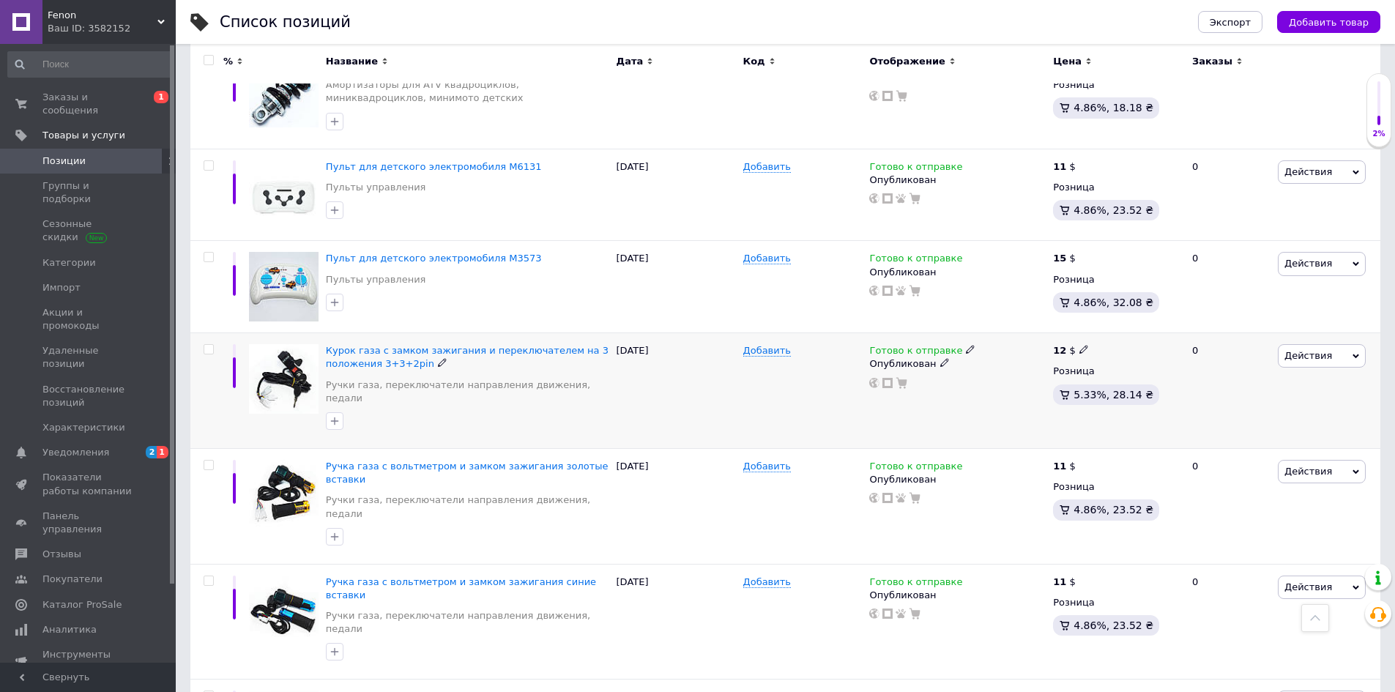
scroll to position [1546, 0]
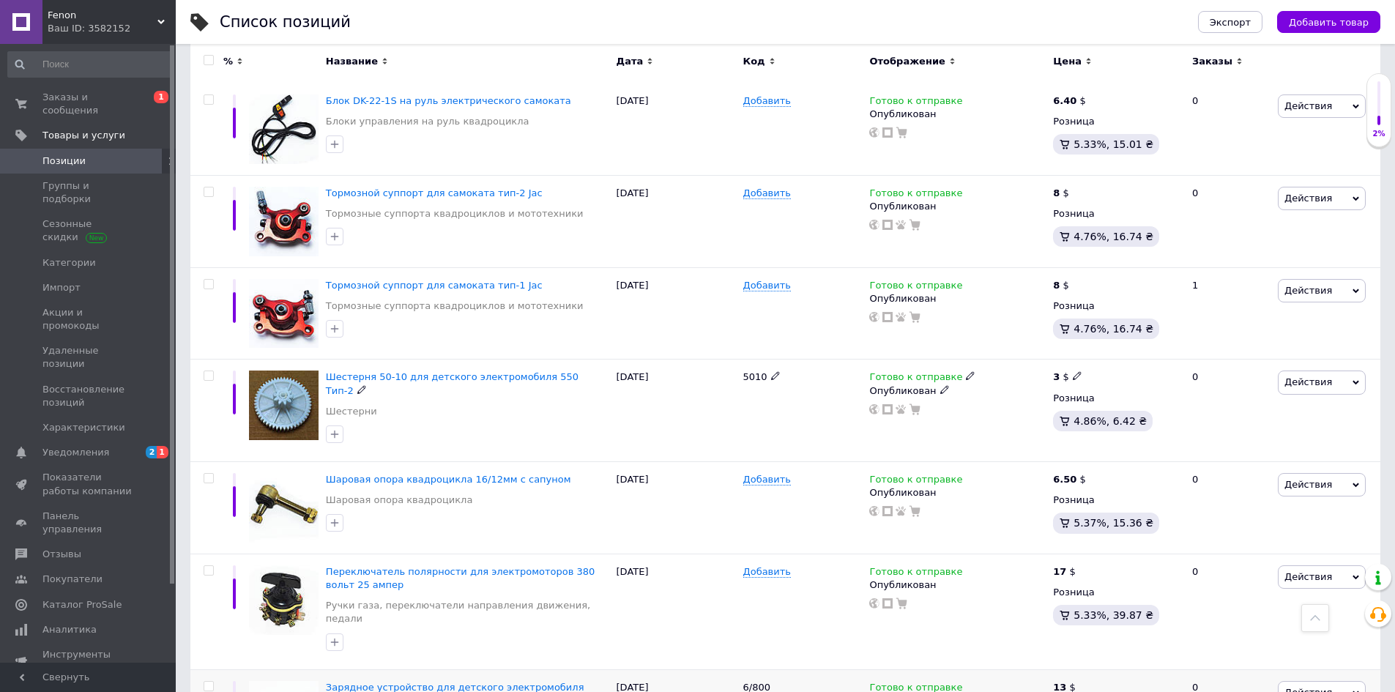
scroll to position [1537, 0]
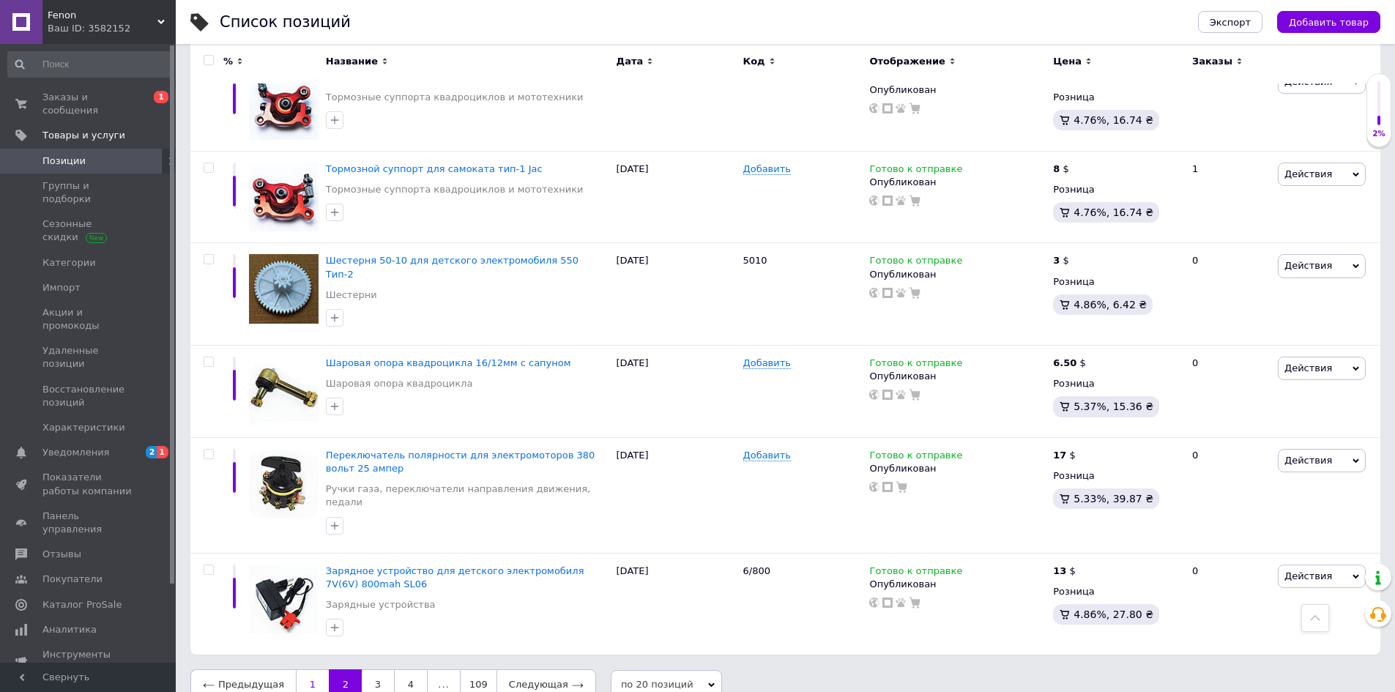
click at [311, 672] on link "1" at bounding box center [312, 684] width 33 height 31
